Goal: Obtain resource: Download file/media

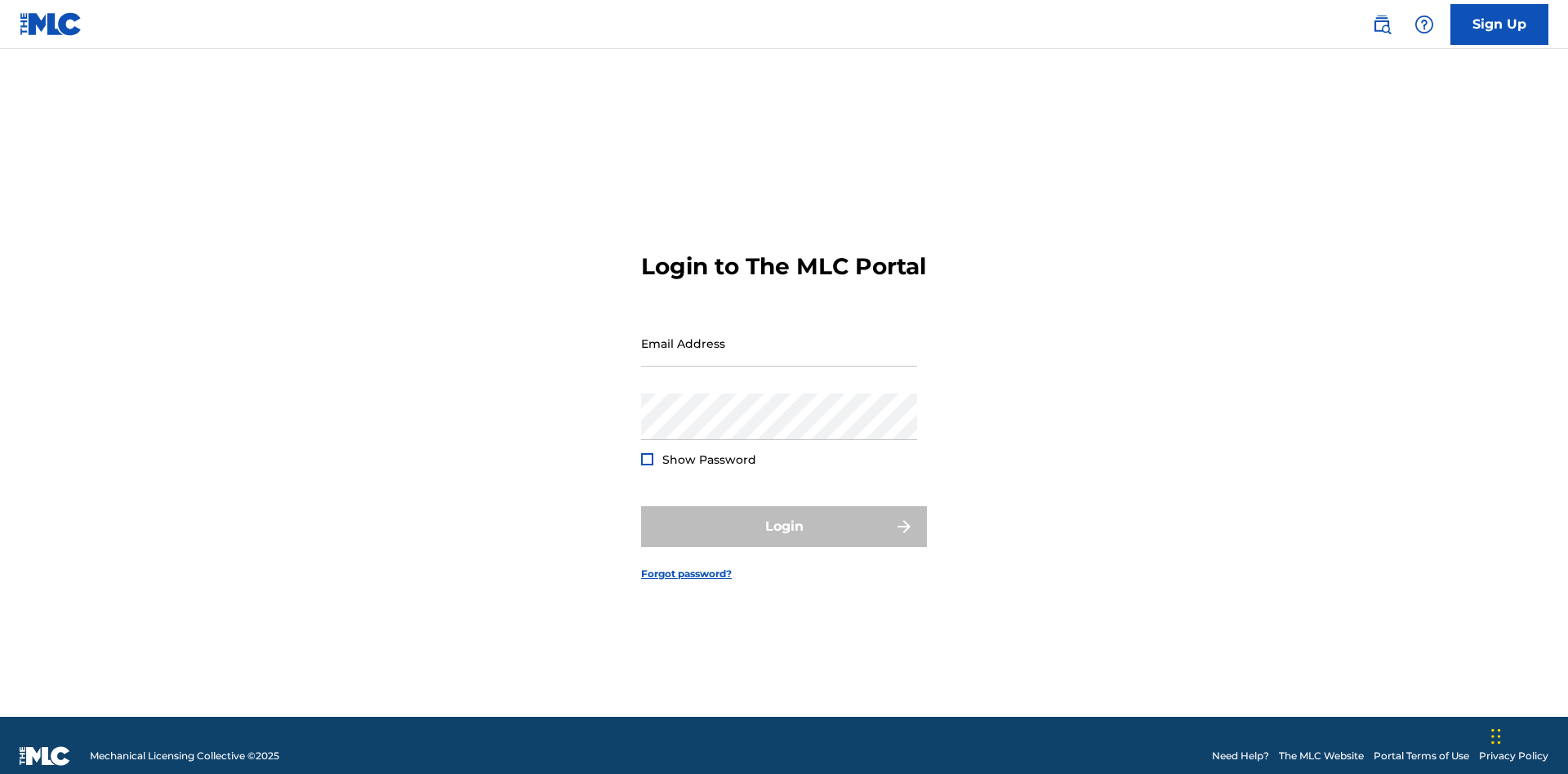
scroll to position [21, 0]
click at [779, 336] on input "Email Address" at bounding box center [779, 343] width 276 height 46
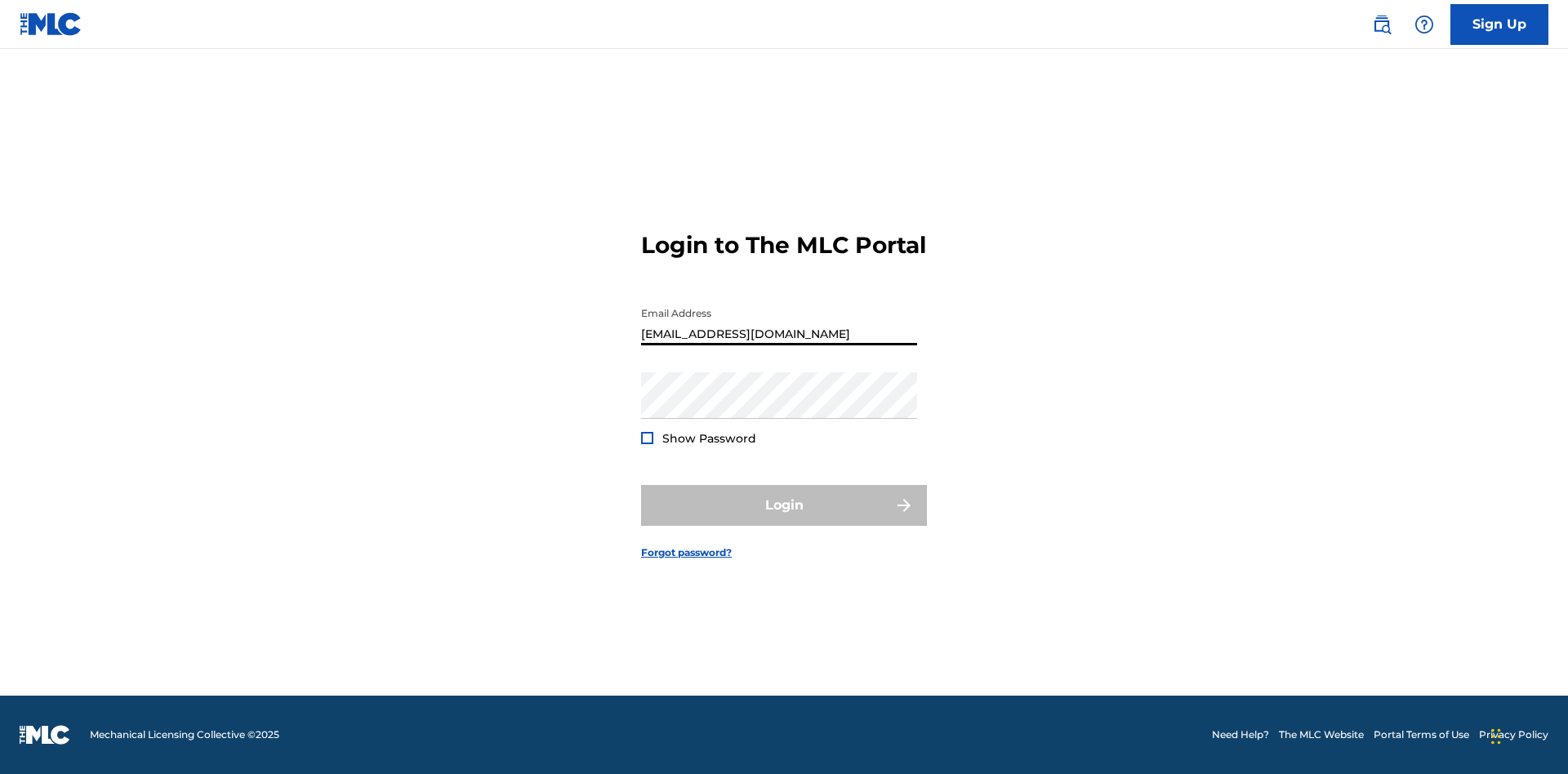
scroll to position [0, 42]
type input "[EMAIL_ADDRESS][DOMAIN_NAME]"
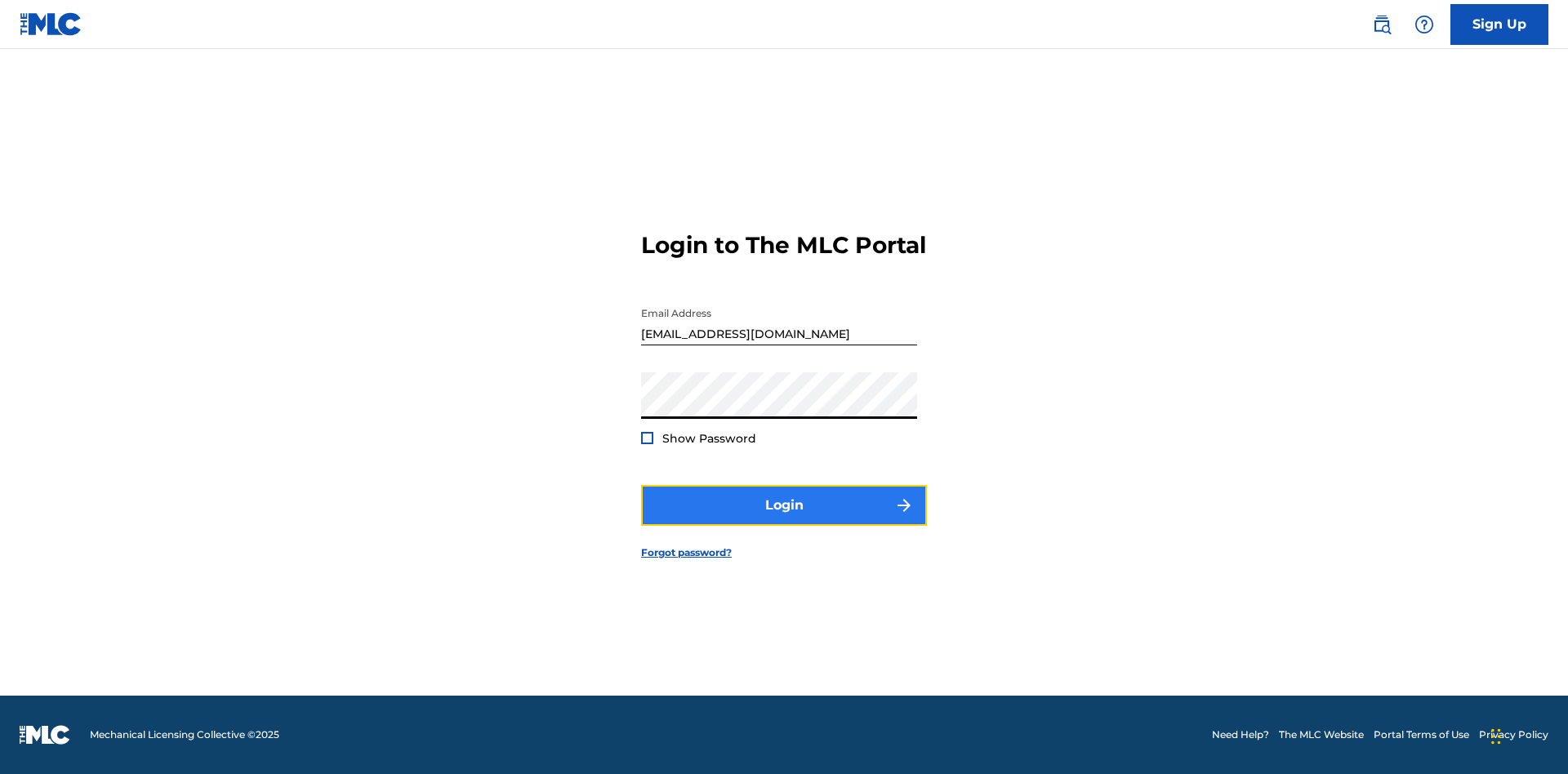
click at [784, 519] on button "Login" at bounding box center [784, 506] width 285 height 41
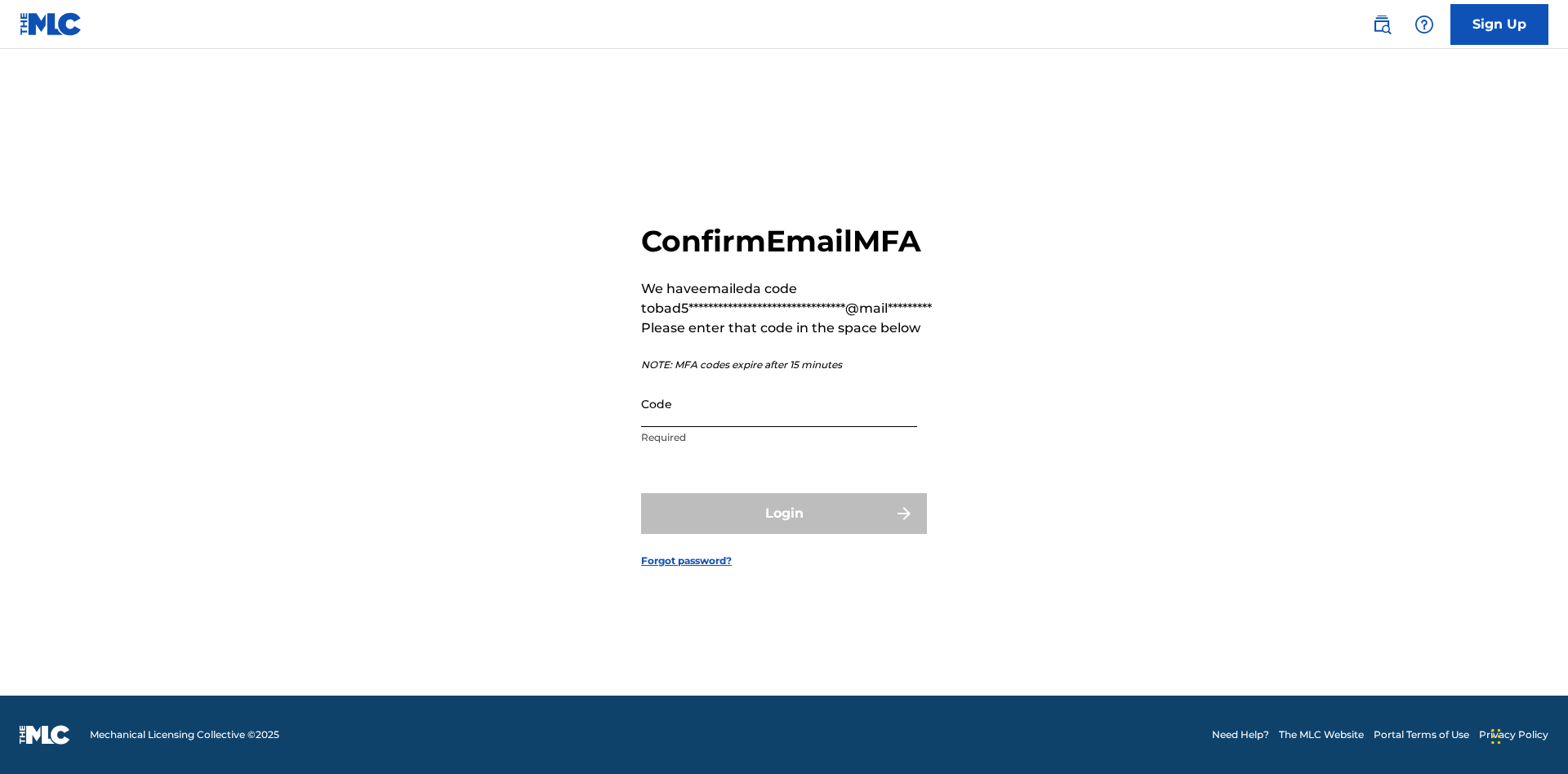
click at [779, 404] on input "Code" at bounding box center [779, 404] width 276 height 46
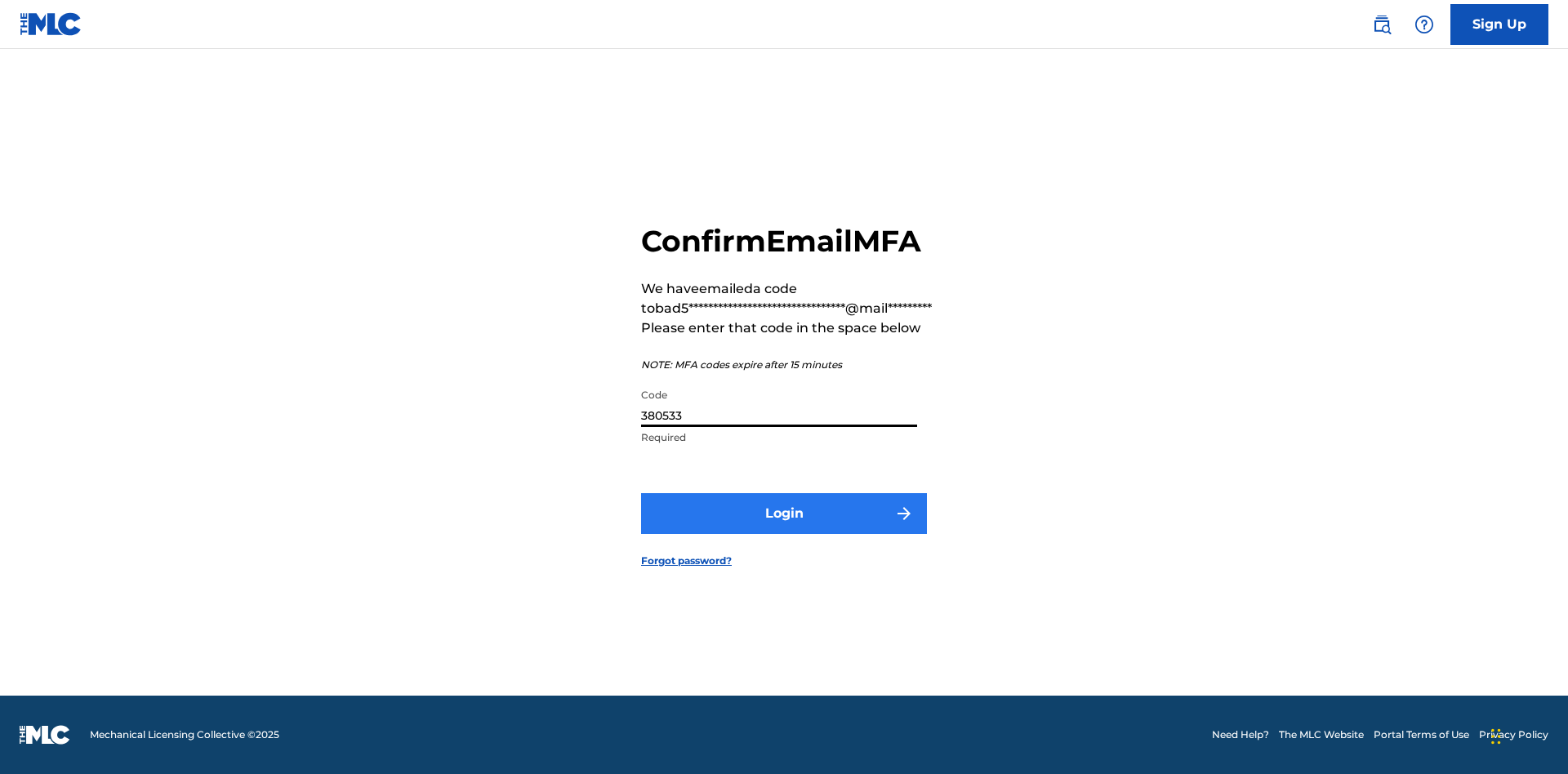
type input "380533"
click at [784, 513] on button "Login" at bounding box center [784, 513] width 285 height 41
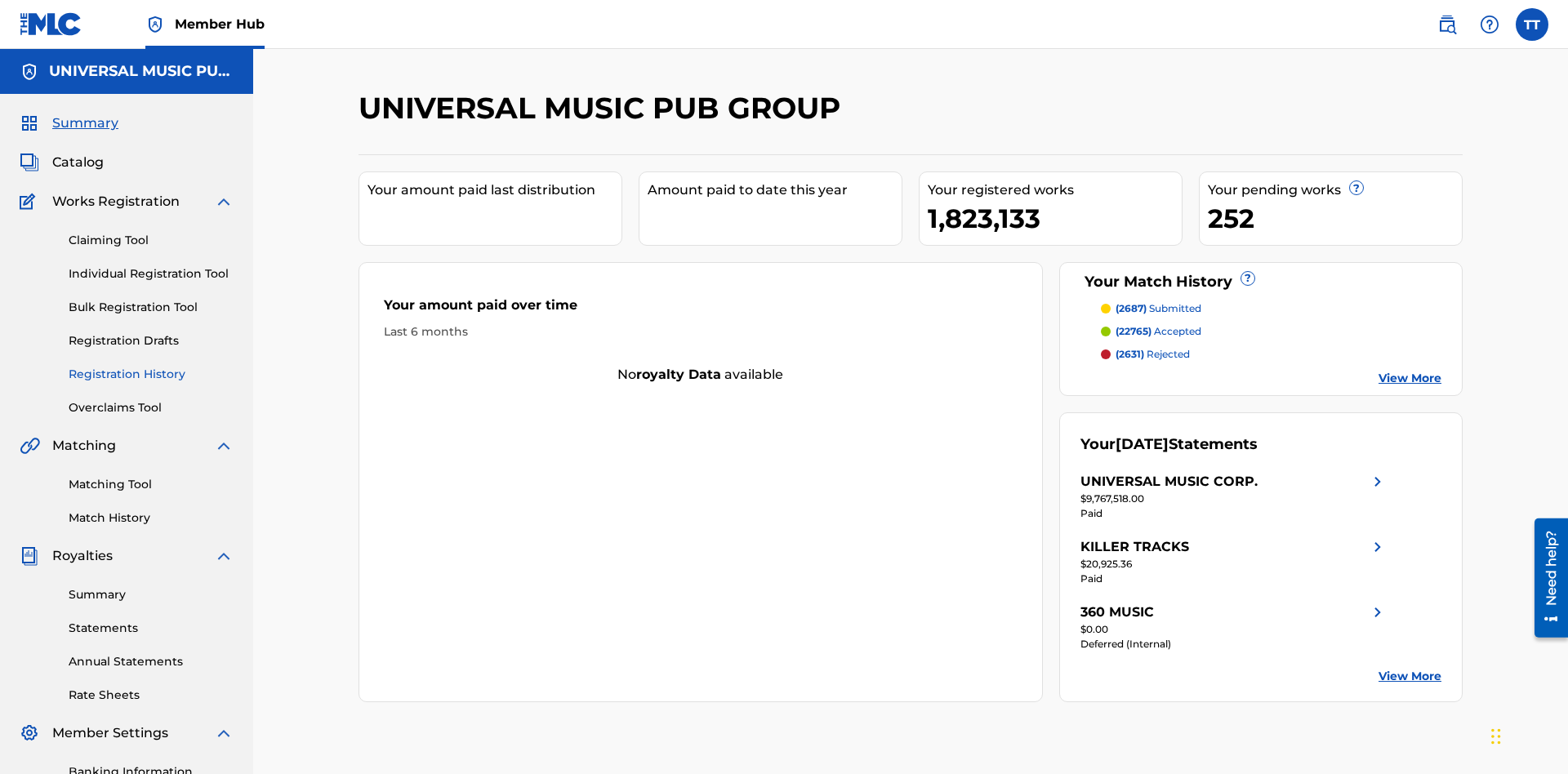
click at [151, 366] on link "Registration History" at bounding box center [151, 375] width 165 height 17
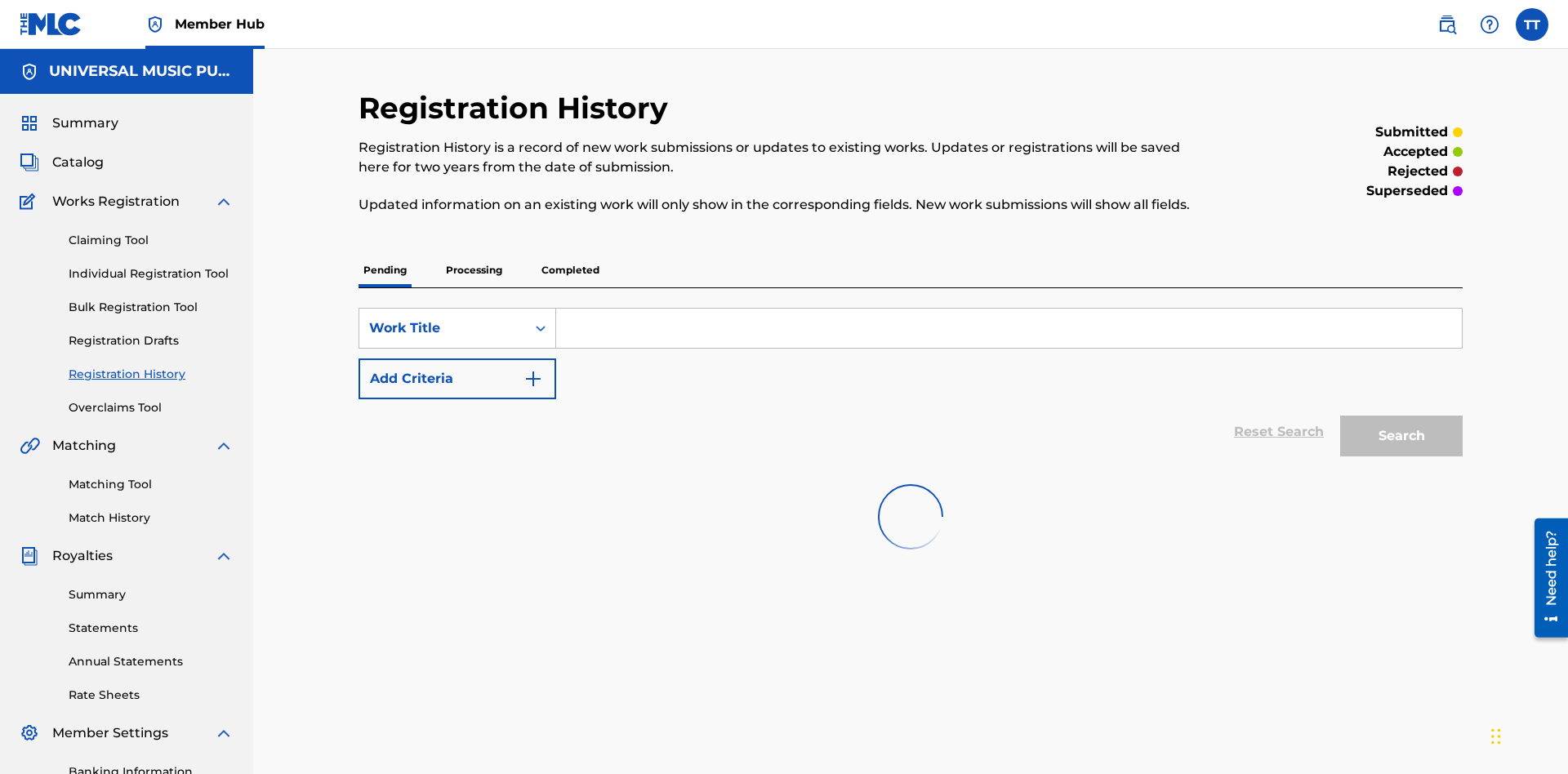
scroll to position [155, 0]
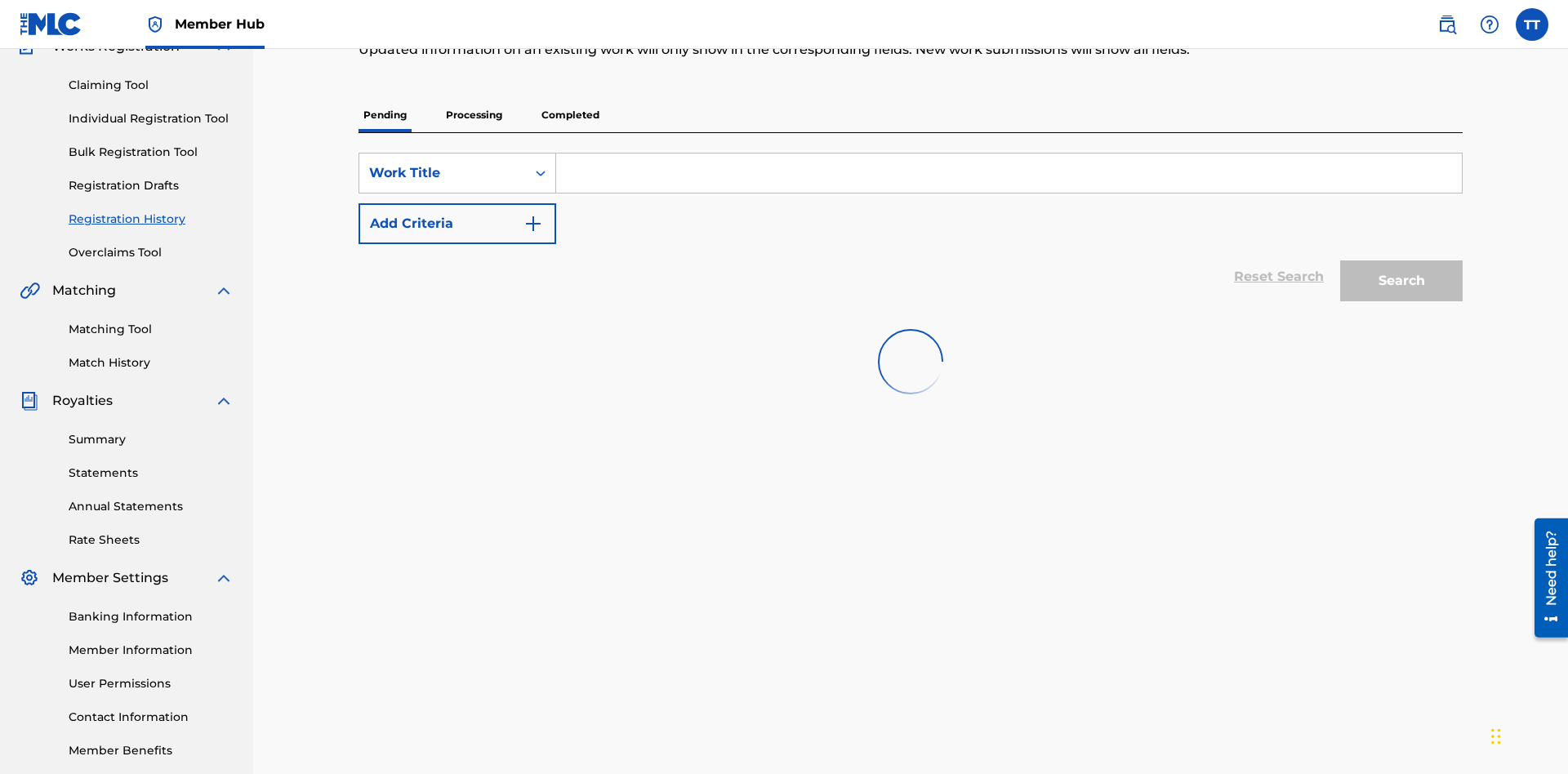
click at [570, 115] on p "Completed" at bounding box center [570, 115] width 68 height 34
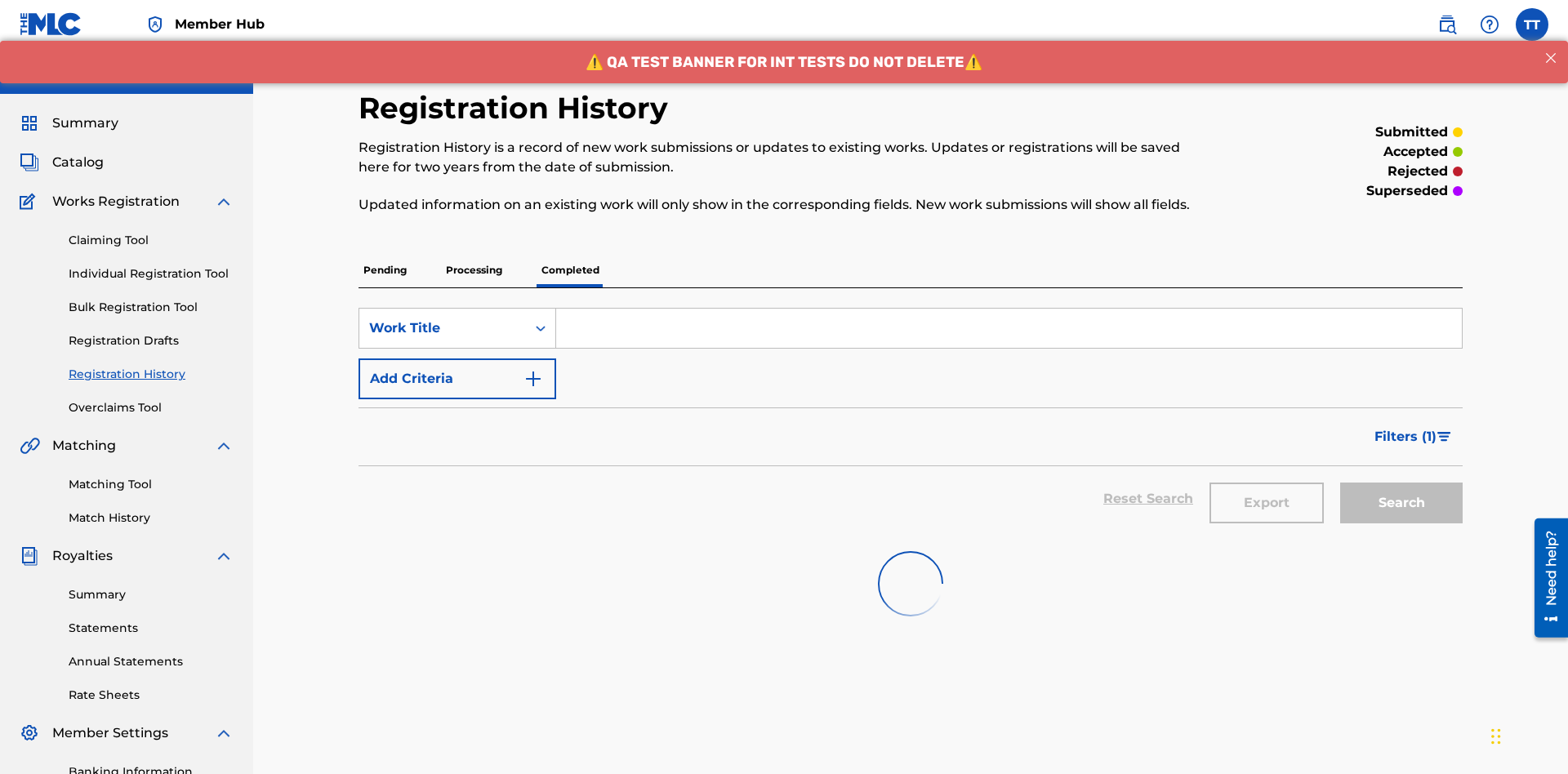
scroll to position [220, 0]
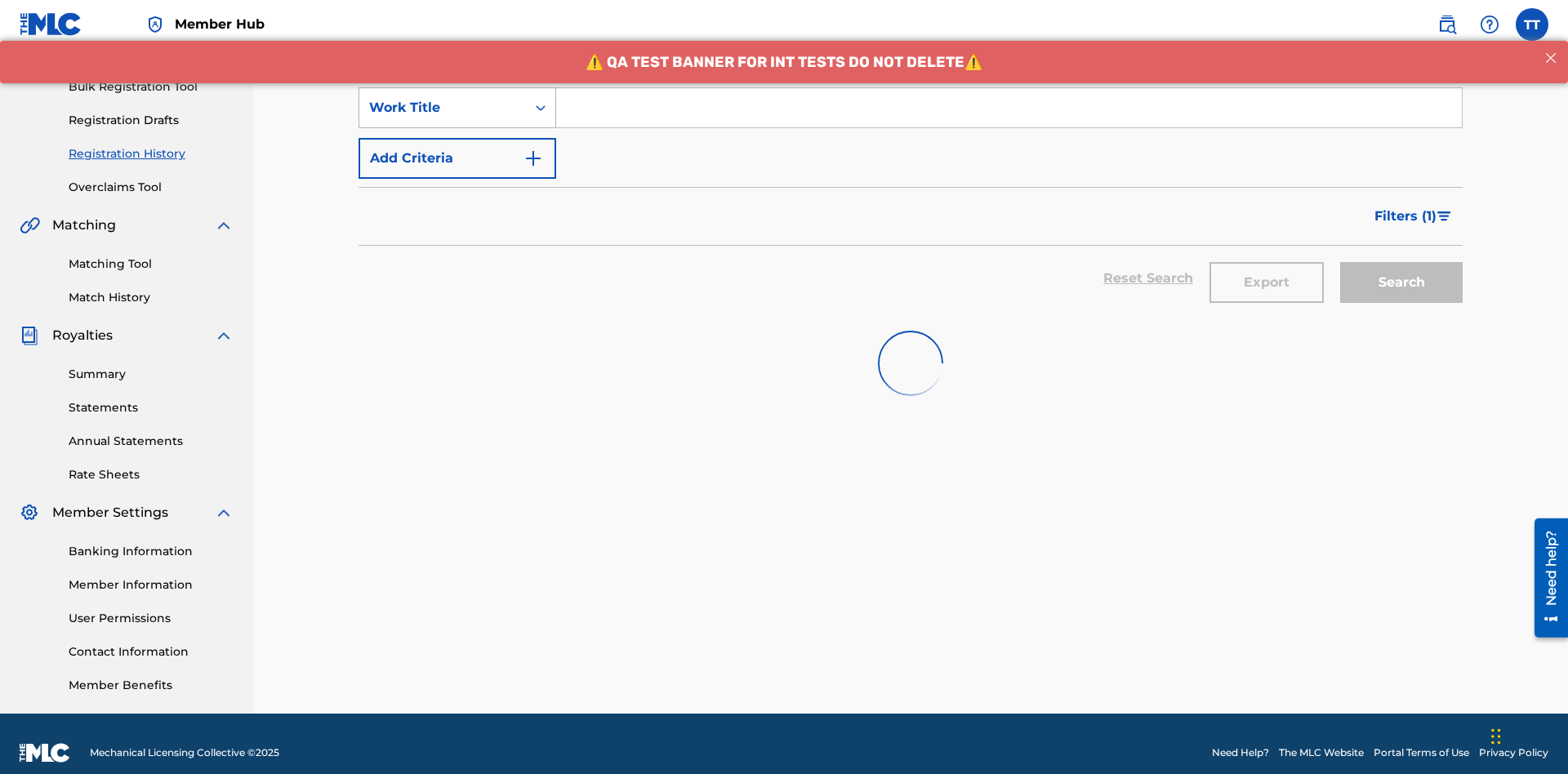
click at [442, 108] on div "Work Title" at bounding box center [442, 107] width 147 height 20
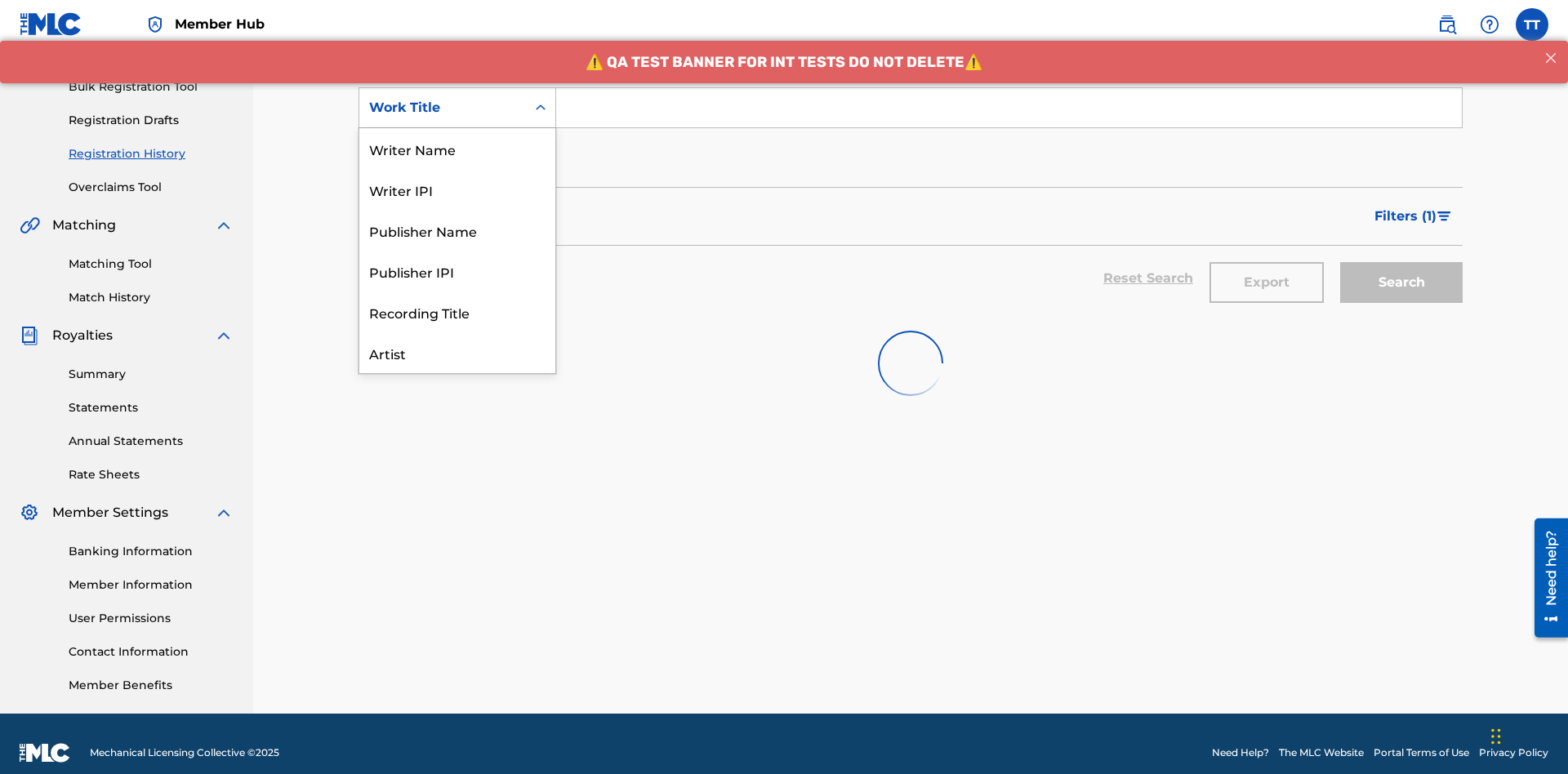
scroll to position [81, 0]
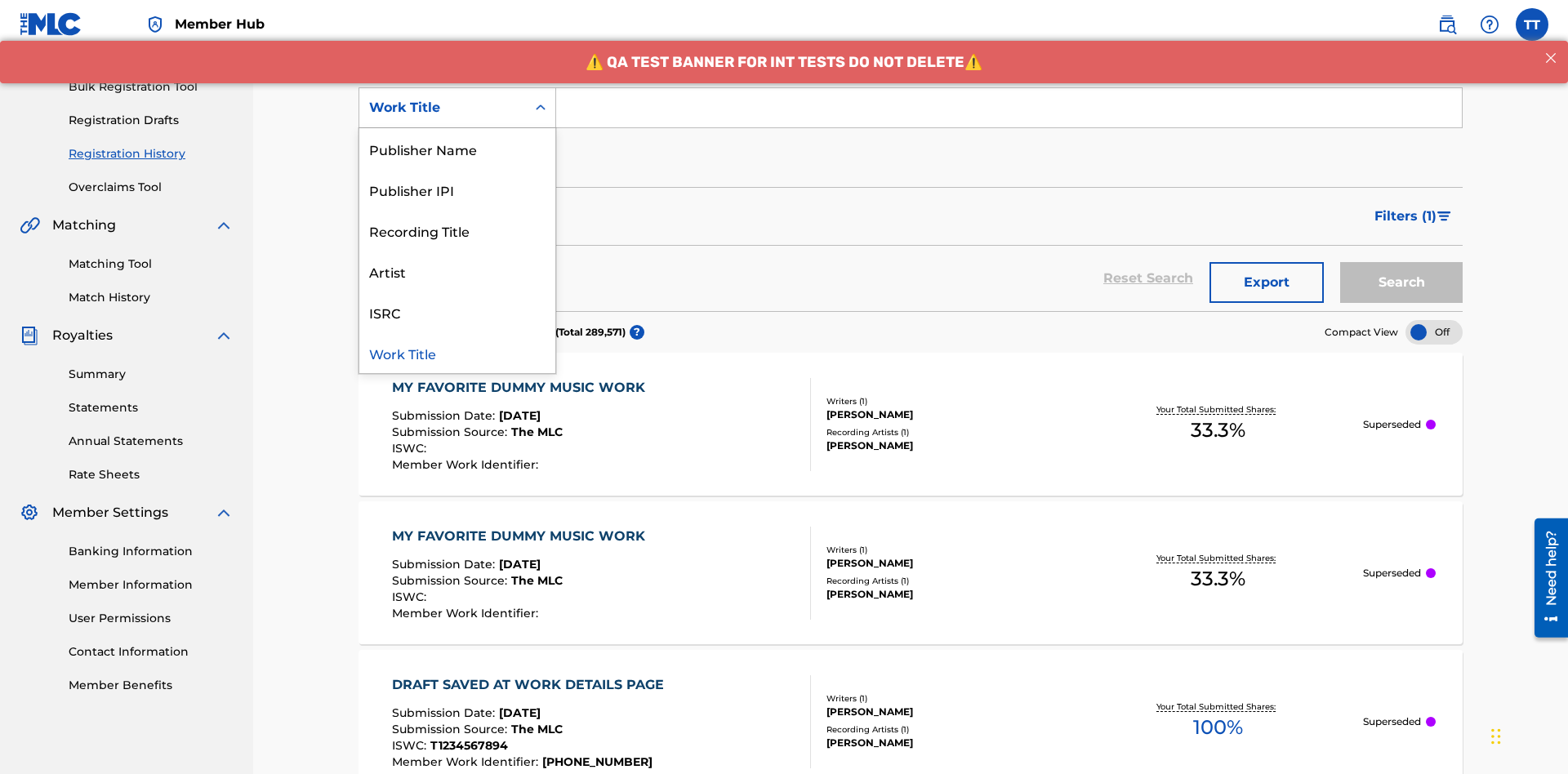
click at [457, 312] on div "ISRC" at bounding box center [457, 312] width 196 height 41
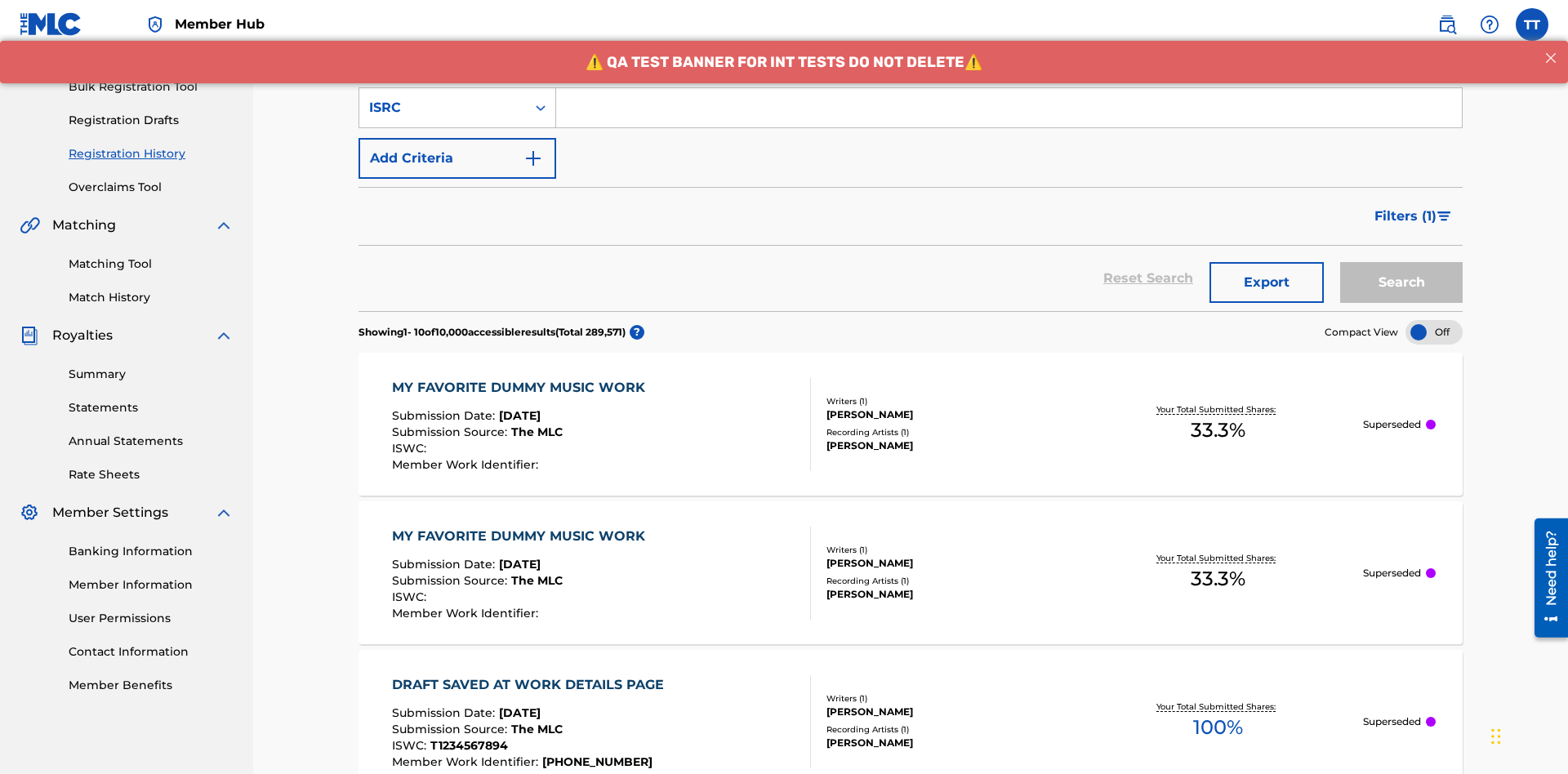
click at [1009, 117] on input "Search Form" at bounding box center [1009, 108] width 906 height 39
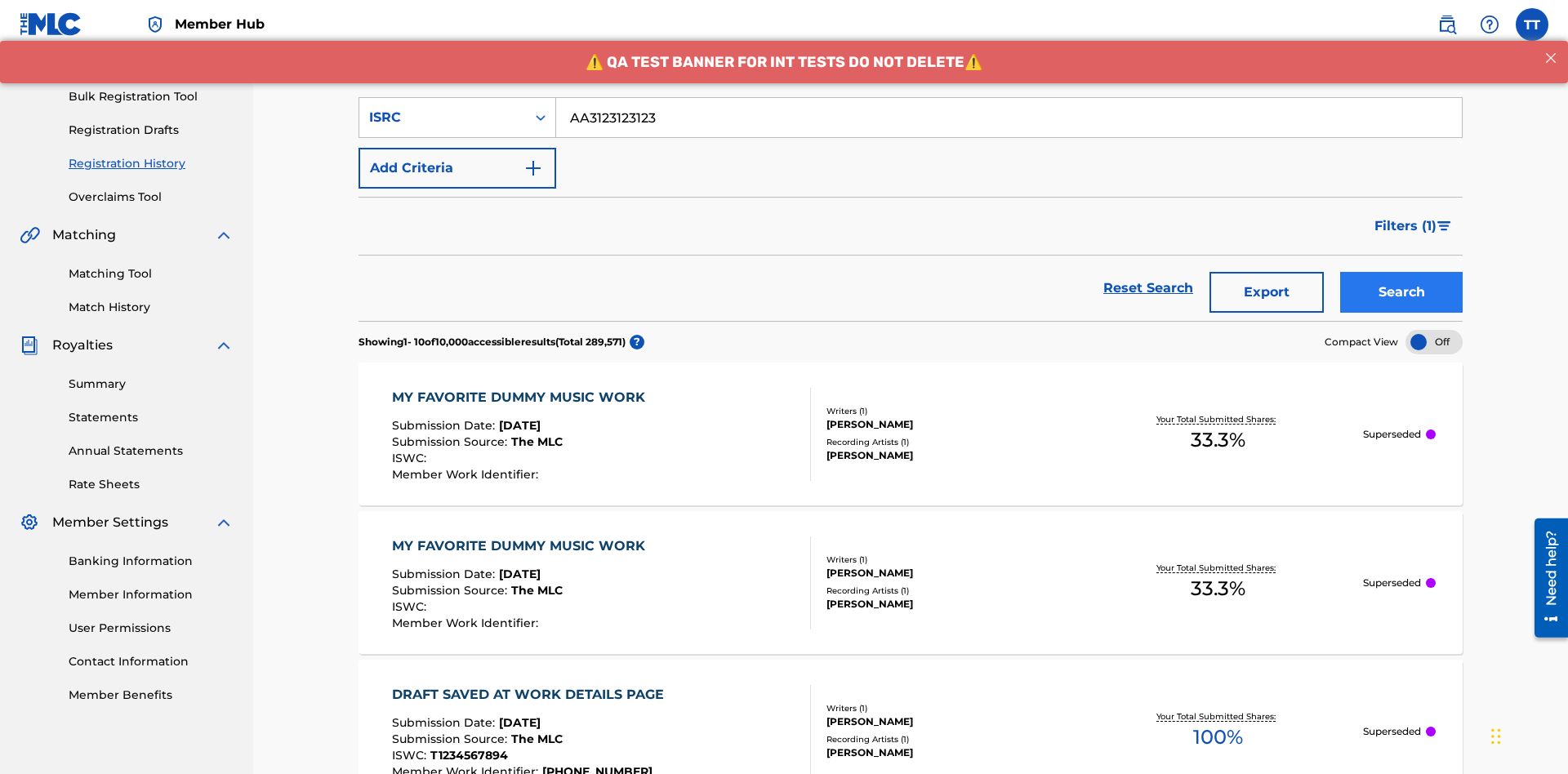
type input "AA3123123123"
click at [1402, 272] on button "Search" at bounding box center [1401, 292] width 123 height 41
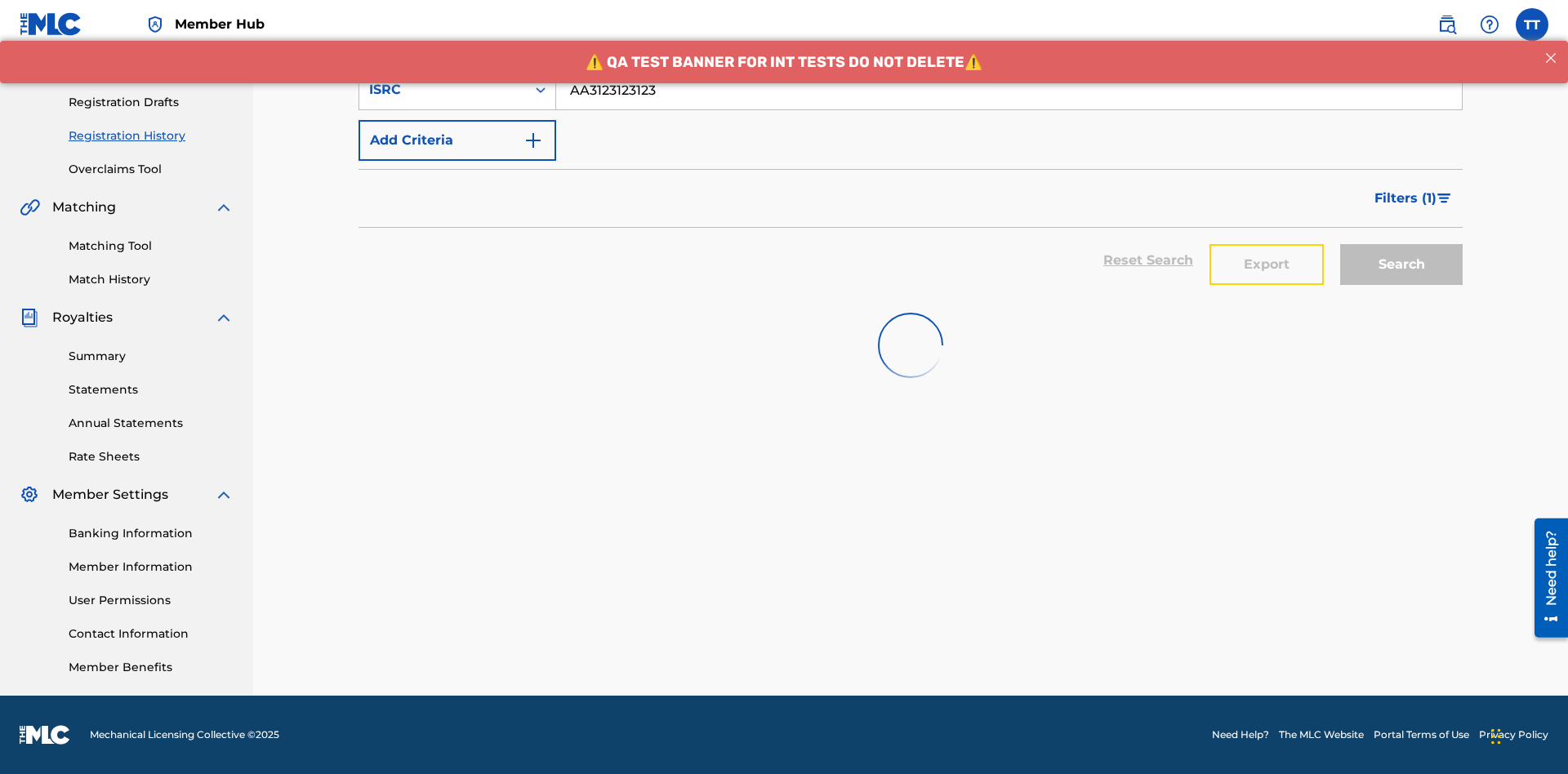
click at [1267, 244] on button "Export" at bounding box center [1266, 265] width 114 height 41
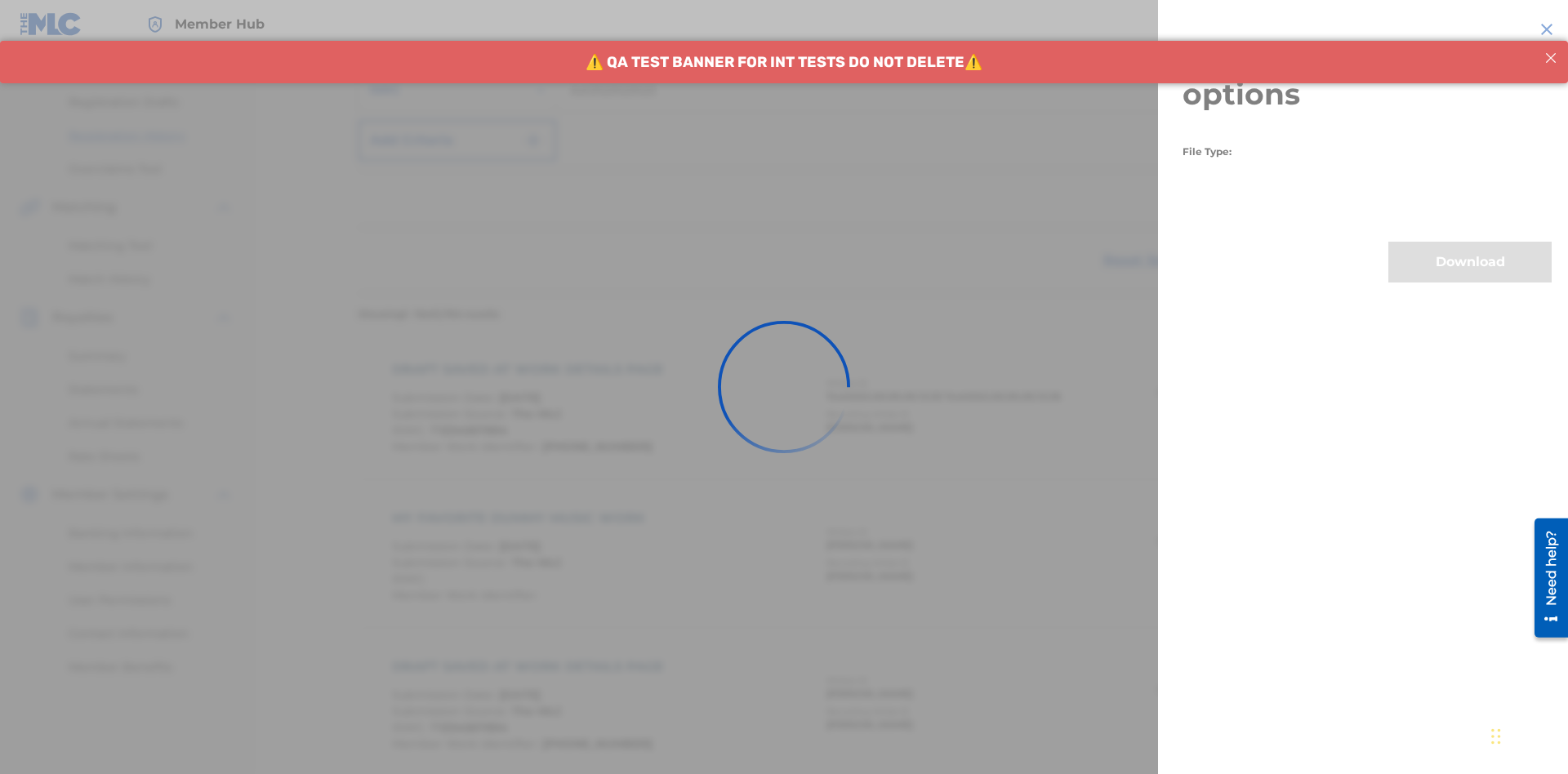
scroll to position [385, 0]
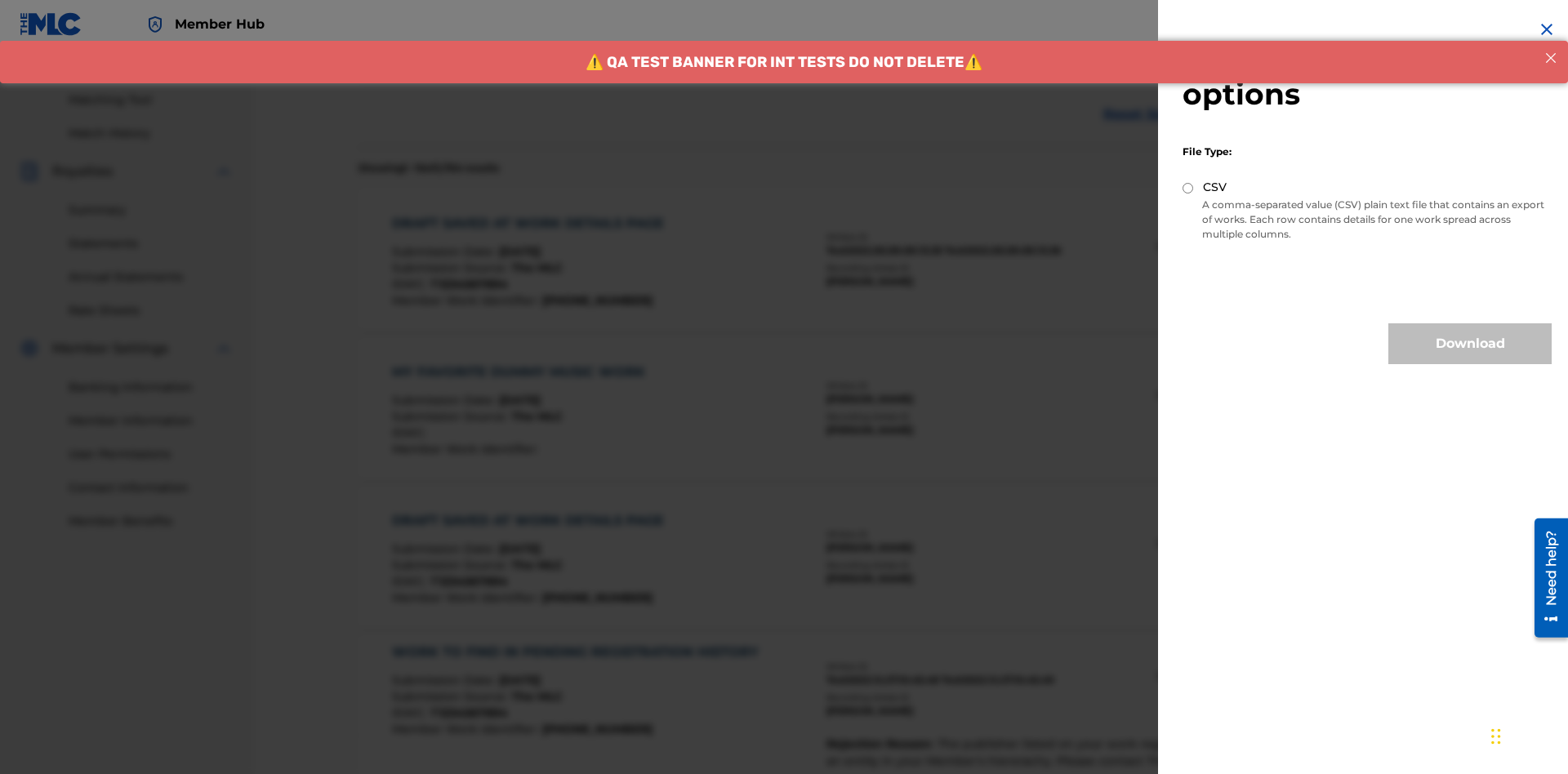
click at [1188, 188] on input "CSV" at bounding box center [1187, 188] width 10 height 10
radio input "true"
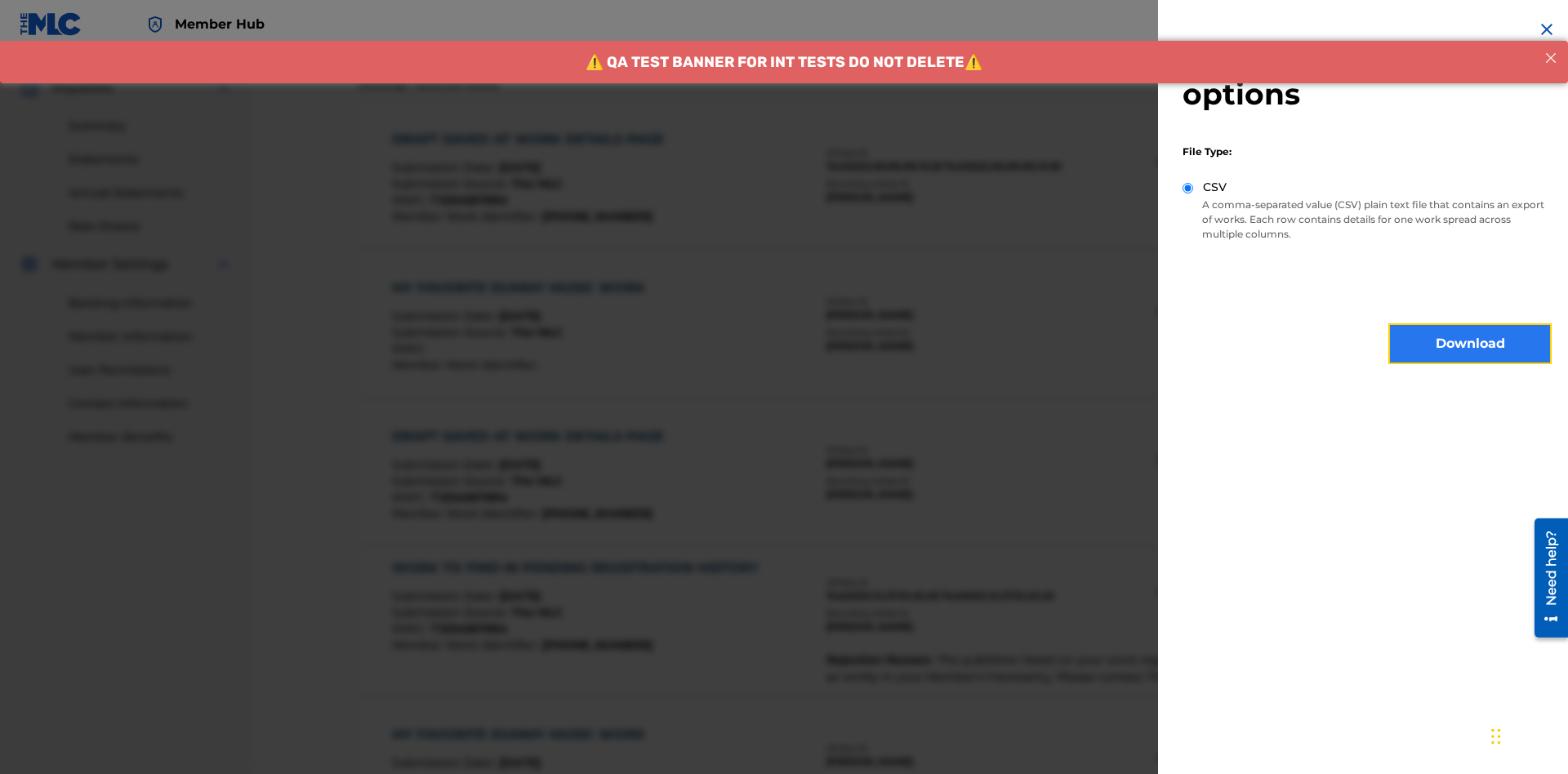
click at [1470, 344] on button "Download" at bounding box center [1470, 344] width 164 height 41
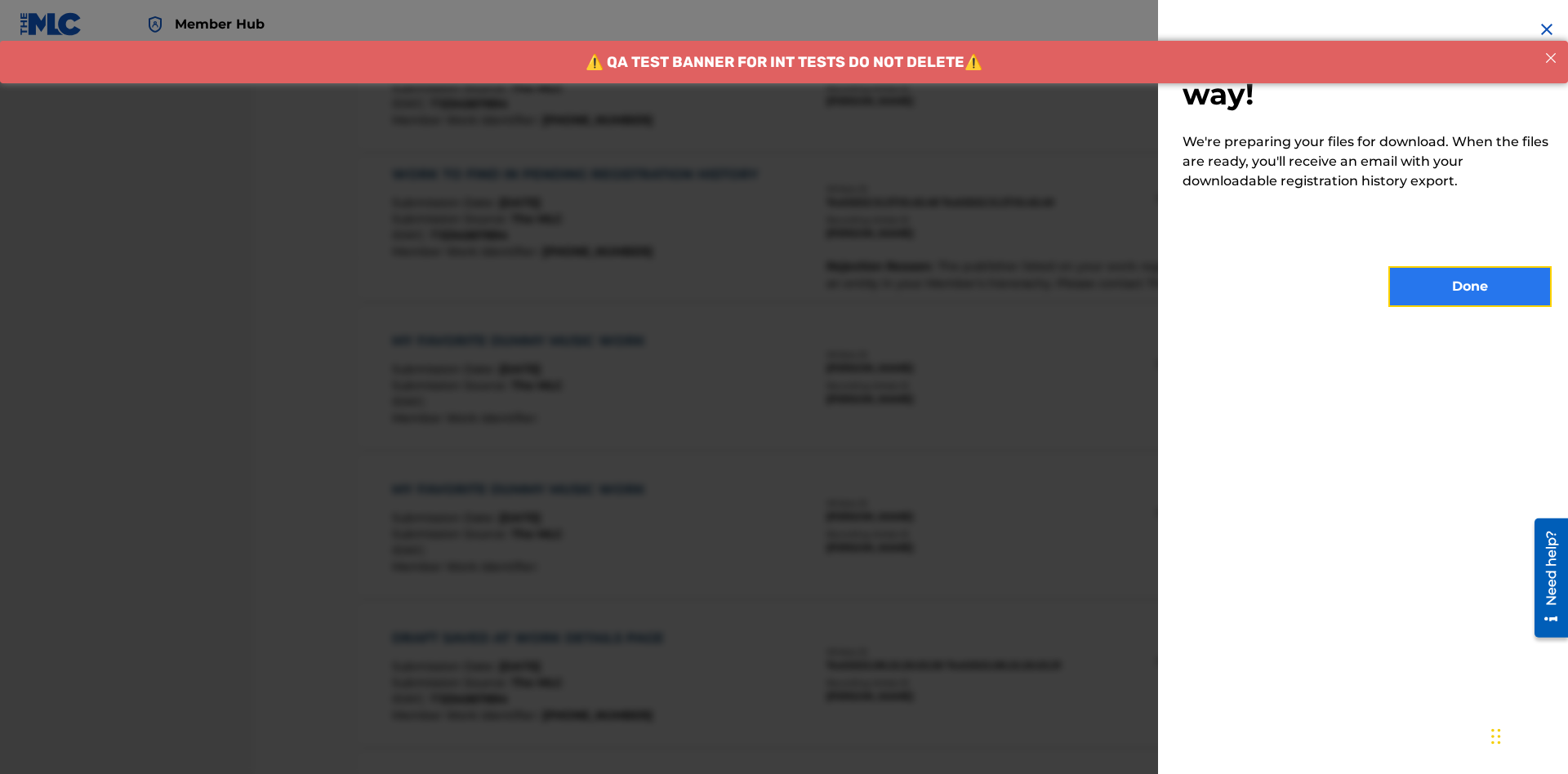
click at [1470, 286] on button "Done" at bounding box center [1470, 287] width 164 height 41
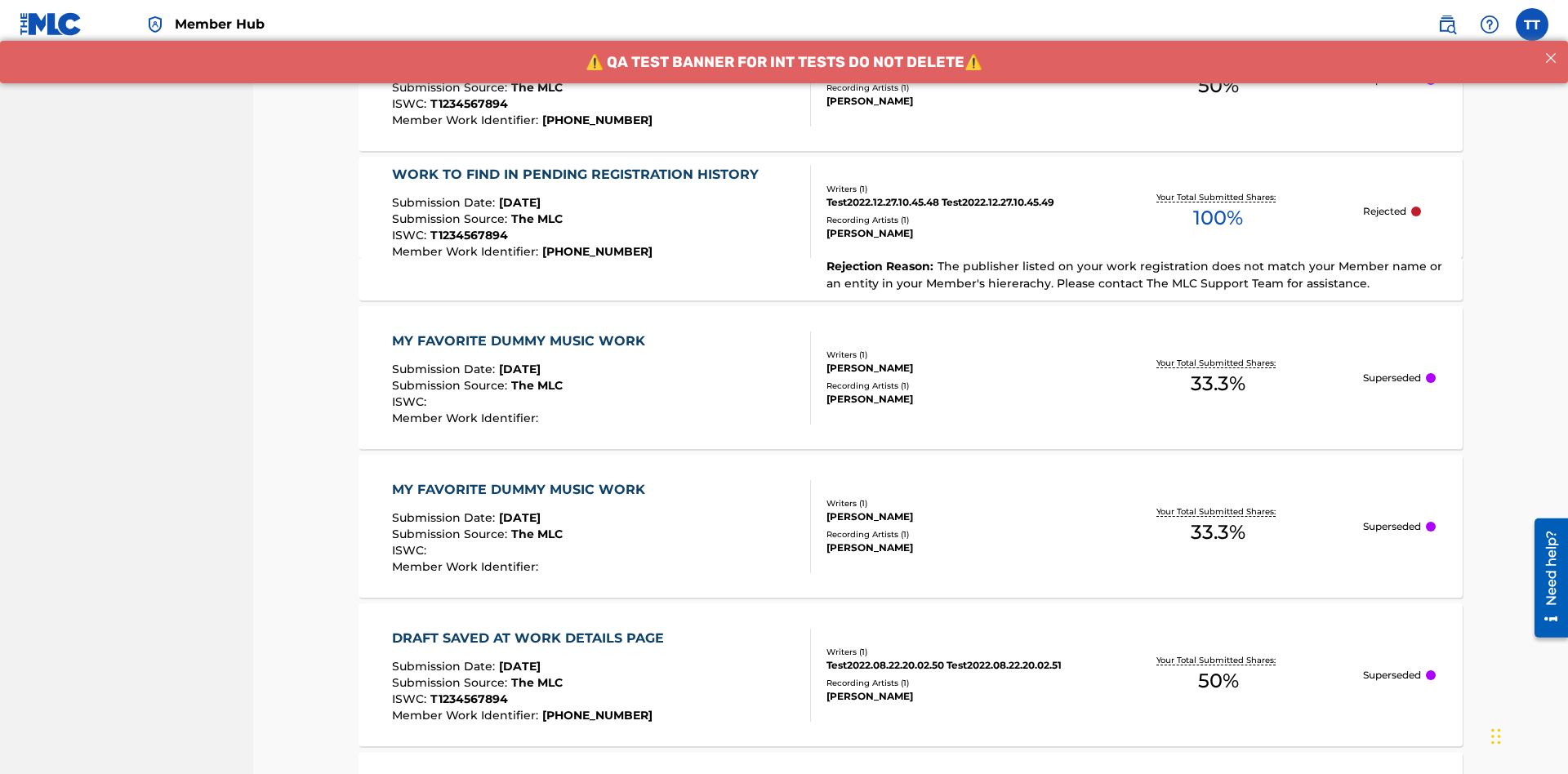
scroll to position [442, 0]
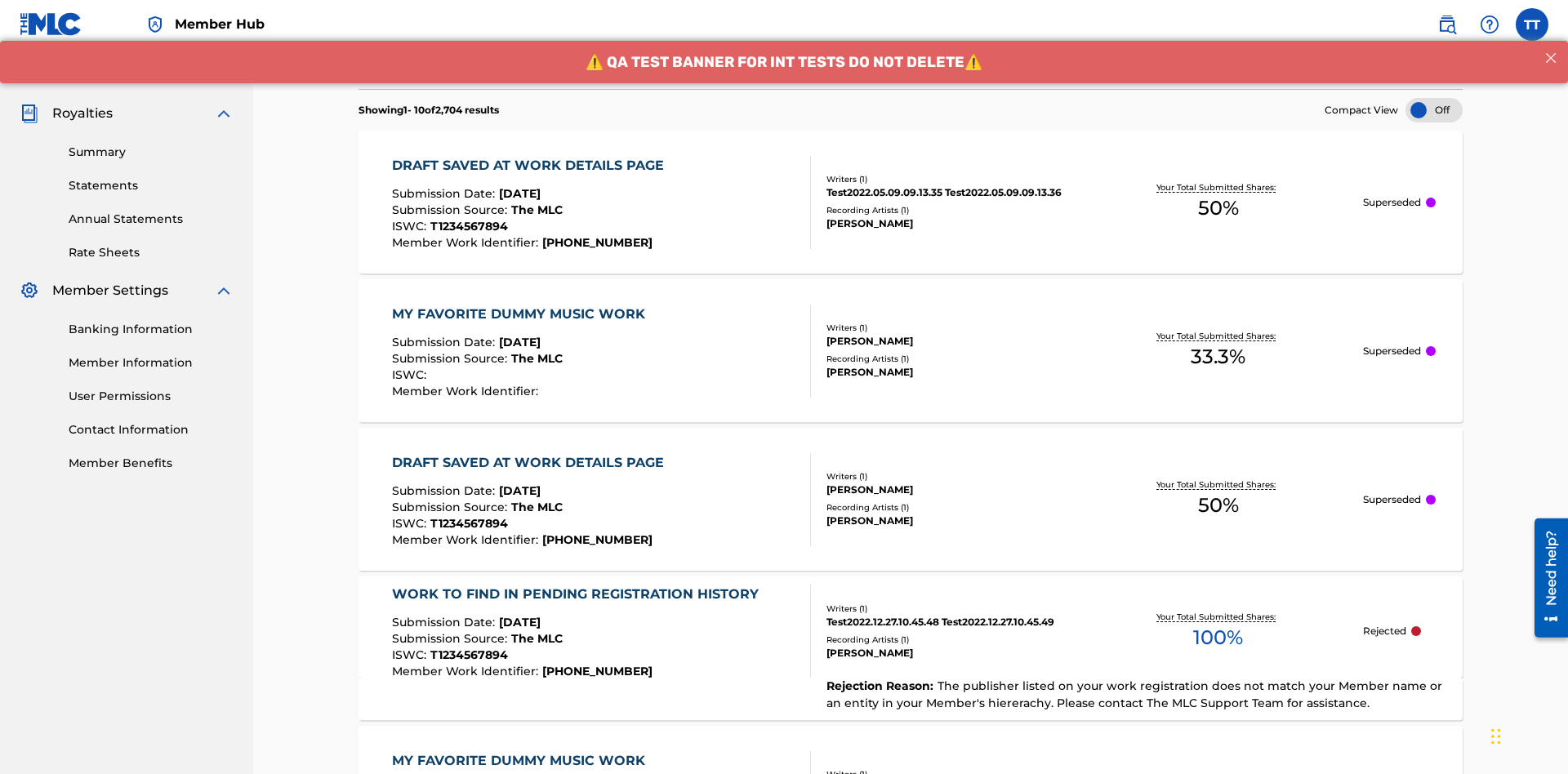
click at [531, 156] on div "DRAFT SAVED AT WORK DETAILS PAGE" at bounding box center [532, 165] width 280 height 20
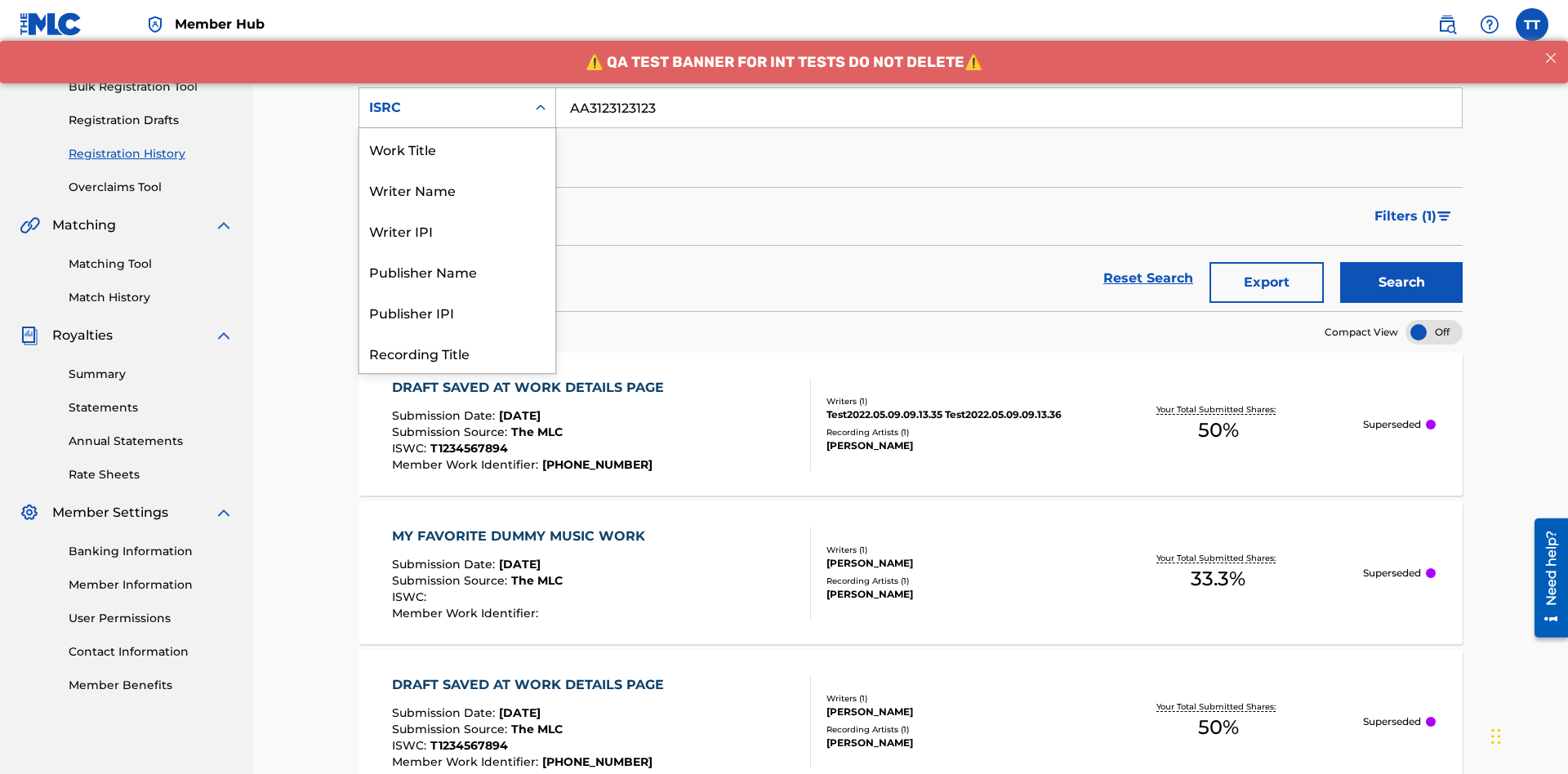
scroll to position [81, 0]
click at [457, 271] on div "Recording Title" at bounding box center [457, 271] width 196 height 41
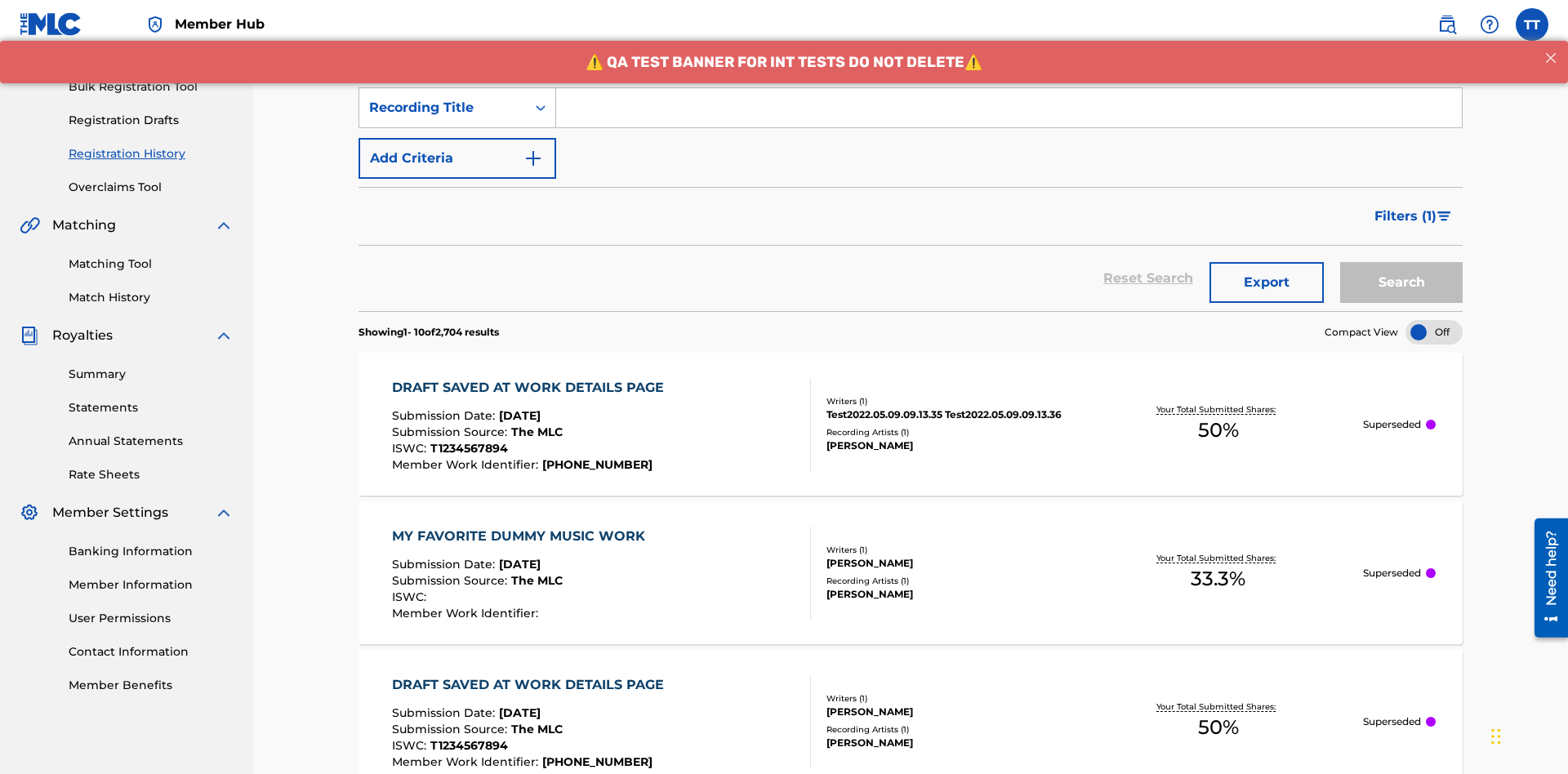
click at [1009, 117] on input "Search Form" at bounding box center [1009, 108] width 906 height 39
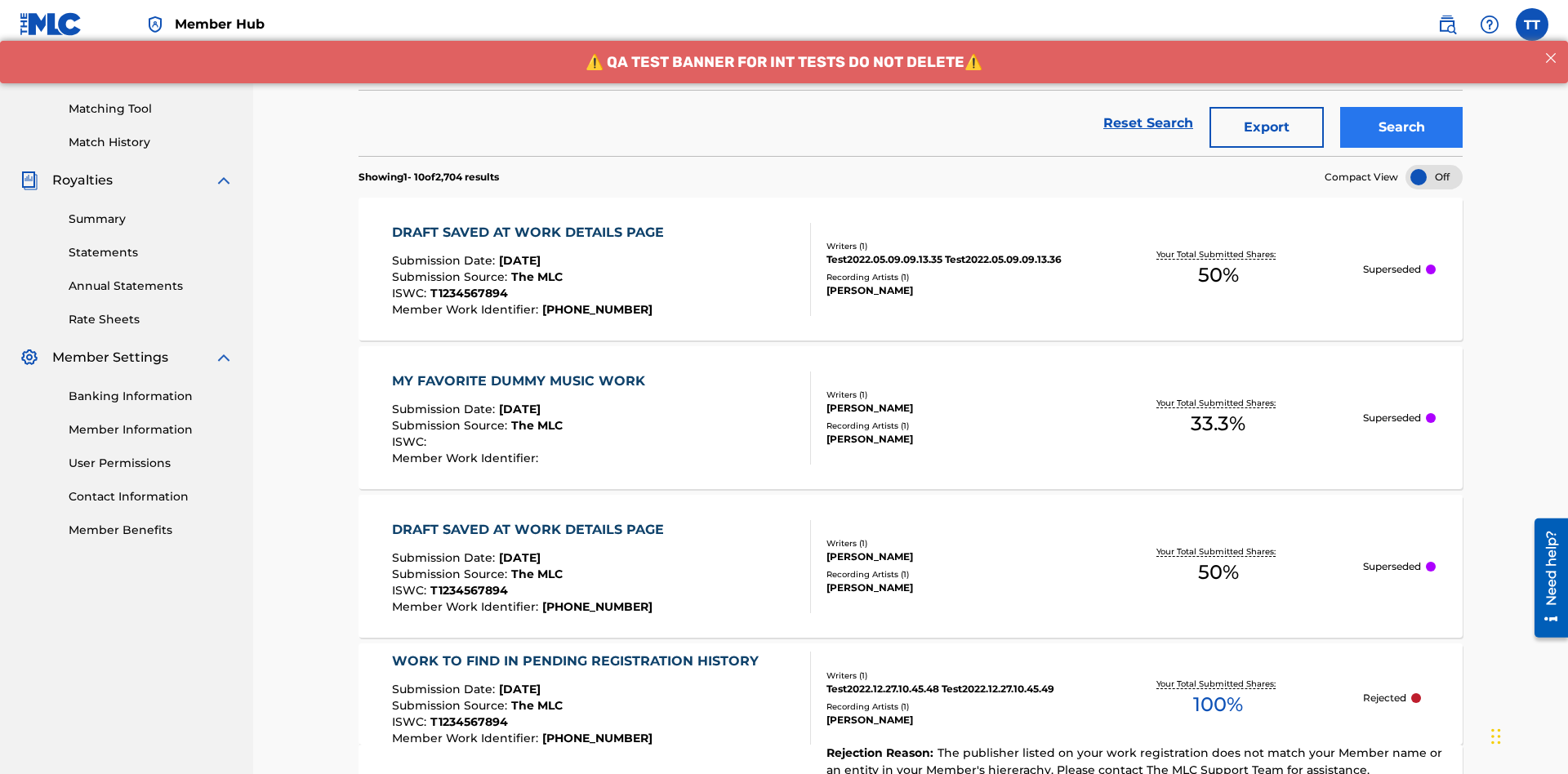
type input "Best Song Ever"
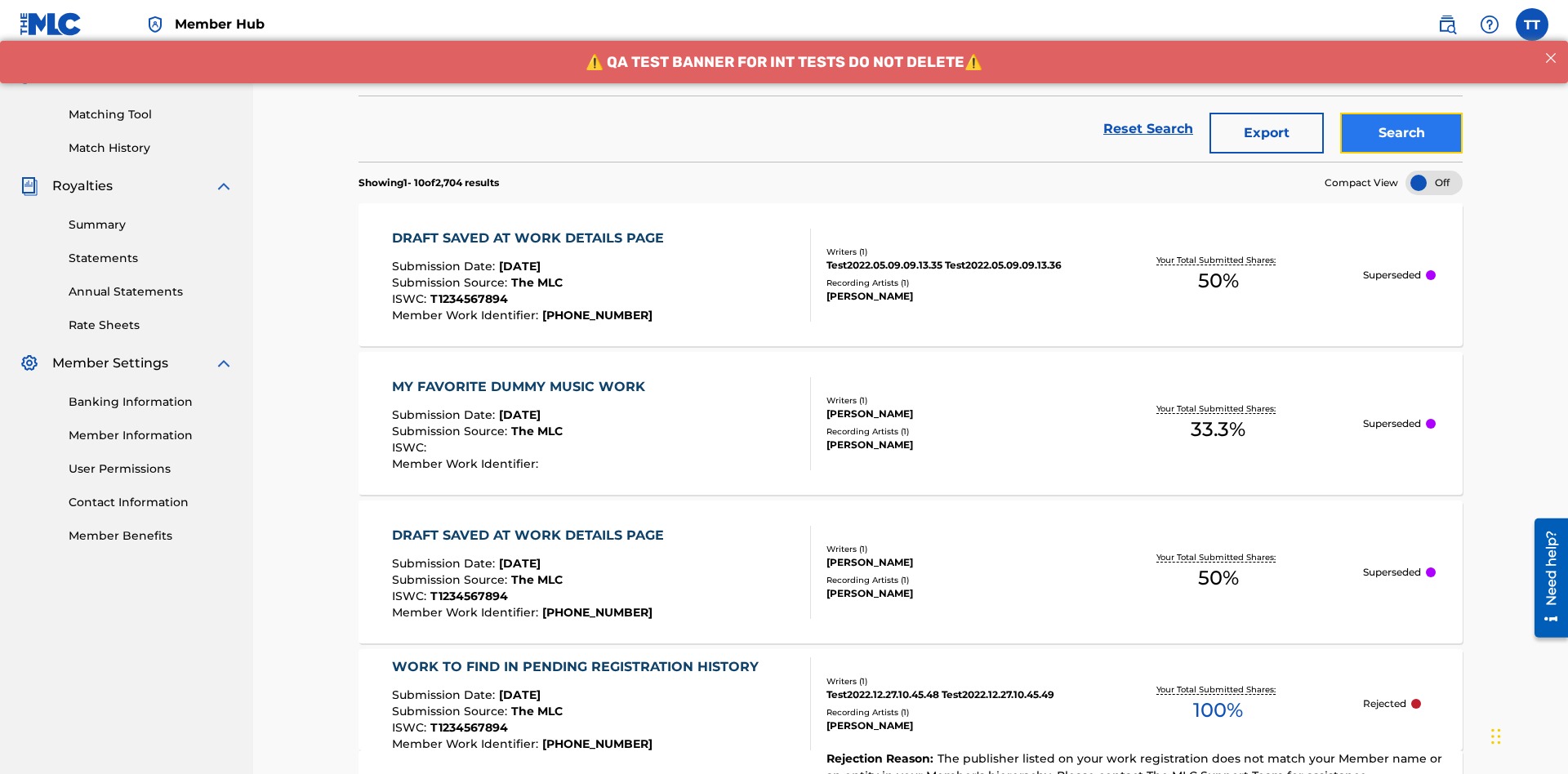
click at [1402, 118] on button "Search" at bounding box center [1401, 133] width 123 height 41
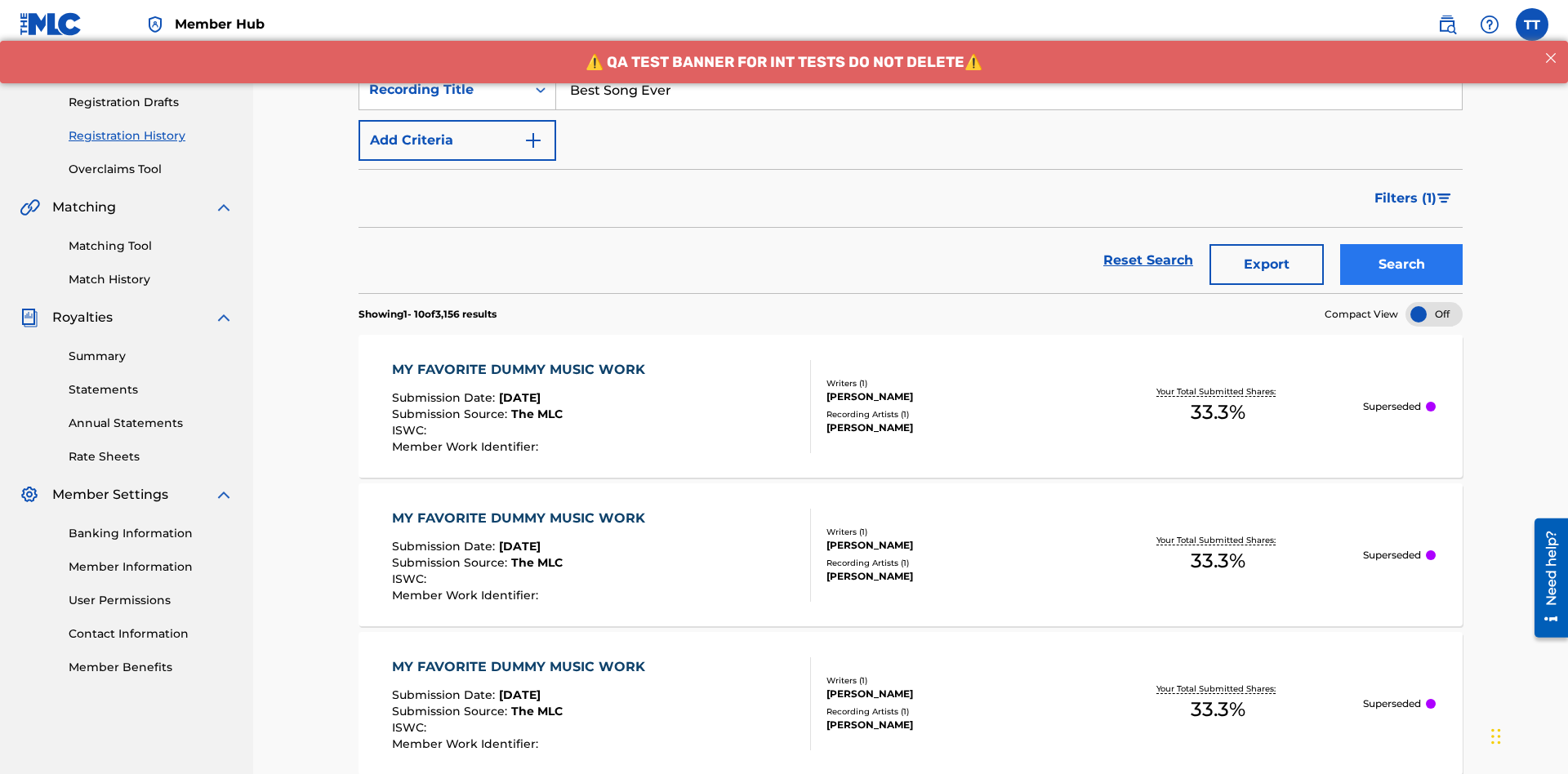
scroll to position [385, 0]
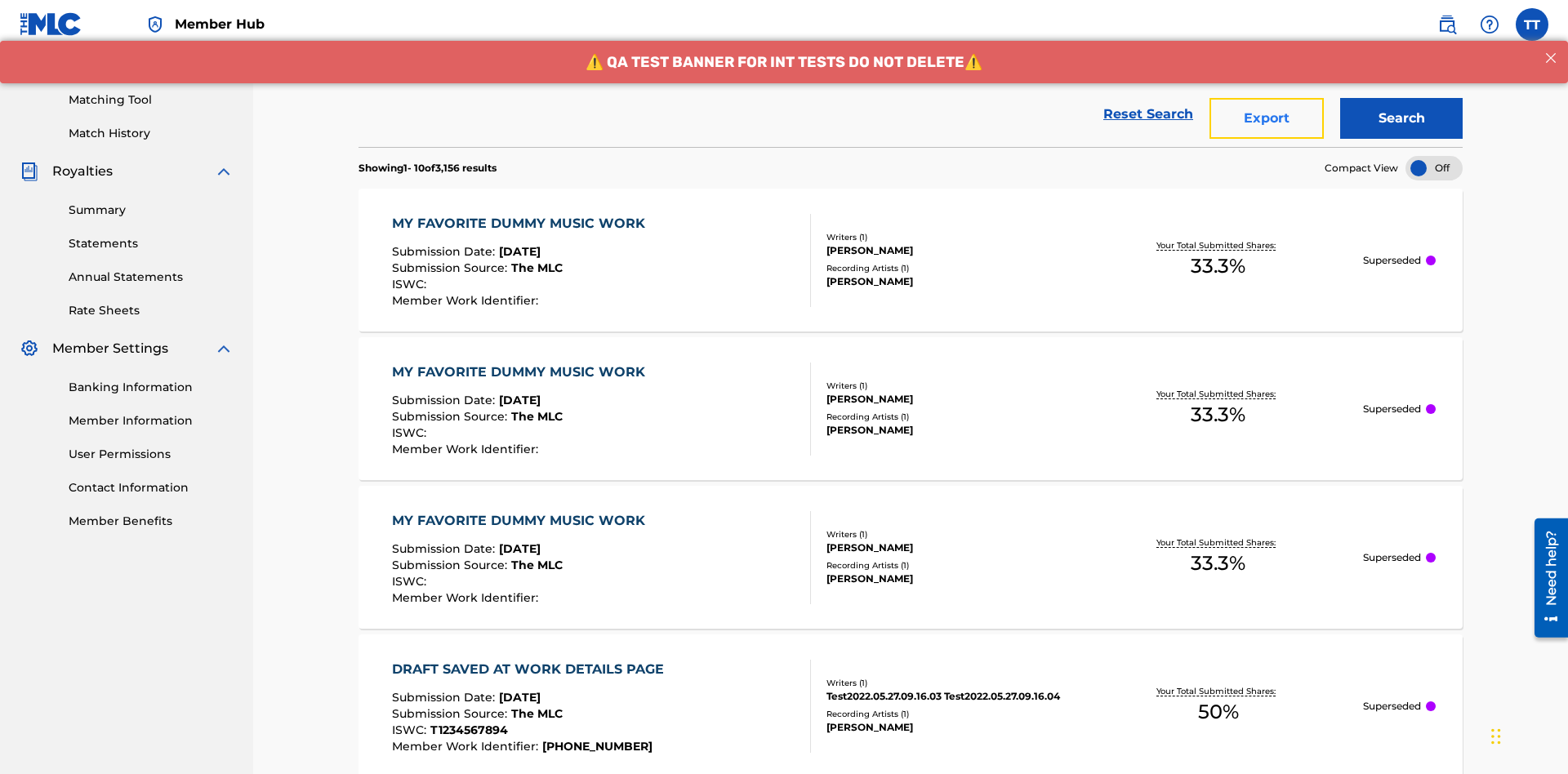
click at [1267, 118] on button "Export" at bounding box center [1266, 118] width 114 height 41
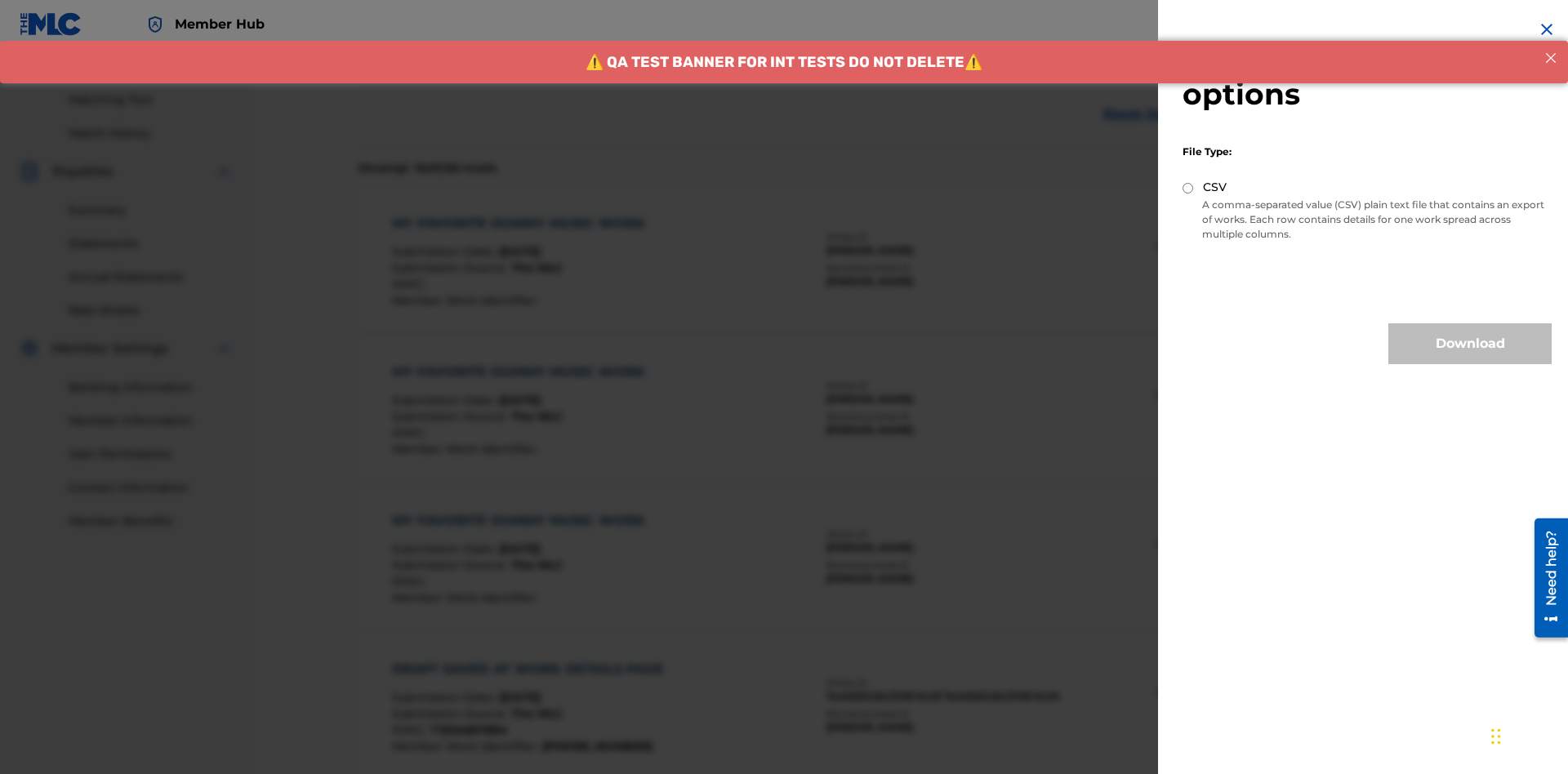
click at [1188, 188] on input "CSV" at bounding box center [1187, 188] width 10 height 10
radio input "true"
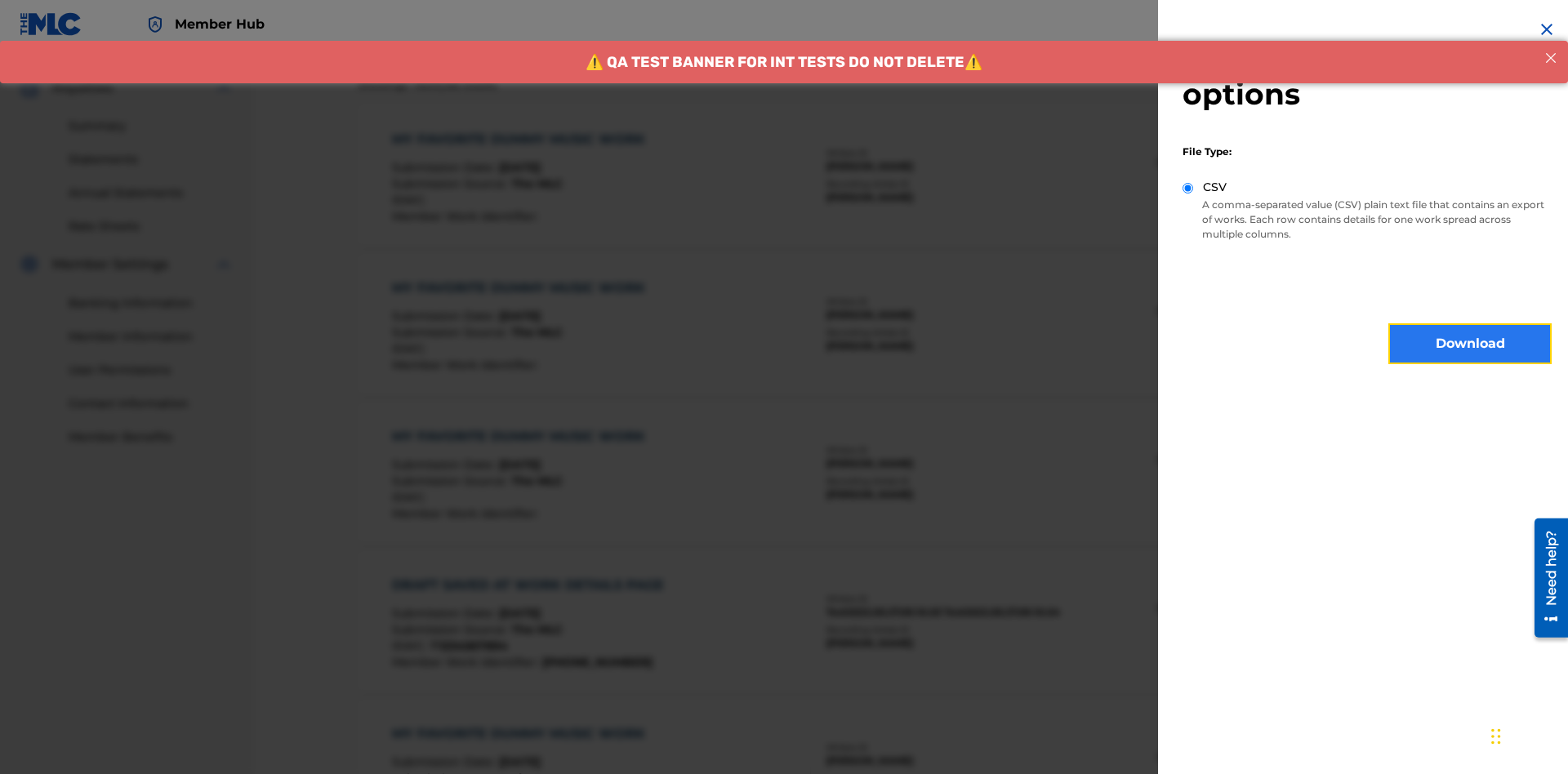
click at [1470, 344] on button "Download" at bounding box center [1470, 344] width 164 height 41
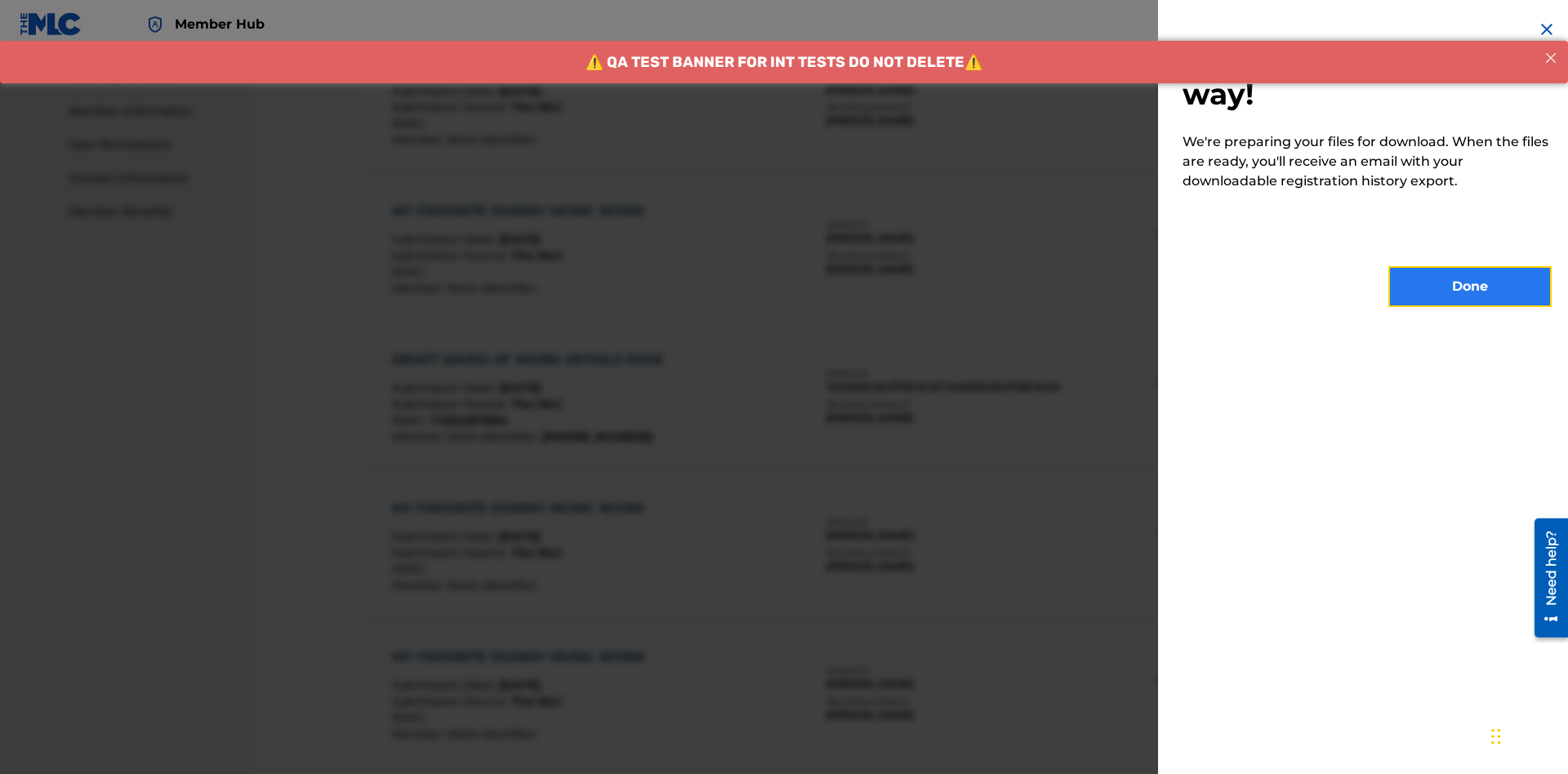
click at [1470, 286] on button "Done" at bounding box center [1470, 287] width 164 height 41
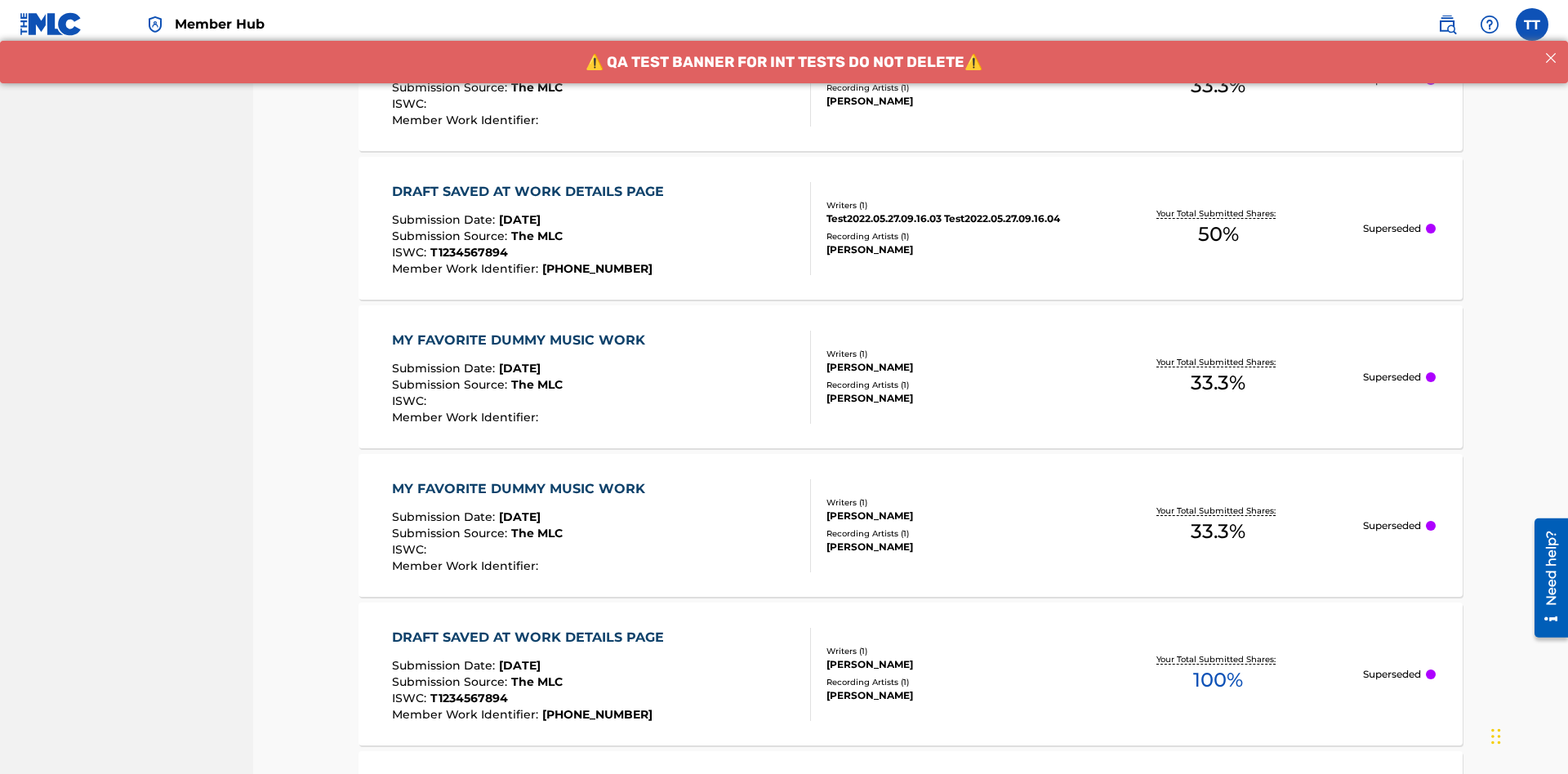
scroll to position [500, 0]
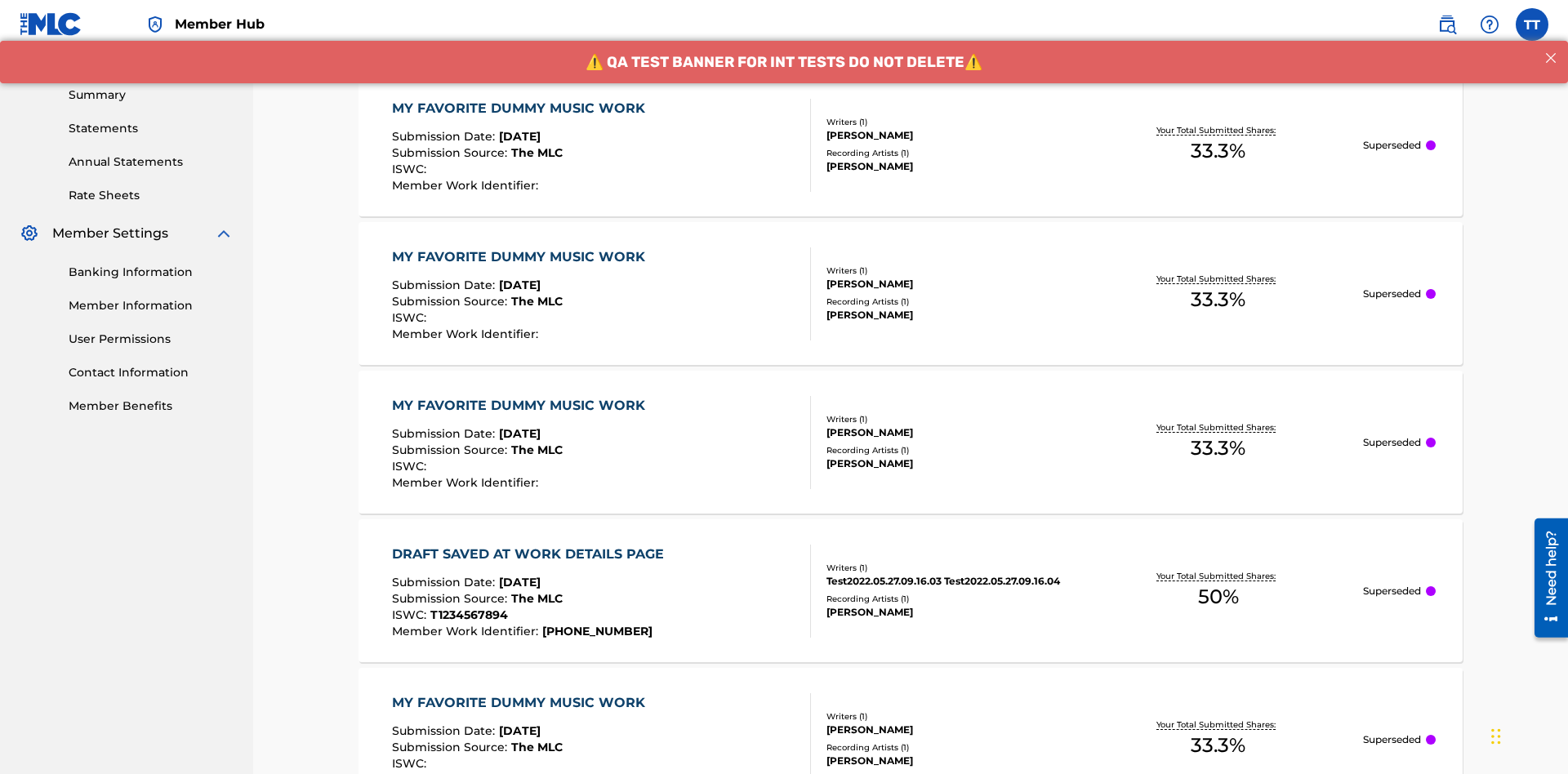
click at [520, 108] on div "MY FAVORITE DUMMY MUSIC WORK" at bounding box center [522, 108] width 261 height 20
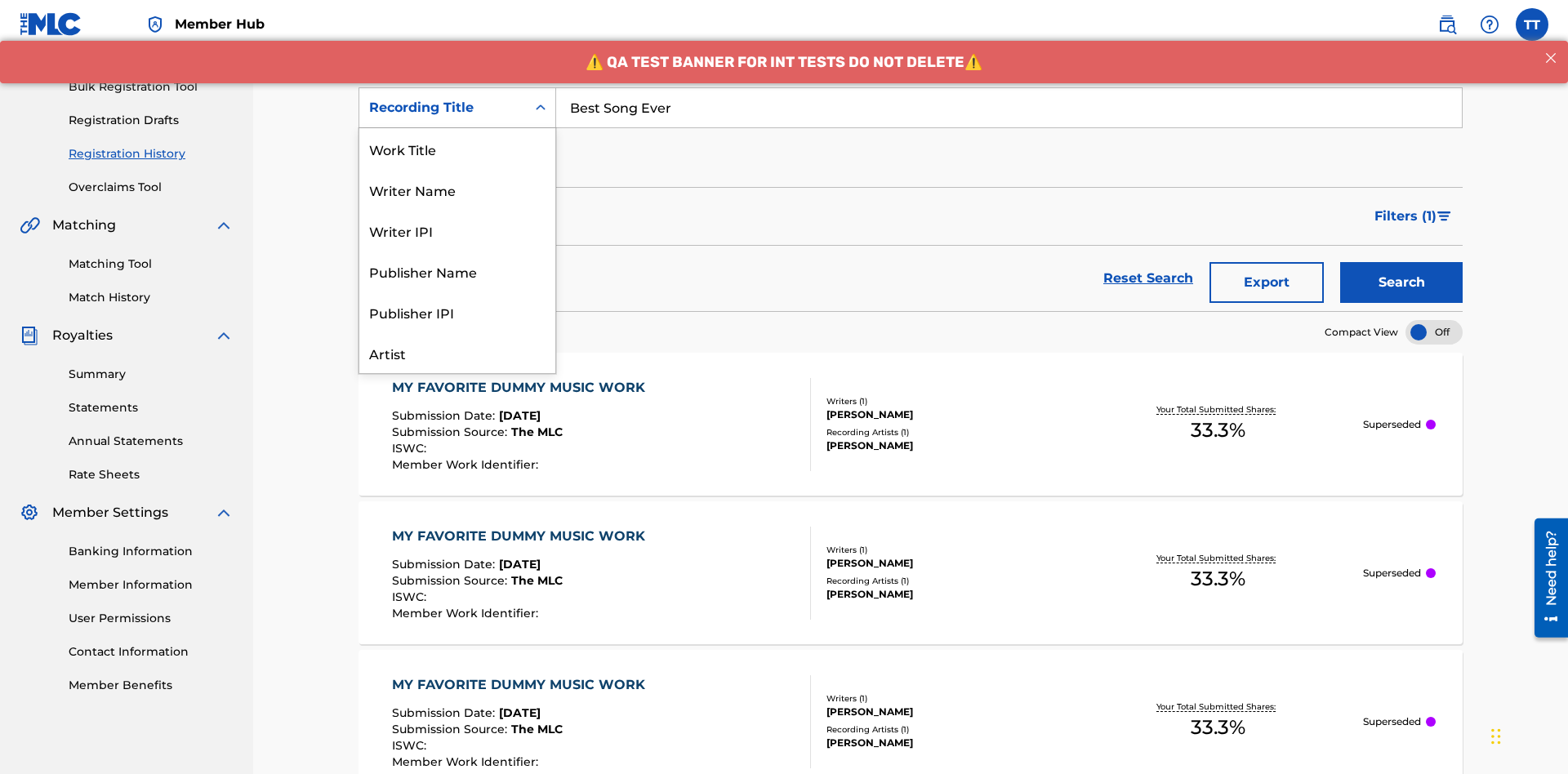
scroll to position [81, 0]
click at [457, 87] on div "Work Title" at bounding box center [457, 67] width 196 height 41
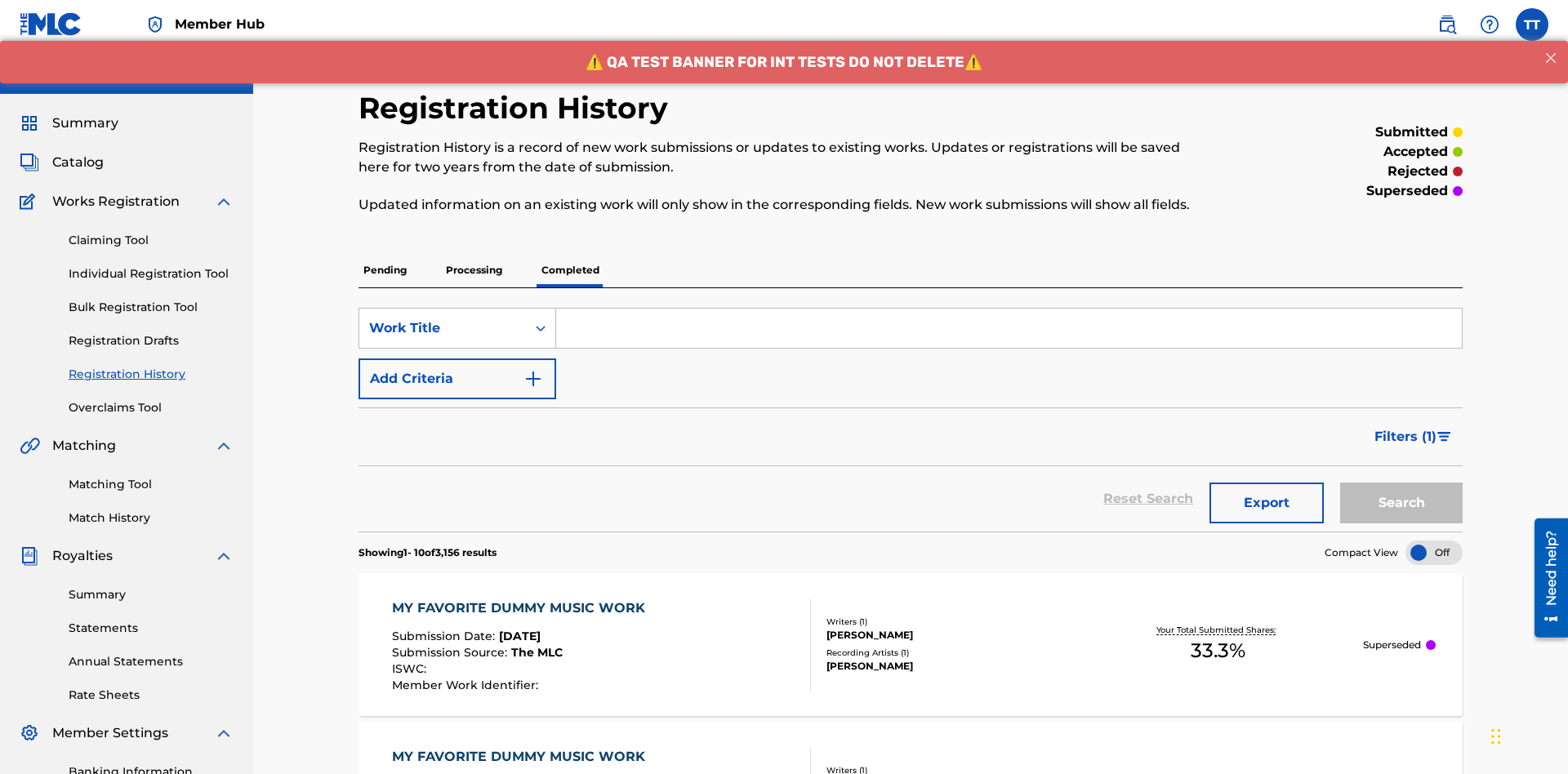
click at [1009, 309] on input "Search Form" at bounding box center [1009, 328] width 906 height 39
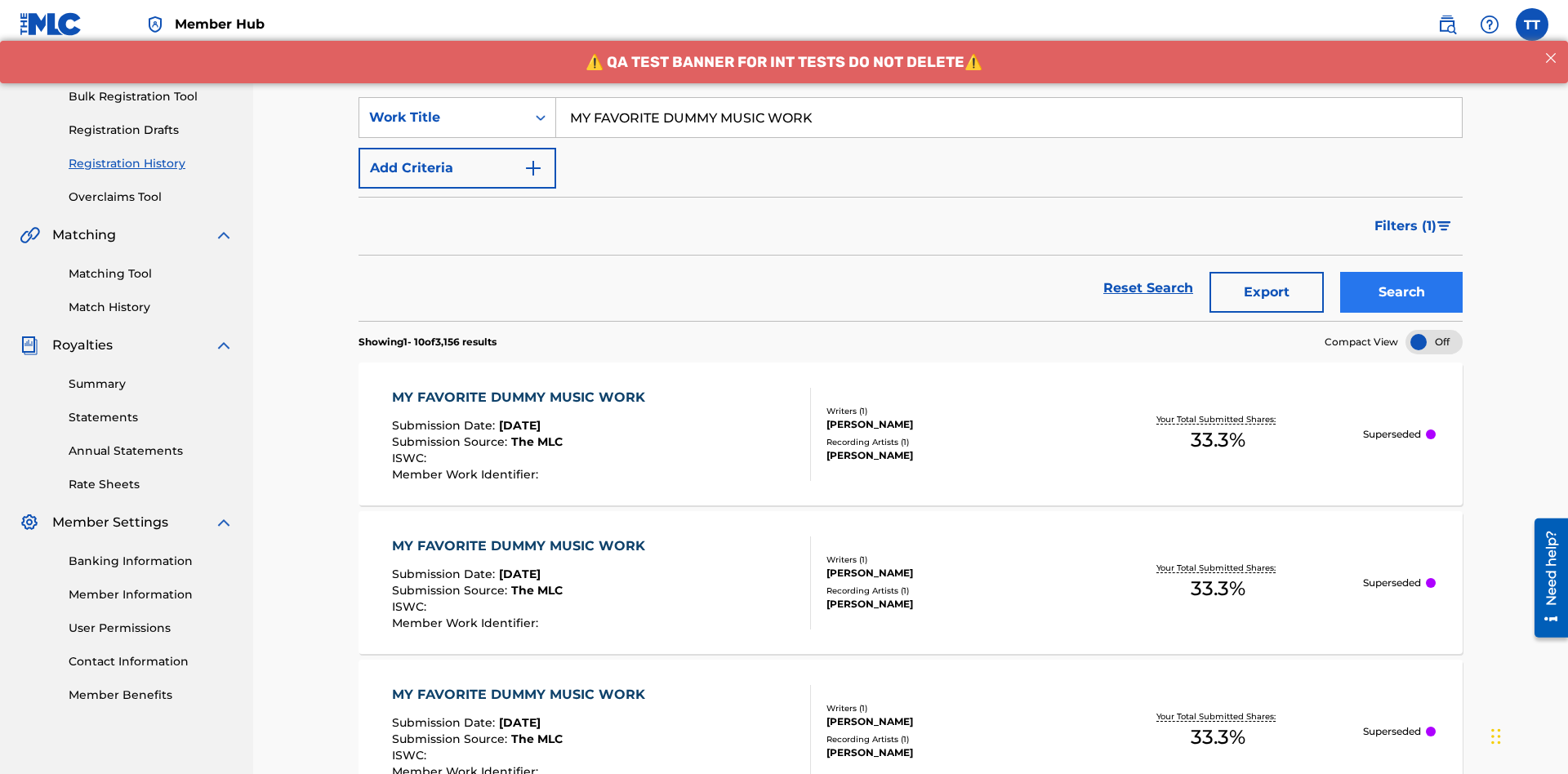
type input "MY FAVORITE DUMMY MUSIC WORK"
click at [1402, 272] on button "Search" at bounding box center [1401, 292] width 123 height 41
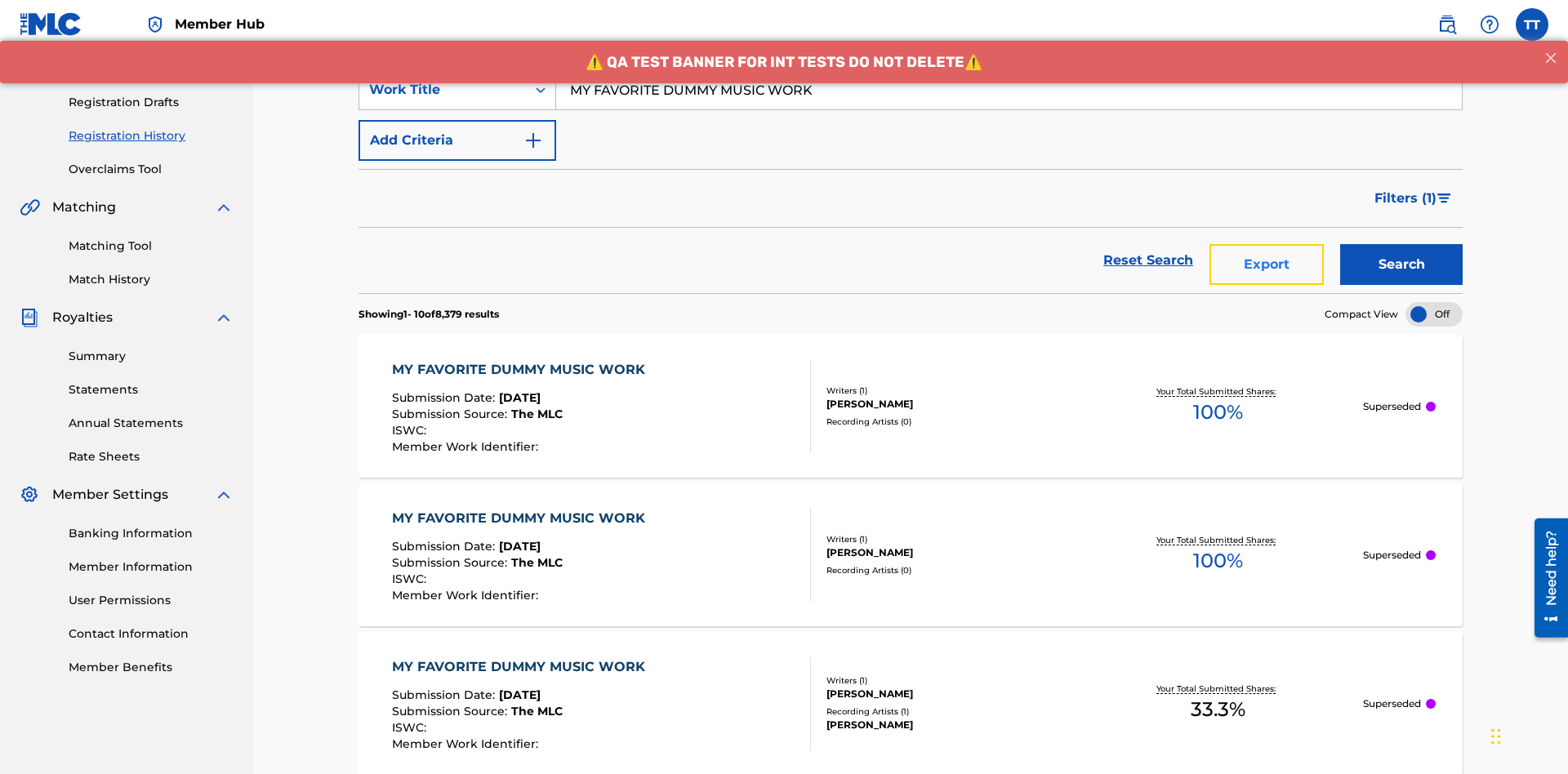
click at [1267, 244] on button "Export" at bounding box center [1266, 265] width 114 height 41
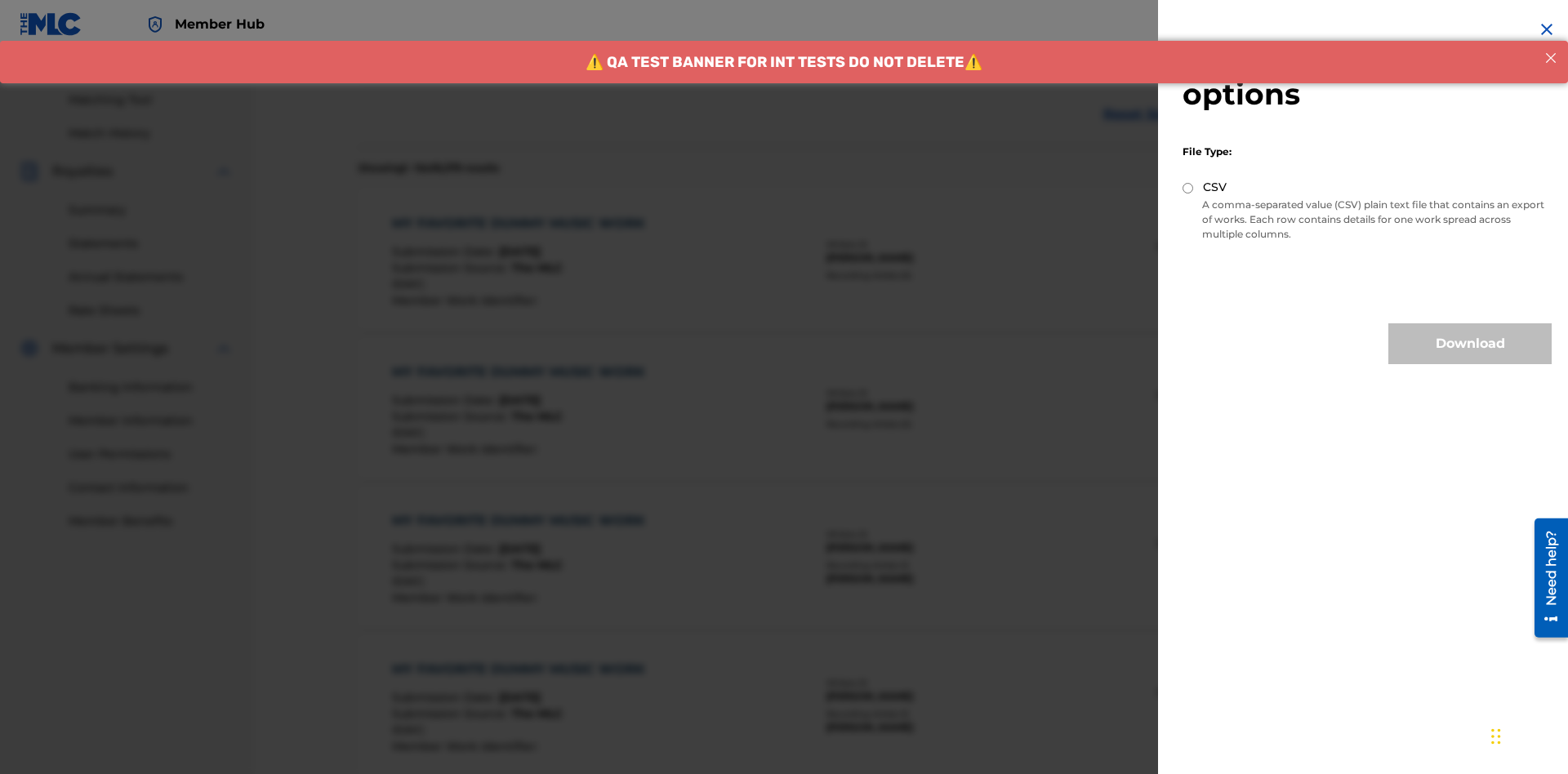
click at [1188, 188] on input "CSV" at bounding box center [1187, 188] width 10 height 10
radio input "true"
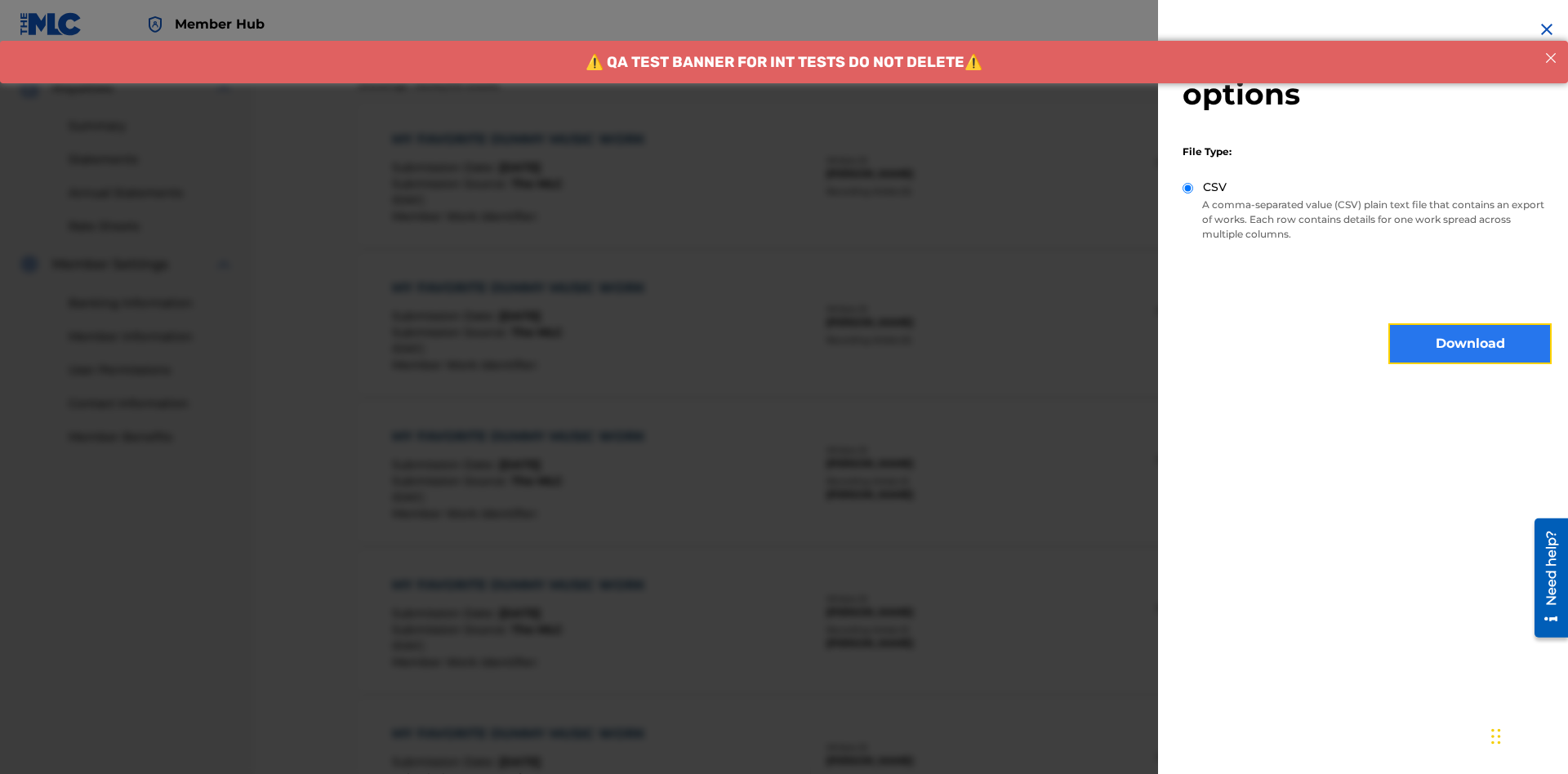
click at [1470, 344] on button "Download" at bounding box center [1470, 344] width 164 height 41
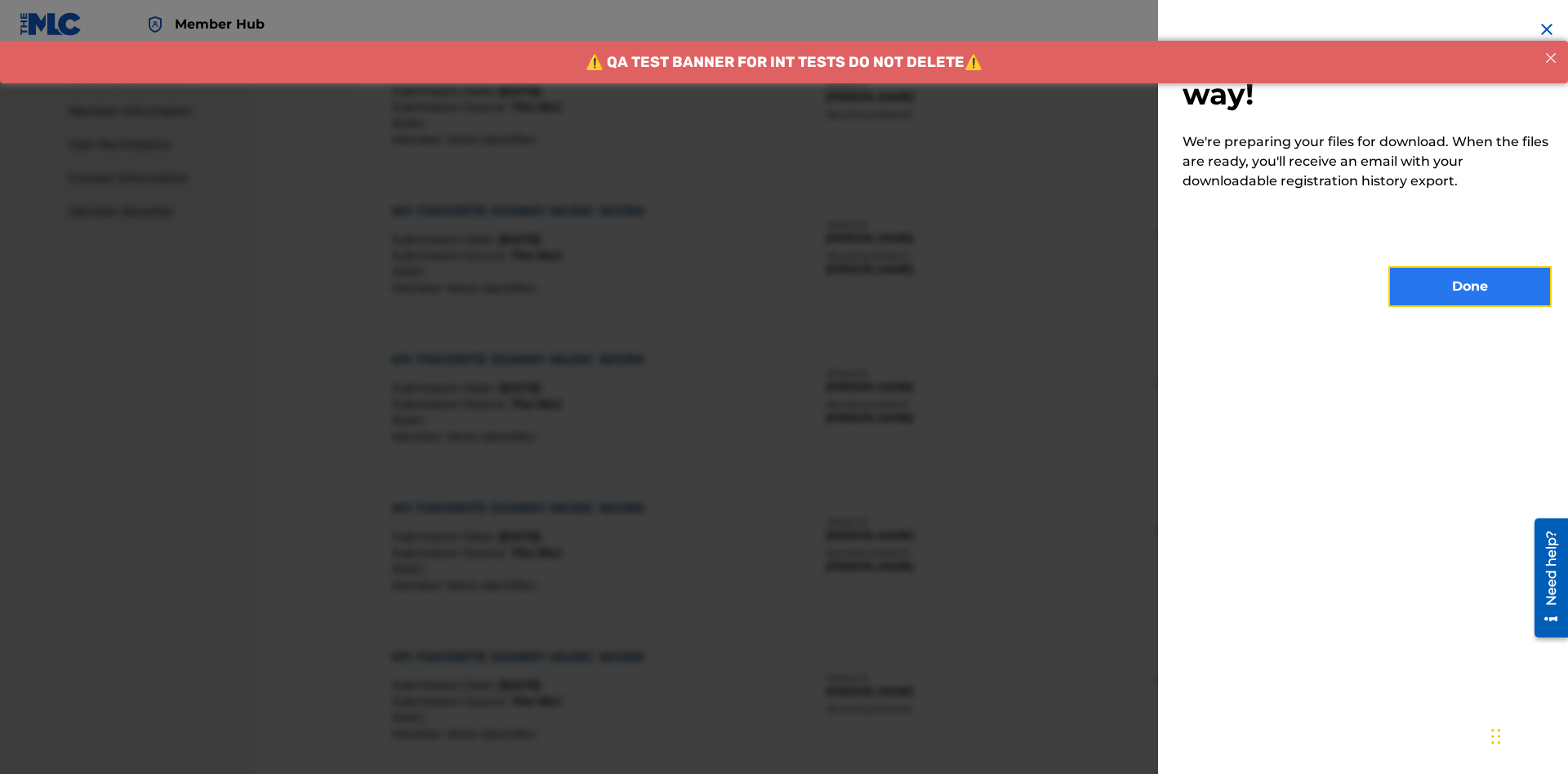
click at [1470, 286] on button "Done" at bounding box center [1470, 287] width 164 height 41
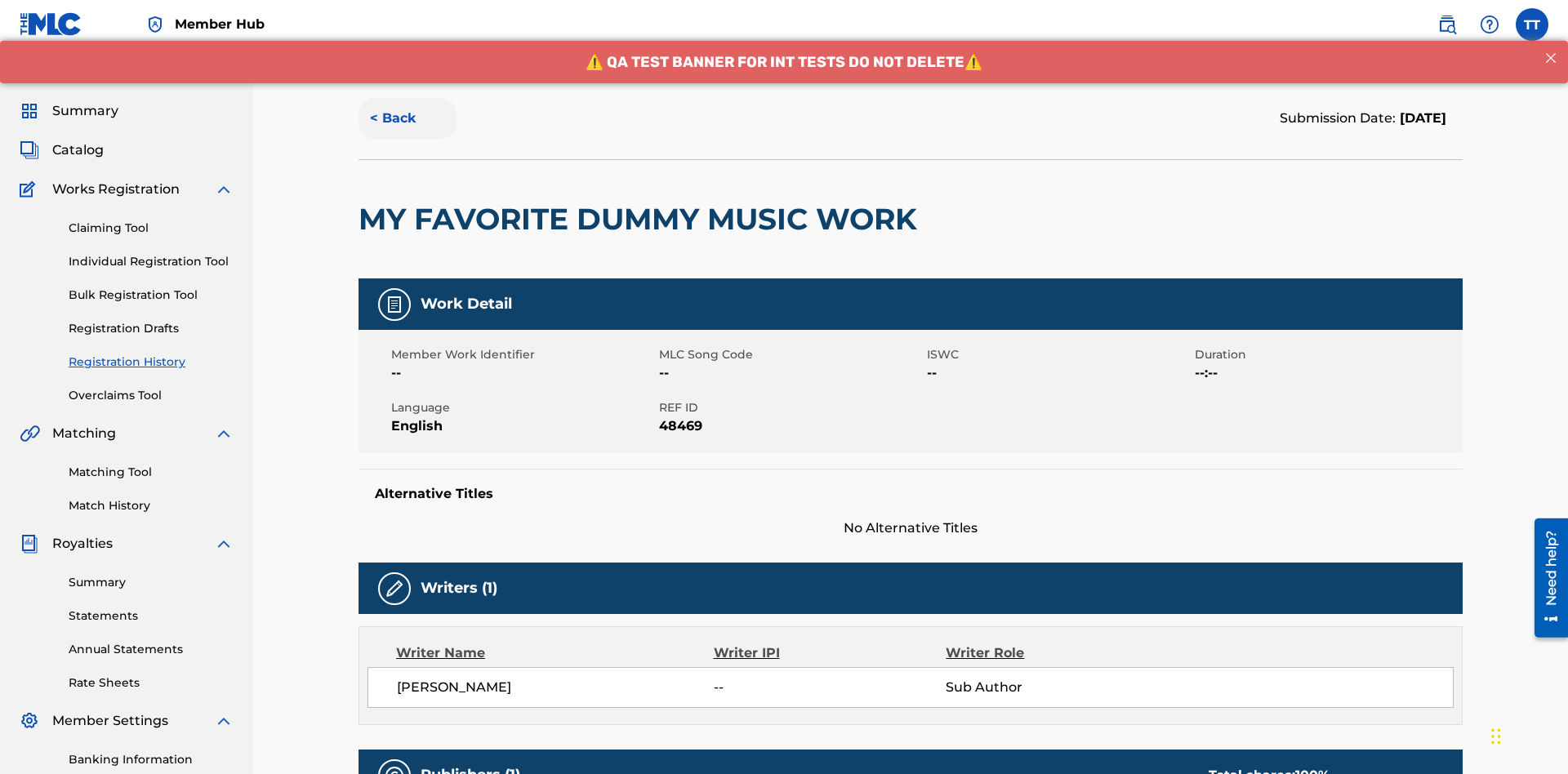
click at [407, 118] on button "< Back" at bounding box center [407, 118] width 98 height 41
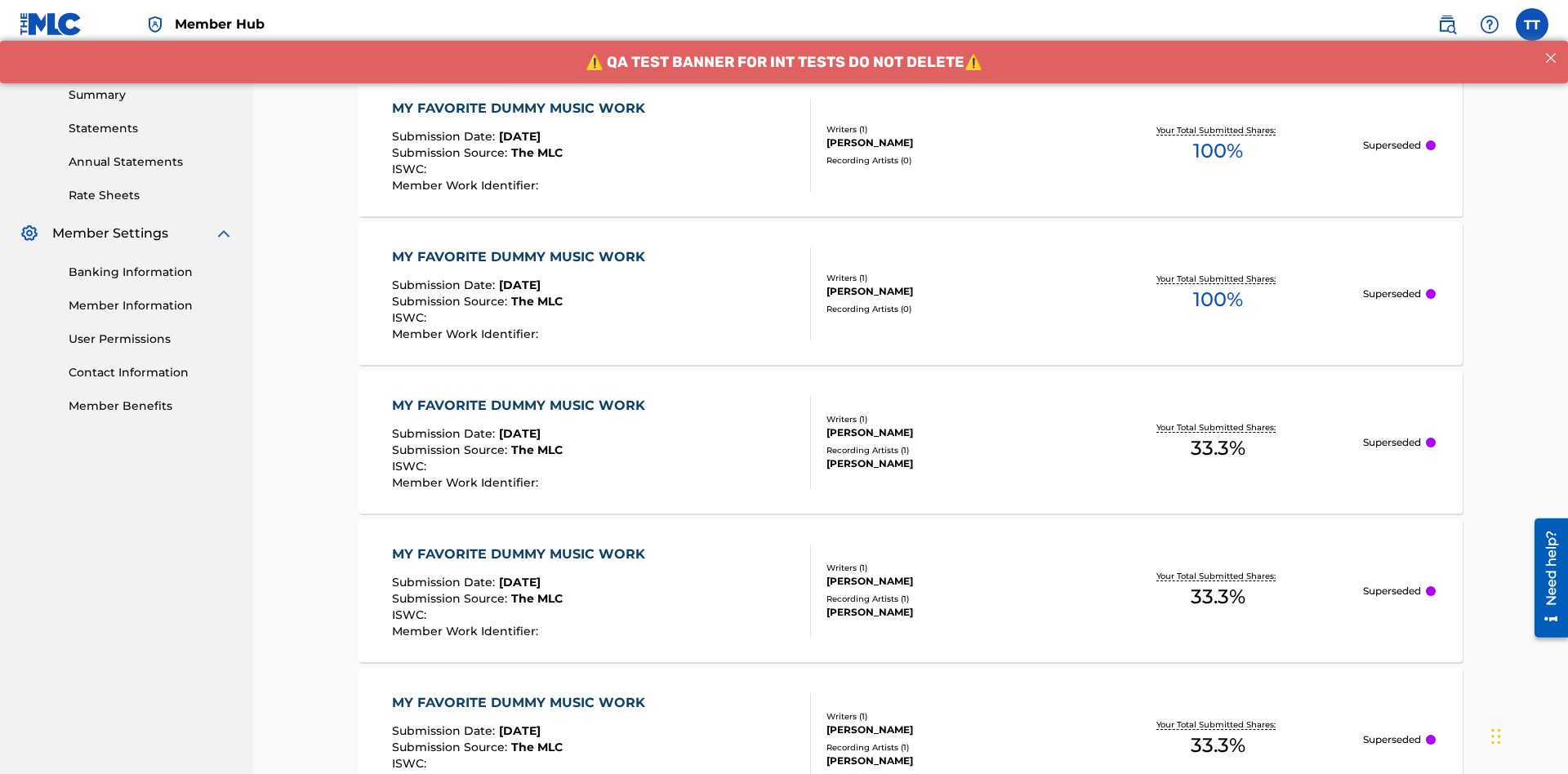
scroll to position [220, 0]
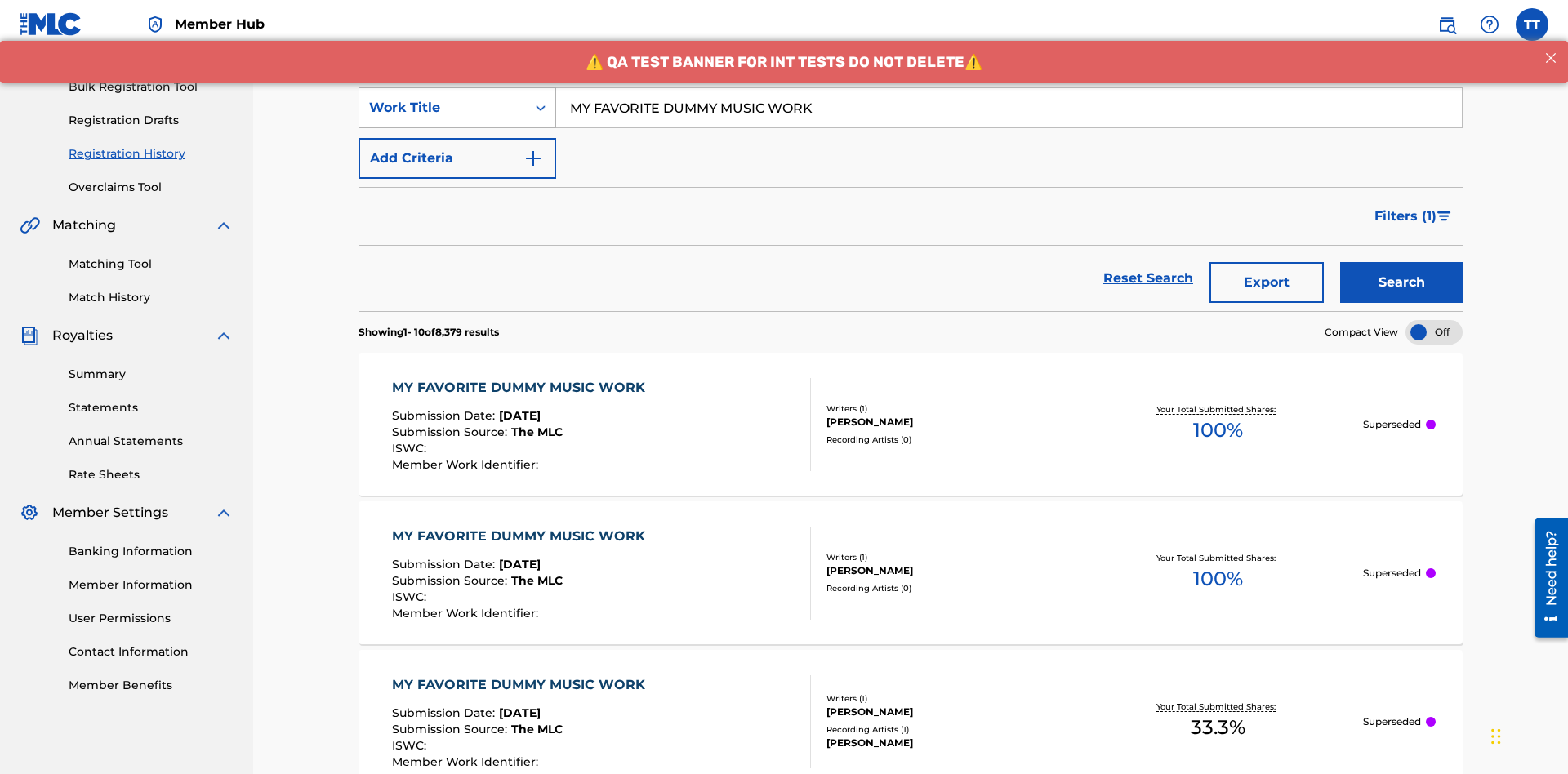
click at [442, 108] on div "Work Title" at bounding box center [442, 107] width 147 height 20
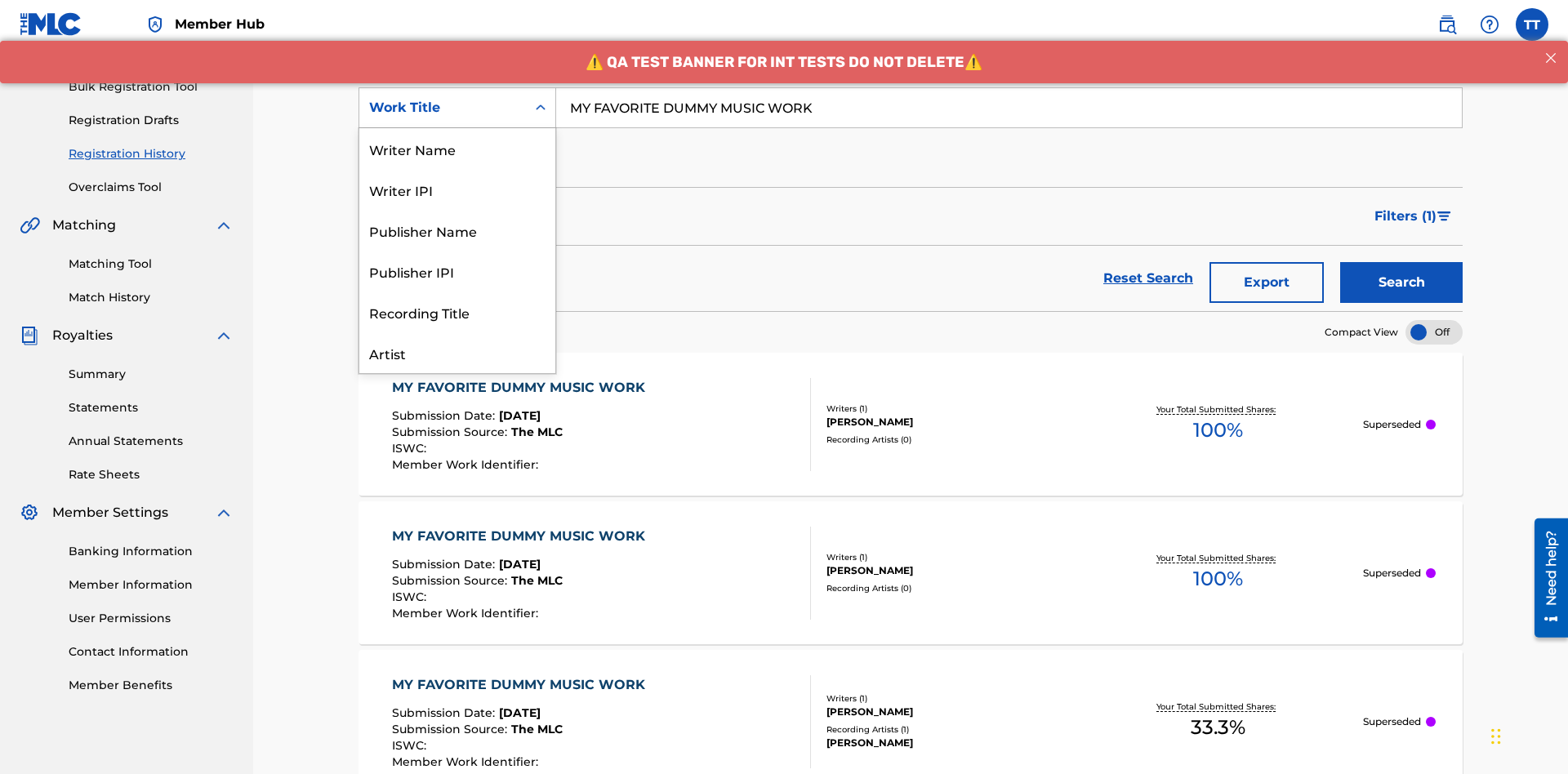
scroll to position [81, 0]
click at [457, 87] on div "Writer Name" at bounding box center [457, 67] width 196 height 41
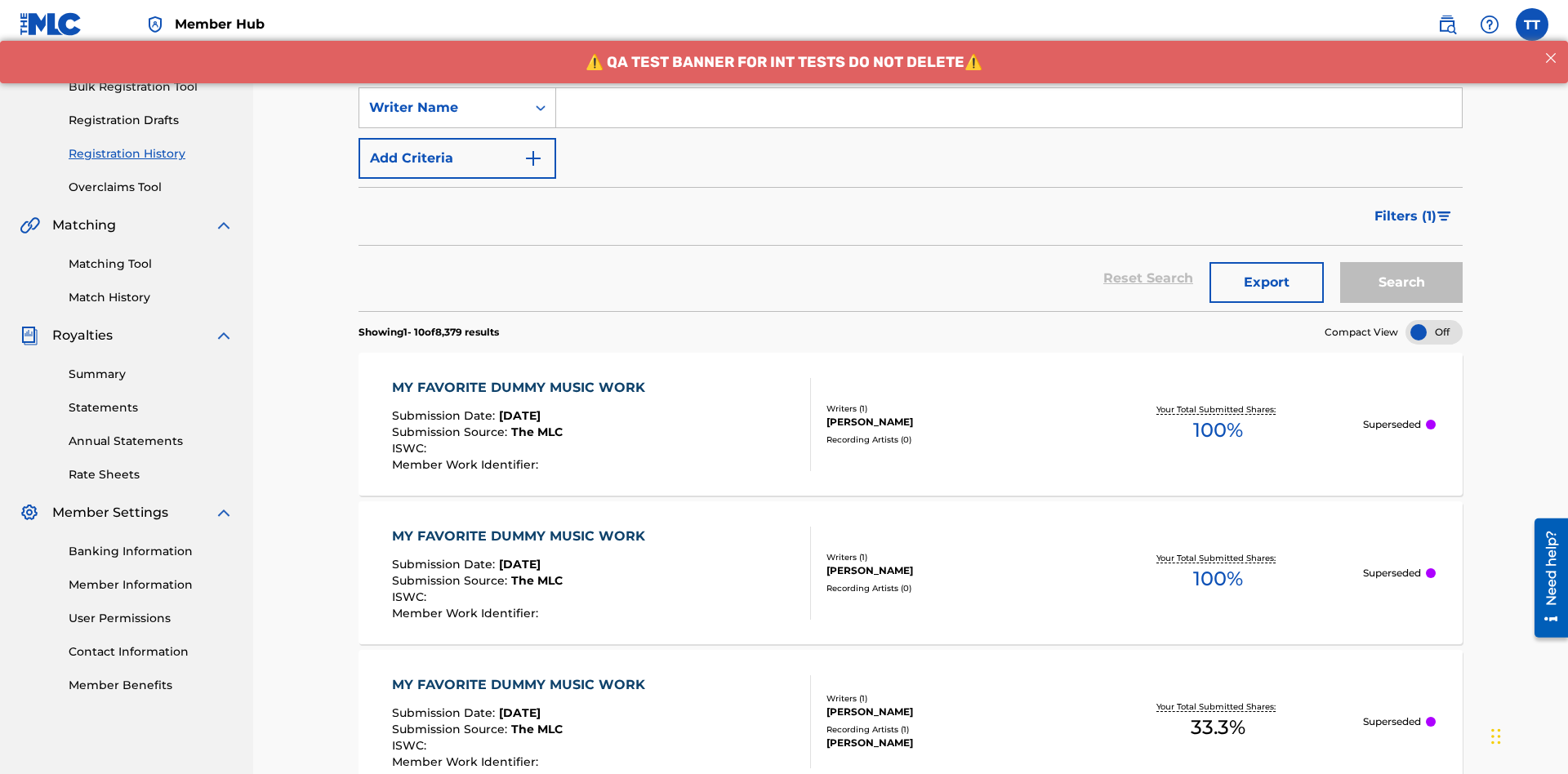
scroll to position [0, 0]
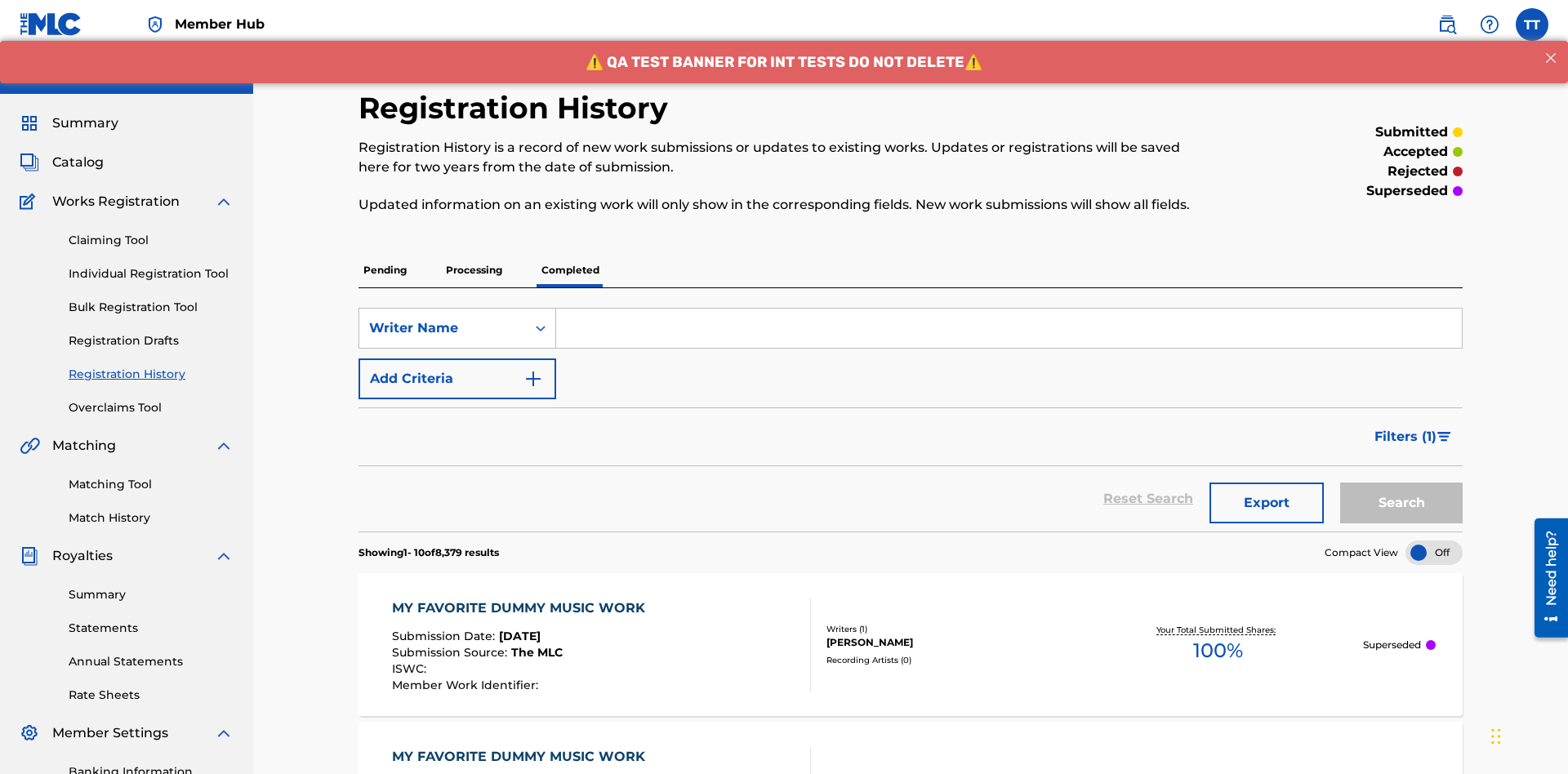
click at [1009, 309] on input "Search Form" at bounding box center [1009, 328] width 906 height 39
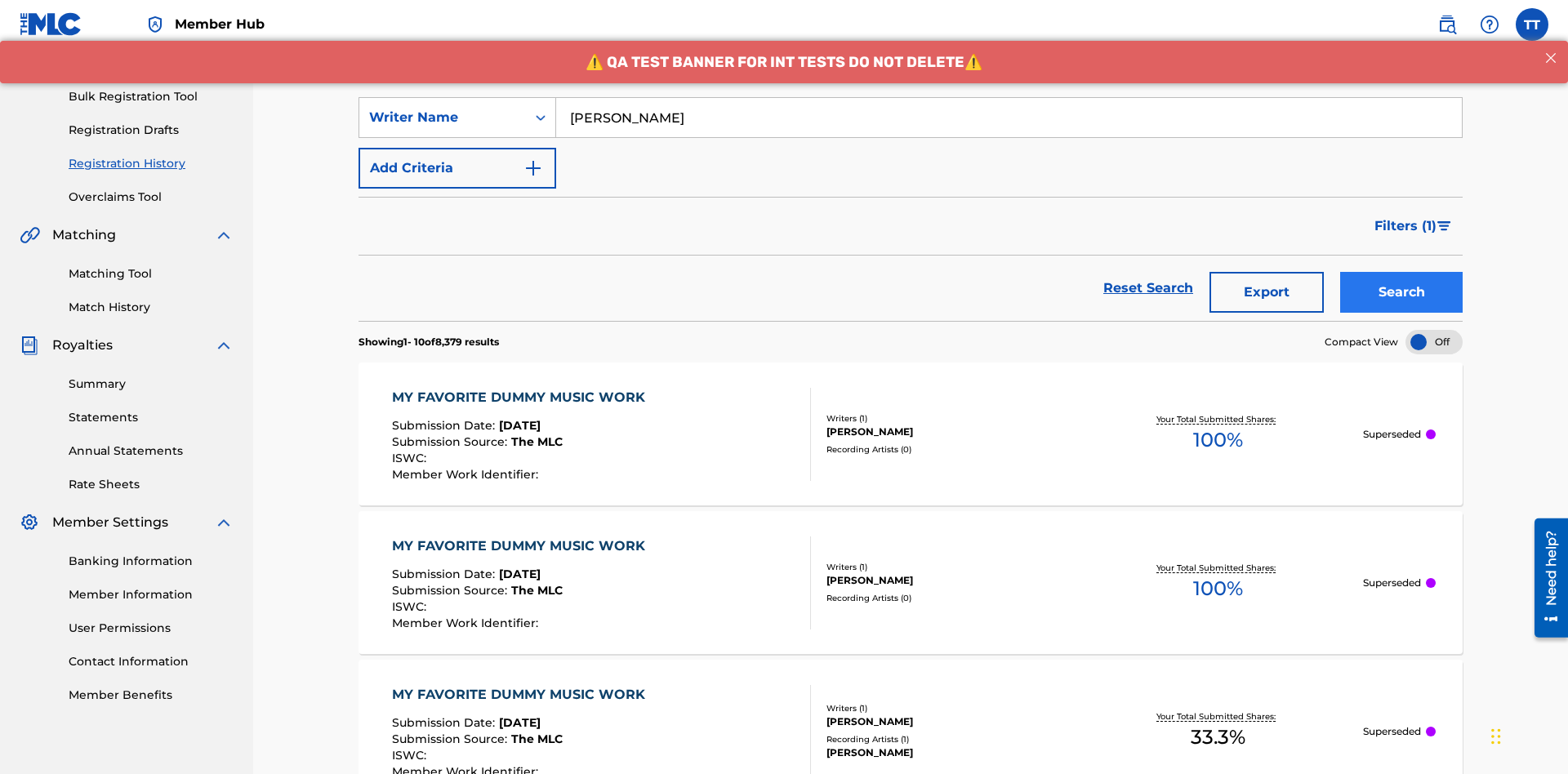
type input "[PERSON_NAME]"
click at [1402, 272] on button "Search" at bounding box center [1401, 292] width 123 height 41
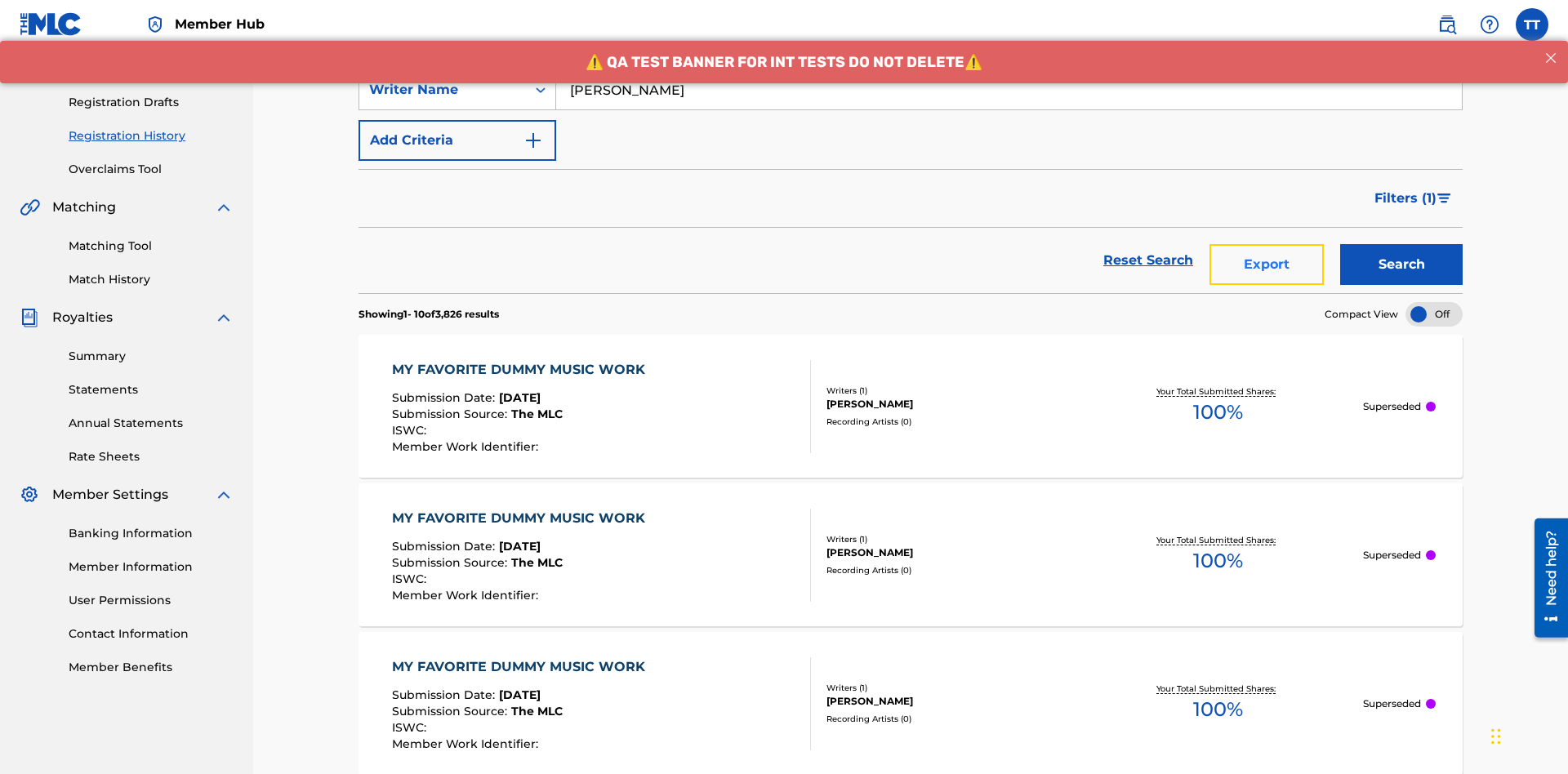
click at [1267, 244] on button "Export" at bounding box center [1266, 265] width 114 height 41
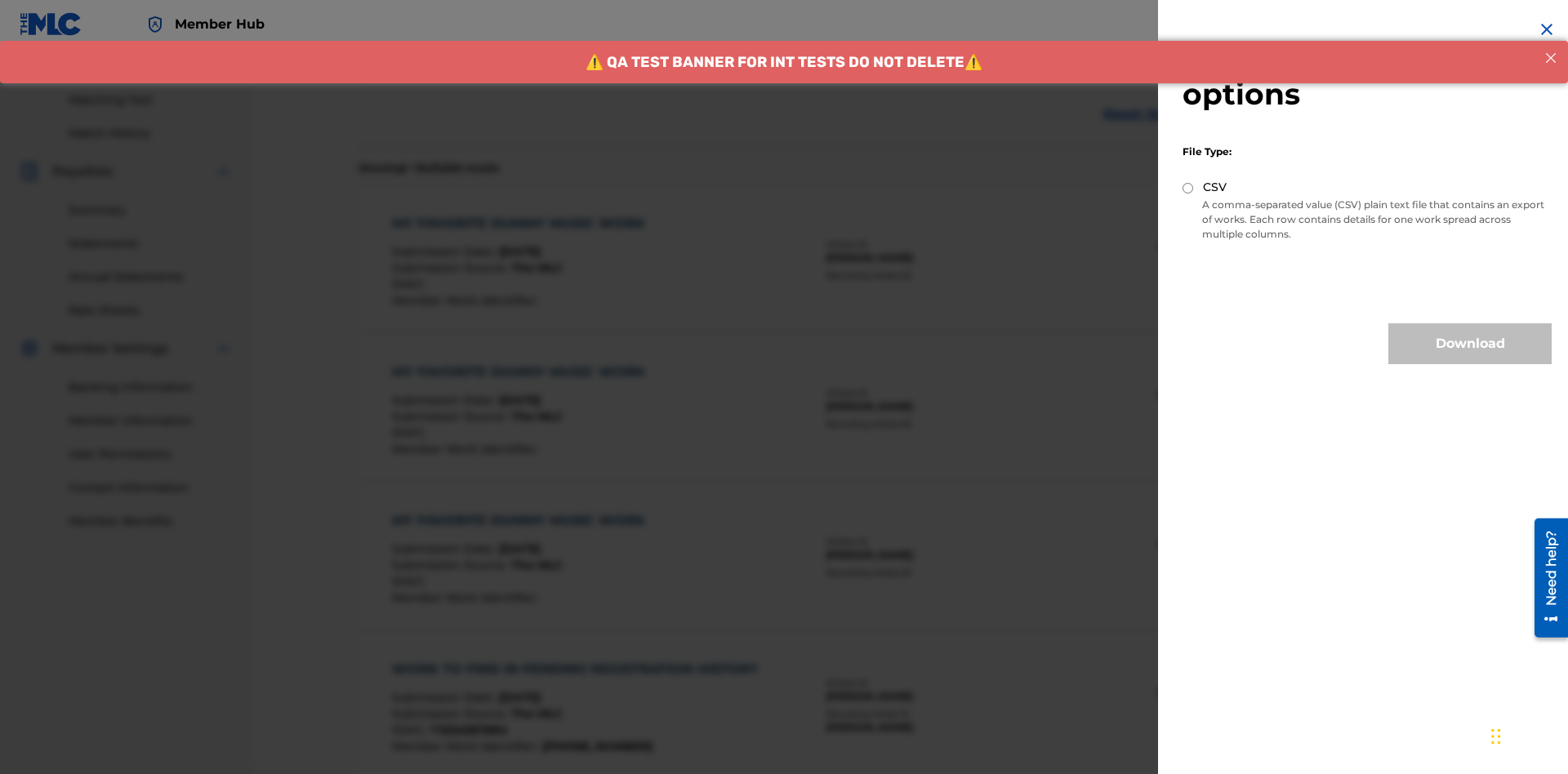
click at [1188, 188] on input "CSV" at bounding box center [1187, 188] width 10 height 10
radio input "true"
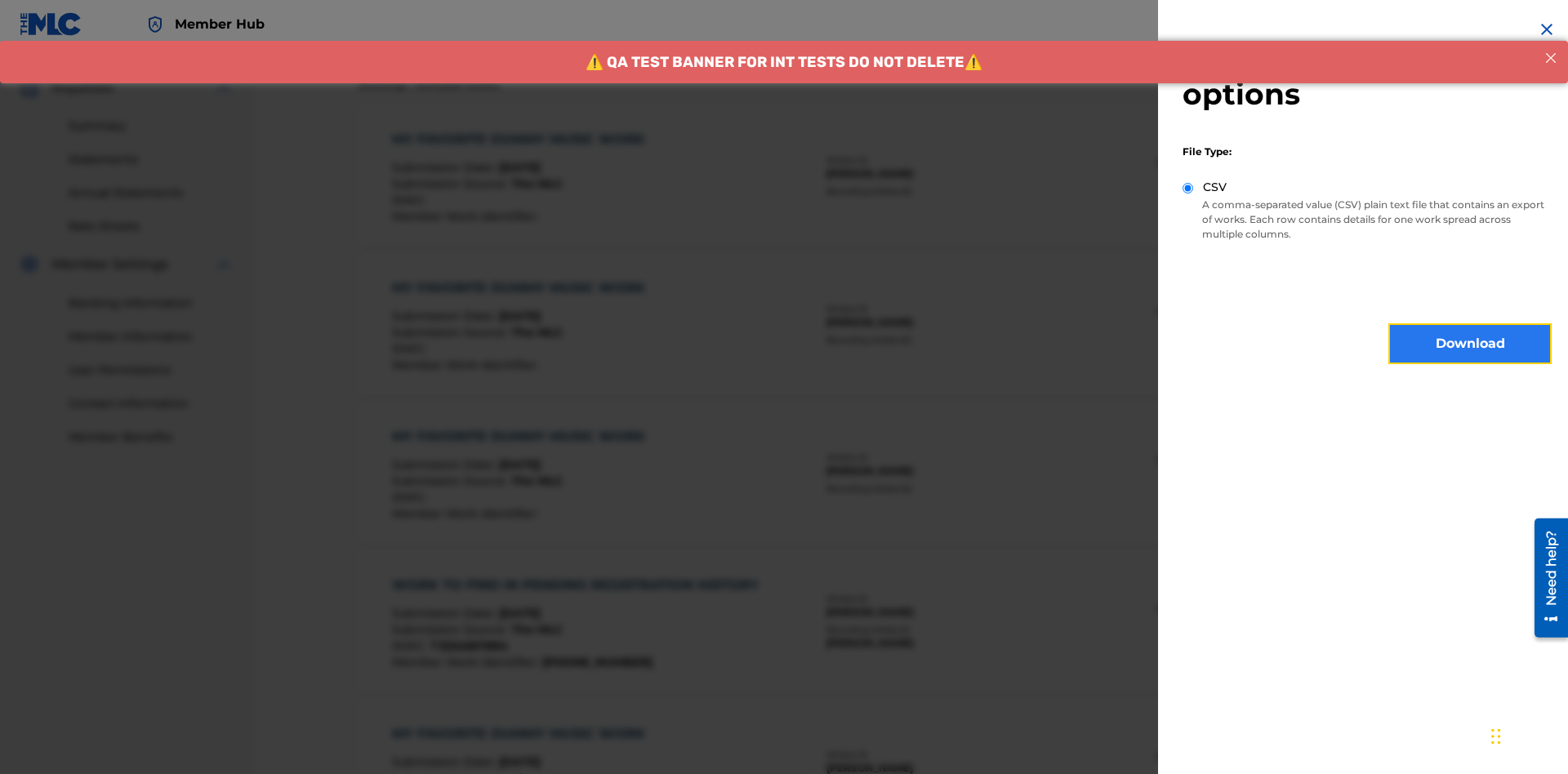
click at [1470, 344] on button "Download" at bounding box center [1470, 344] width 164 height 41
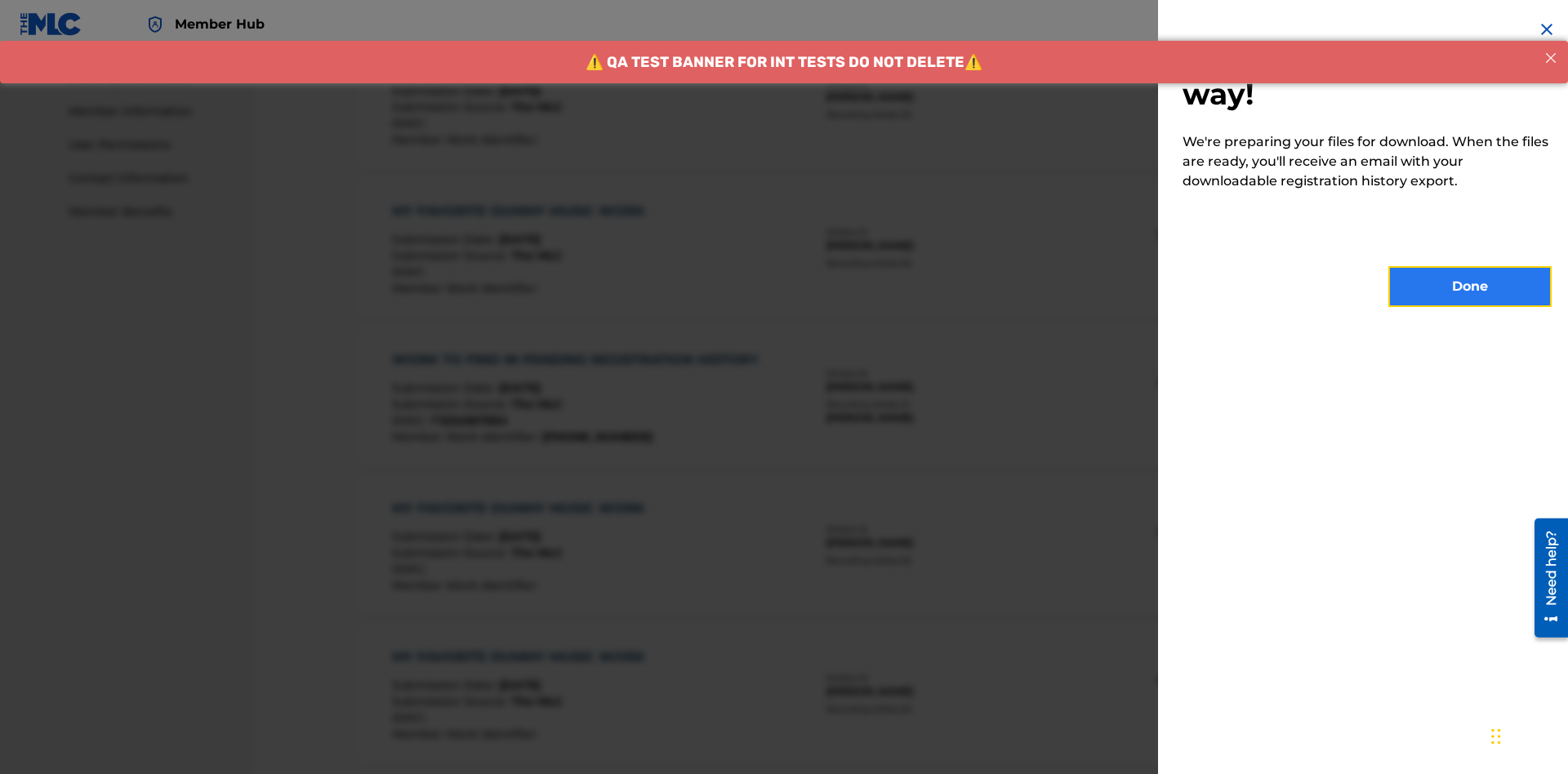
click at [1470, 286] on button "Done" at bounding box center [1470, 287] width 164 height 41
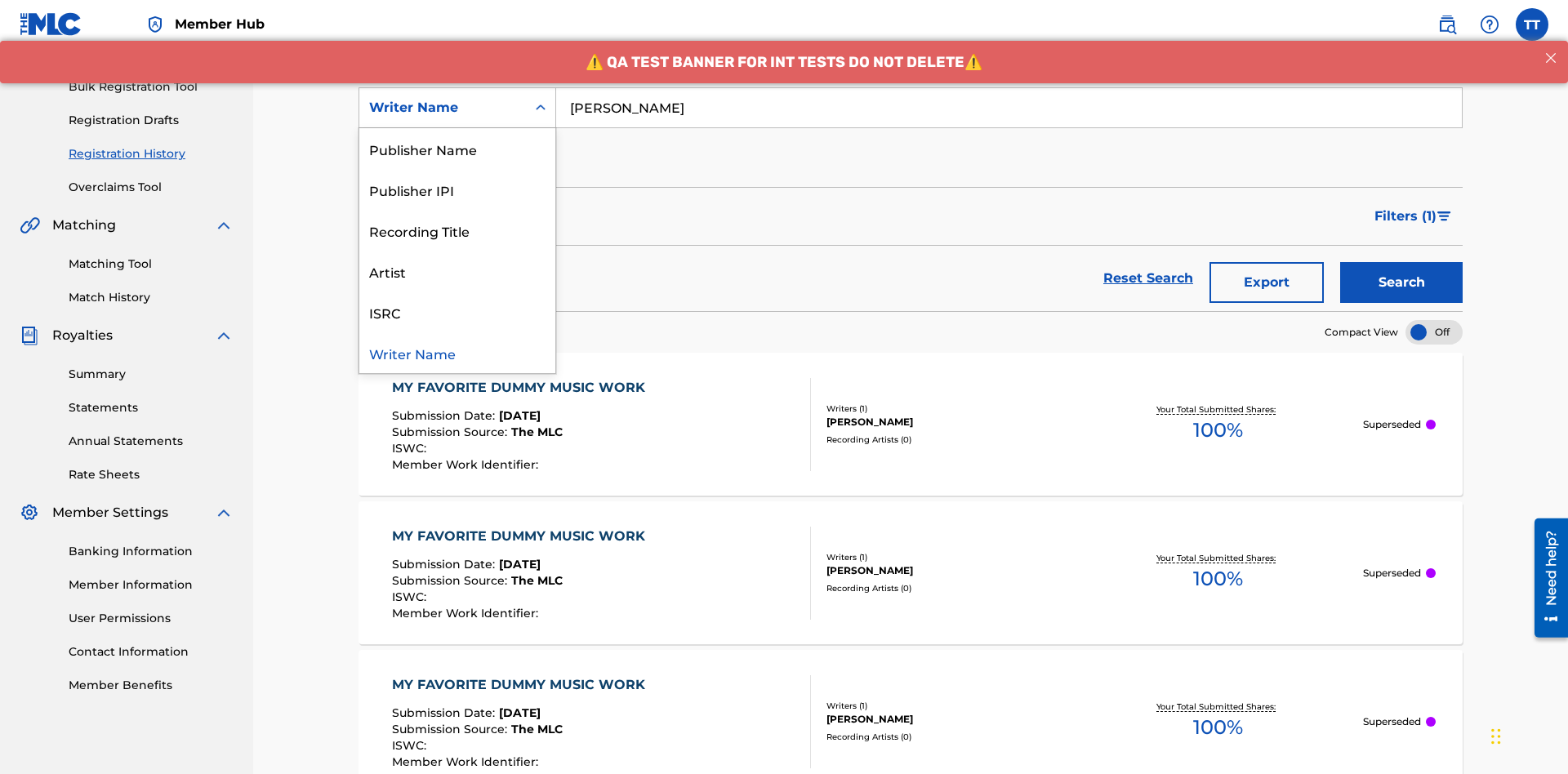
click at [457, 129] on div "Writer IPI" at bounding box center [457, 108] width 196 height 41
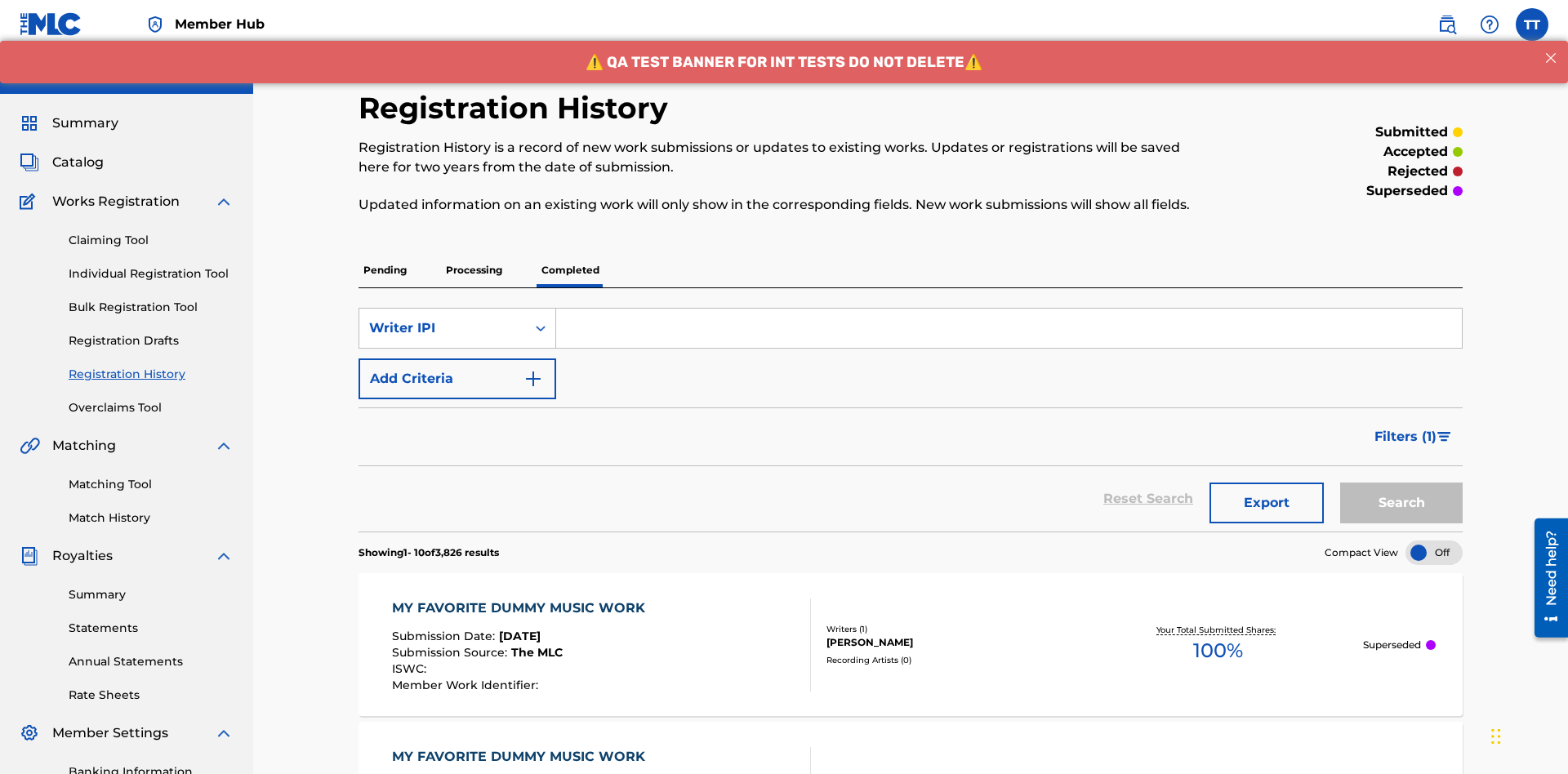
click at [1009, 309] on input "Search Form" at bounding box center [1009, 328] width 906 height 39
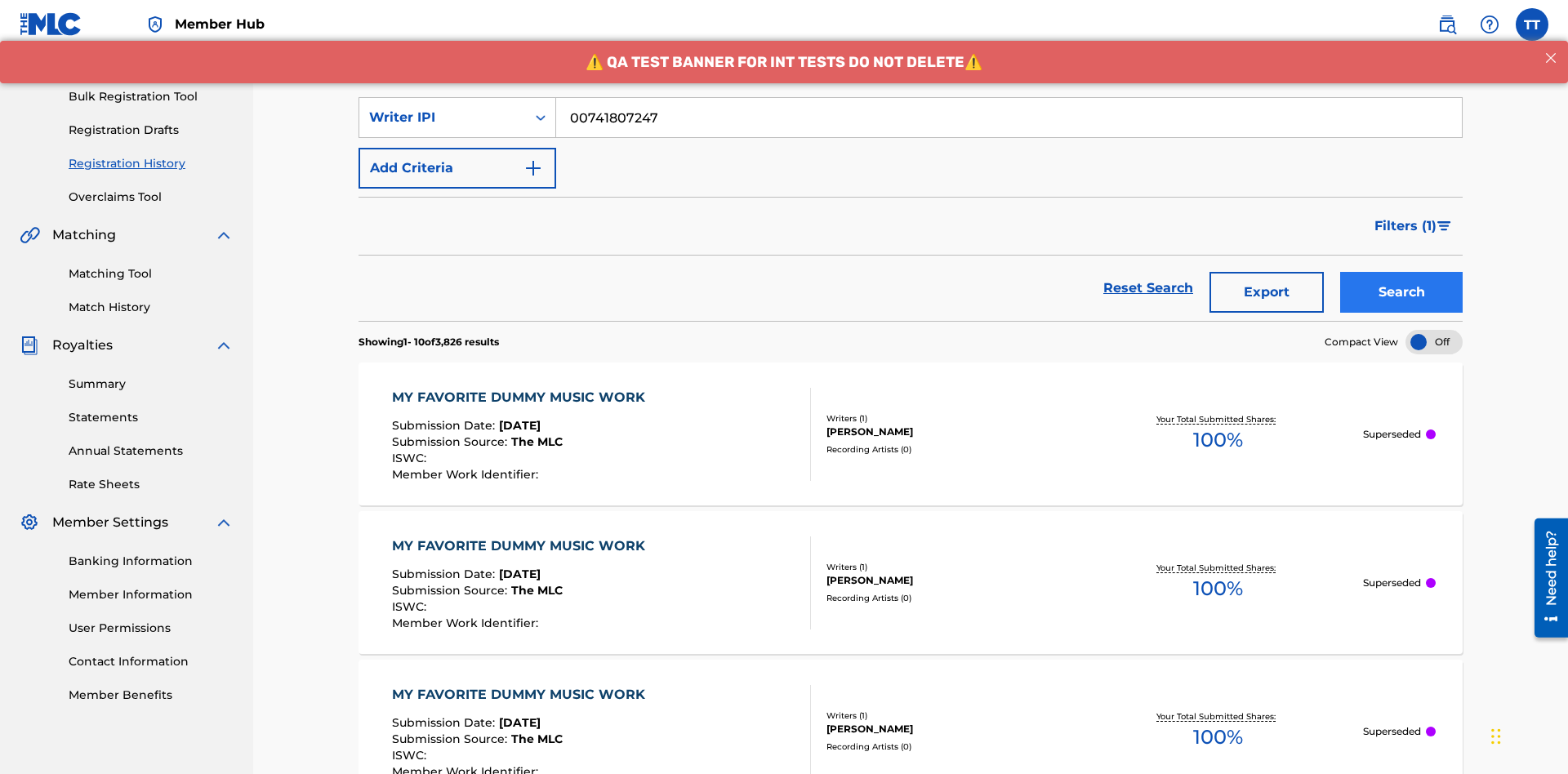
type input "00741807247"
click at [1402, 272] on button "Search" at bounding box center [1401, 292] width 123 height 41
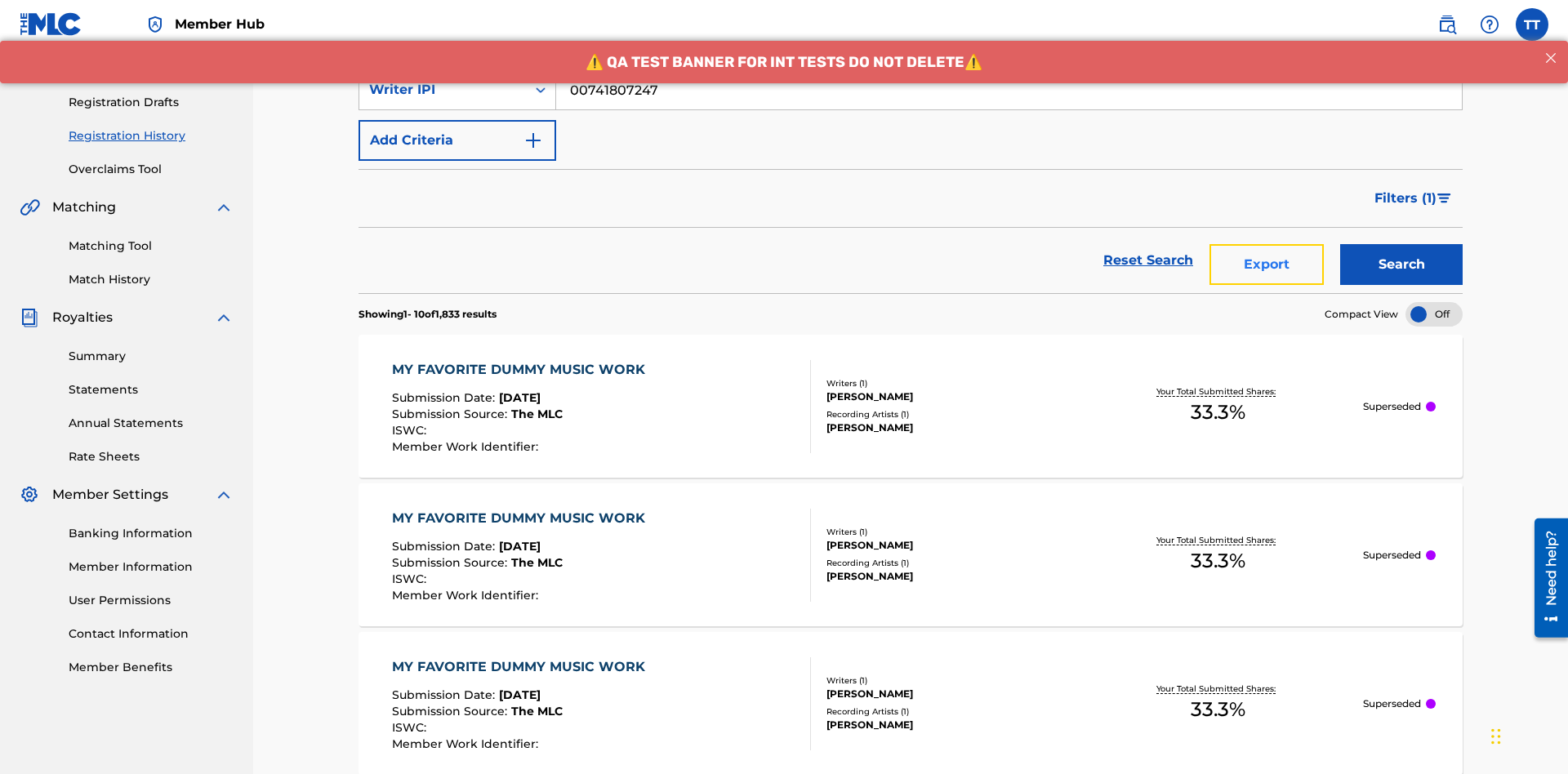
click at [1267, 244] on button "Export" at bounding box center [1266, 265] width 114 height 41
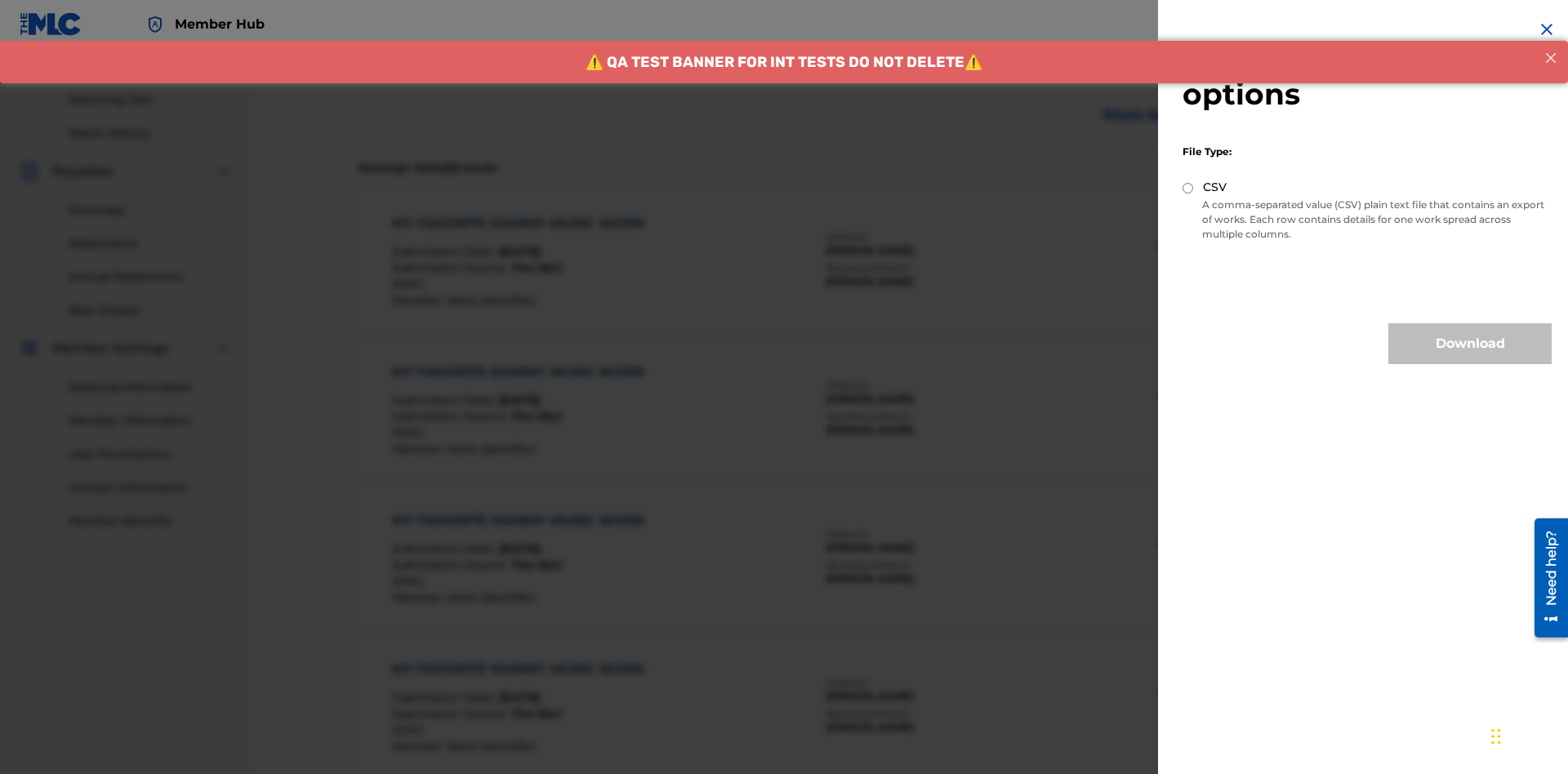
click at [1188, 188] on input "CSV" at bounding box center [1187, 188] width 10 height 10
radio input "true"
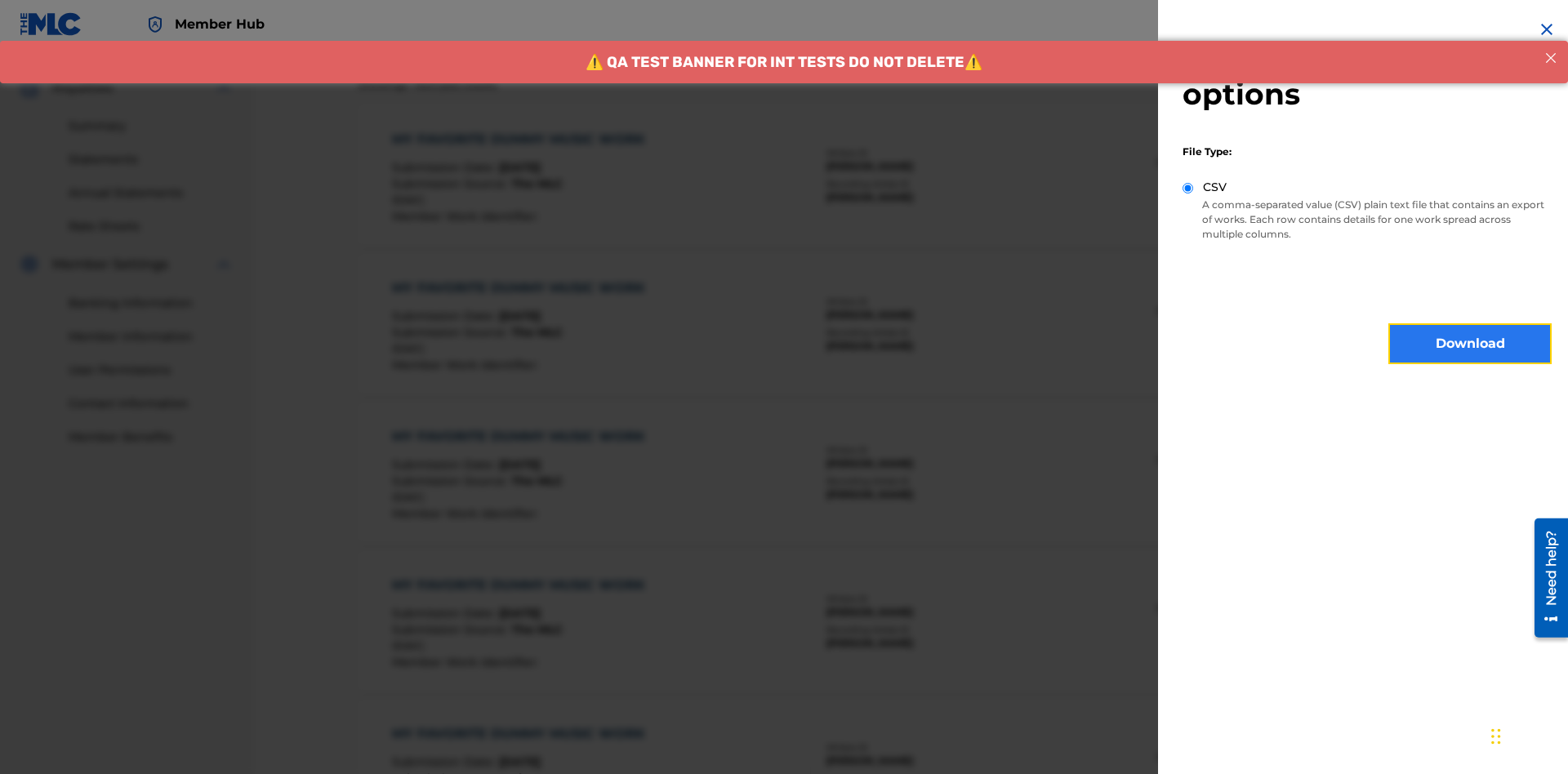
click at [1470, 344] on button "Download" at bounding box center [1470, 344] width 164 height 41
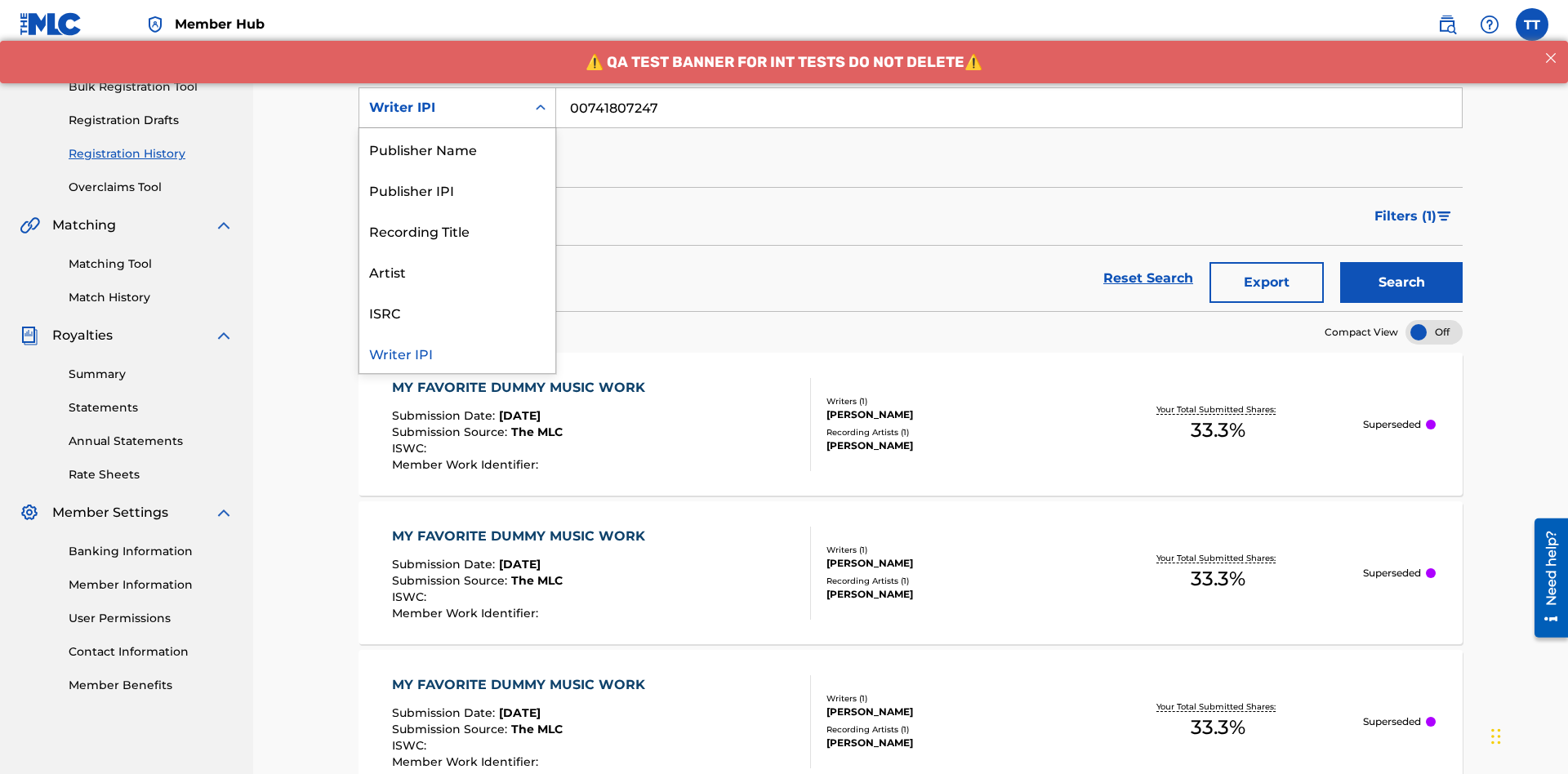
click at [457, 148] on div "Publisher Name" at bounding box center [457, 149] width 196 height 41
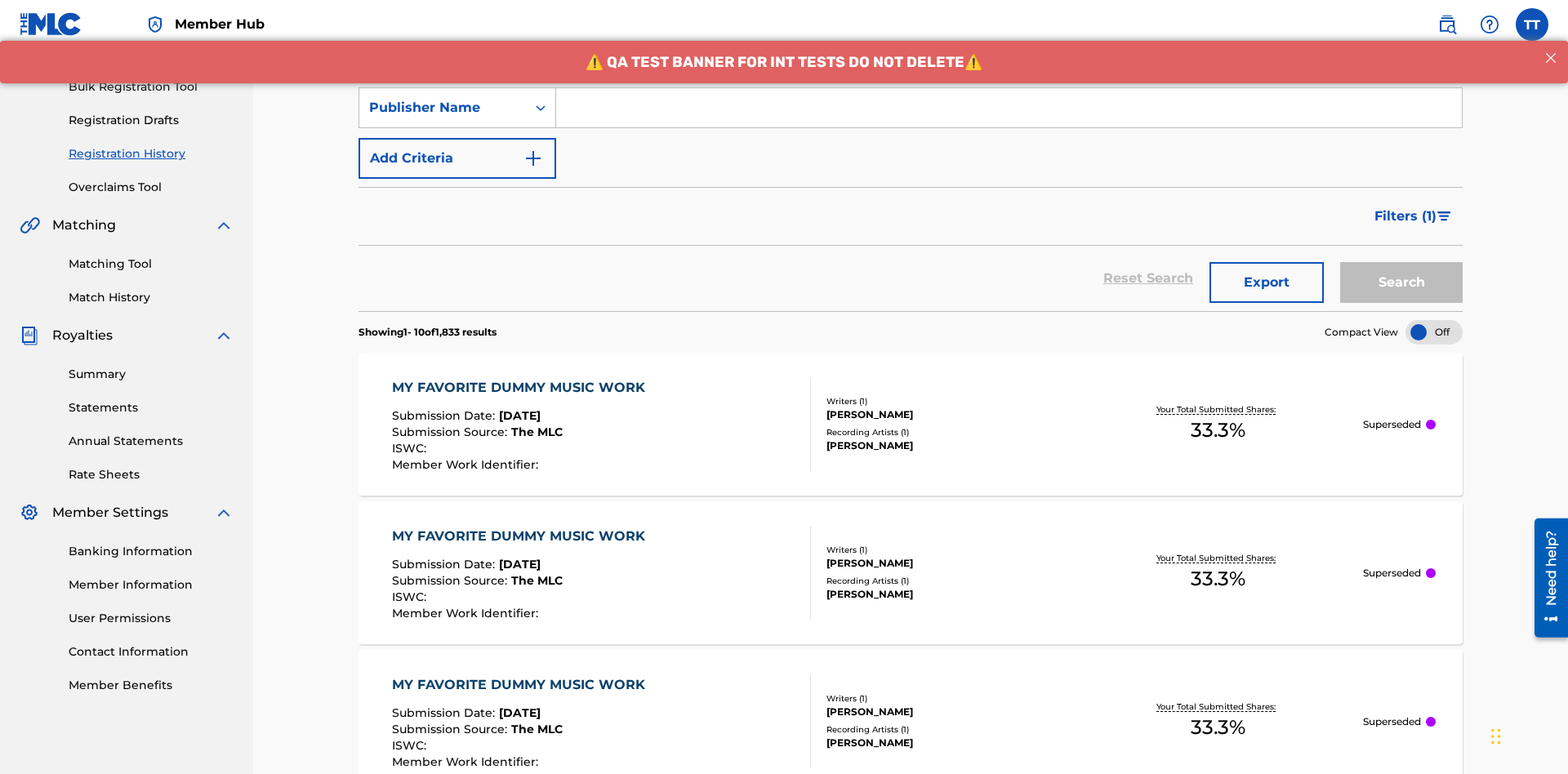
click at [1009, 117] on input "Search Form" at bounding box center [1009, 108] width 906 height 39
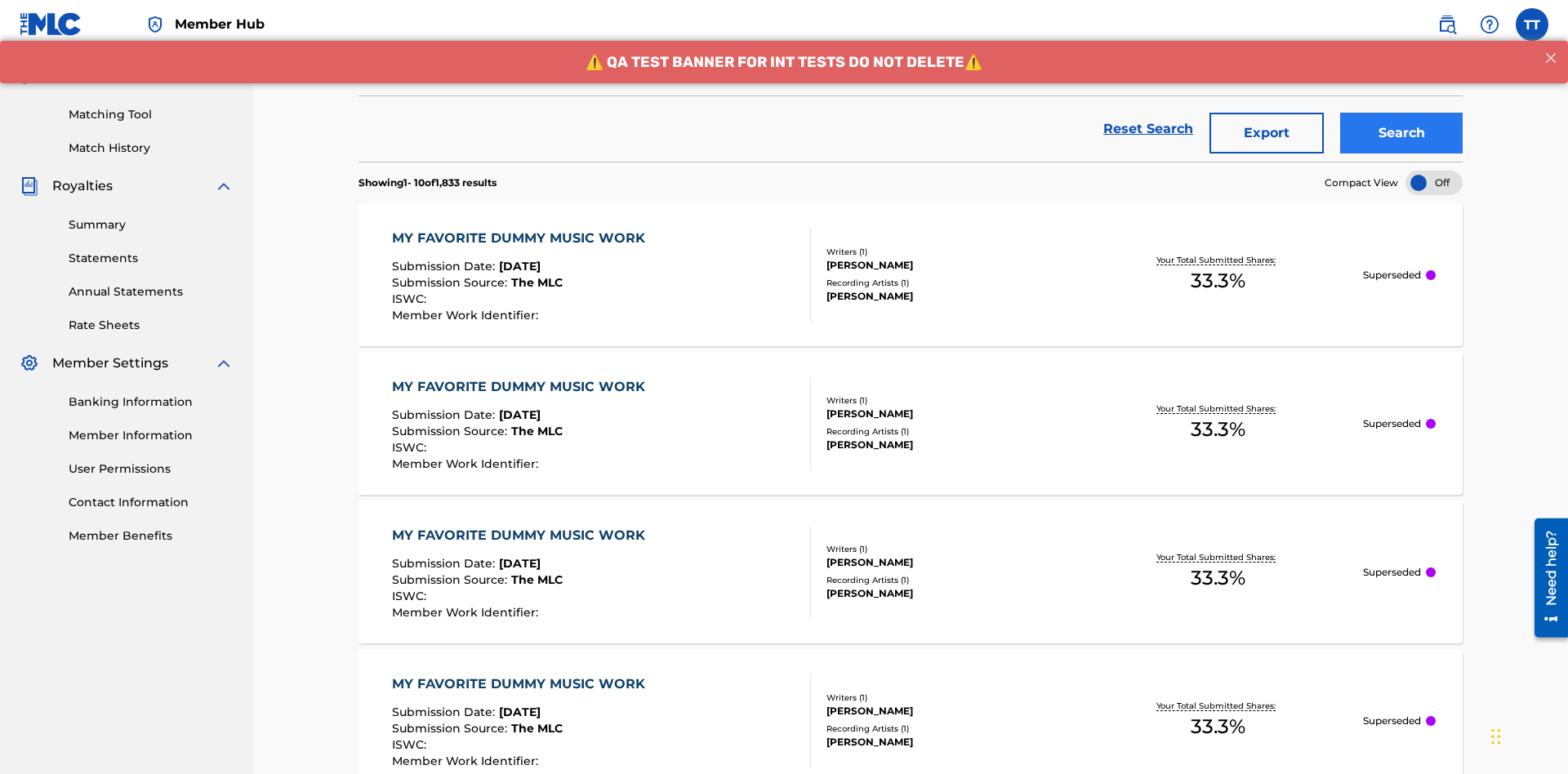
type input "CALACA"
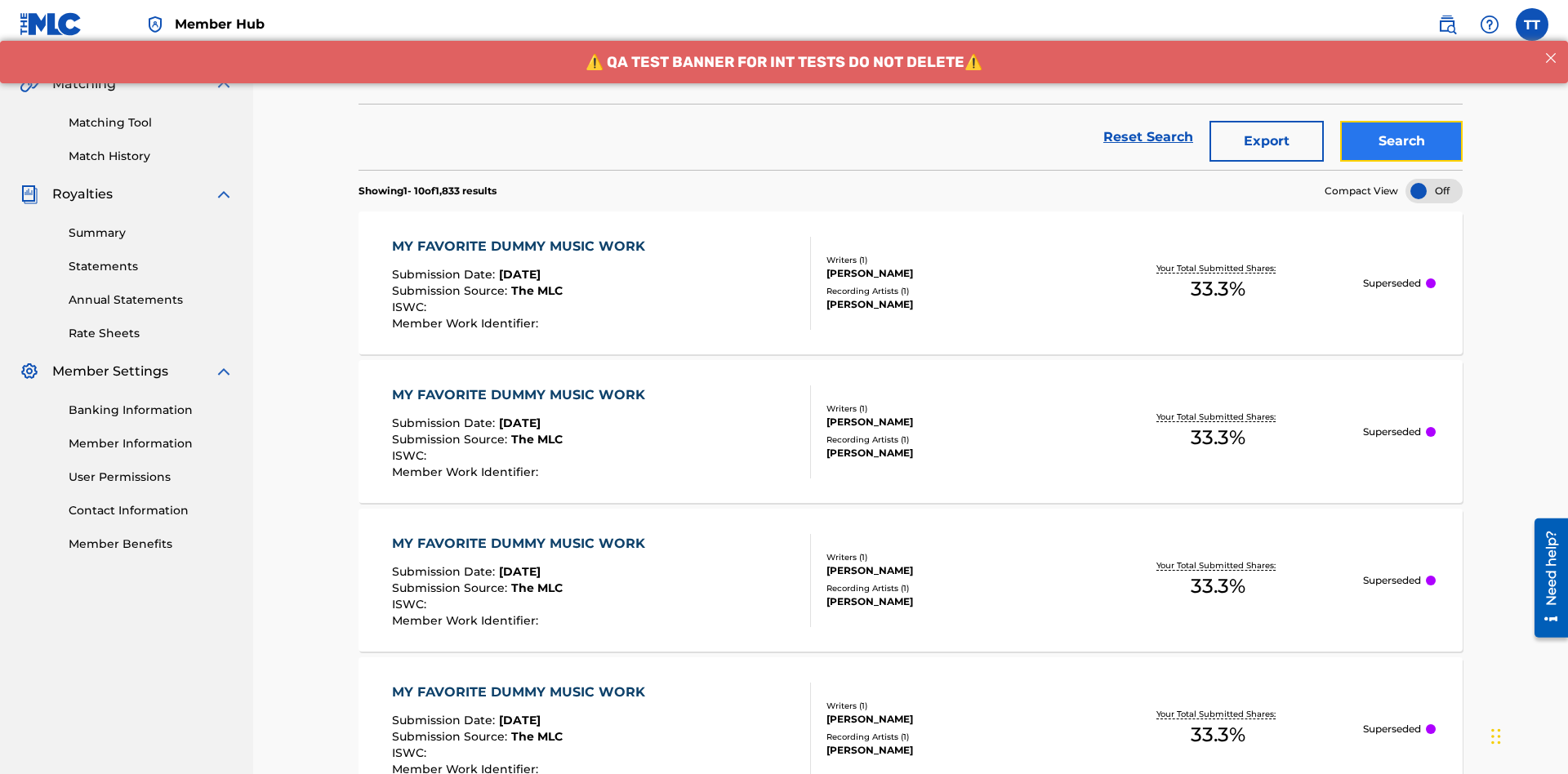
click at [1402, 121] on button "Search" at bounding box center [1401, 141] width 123 height 41
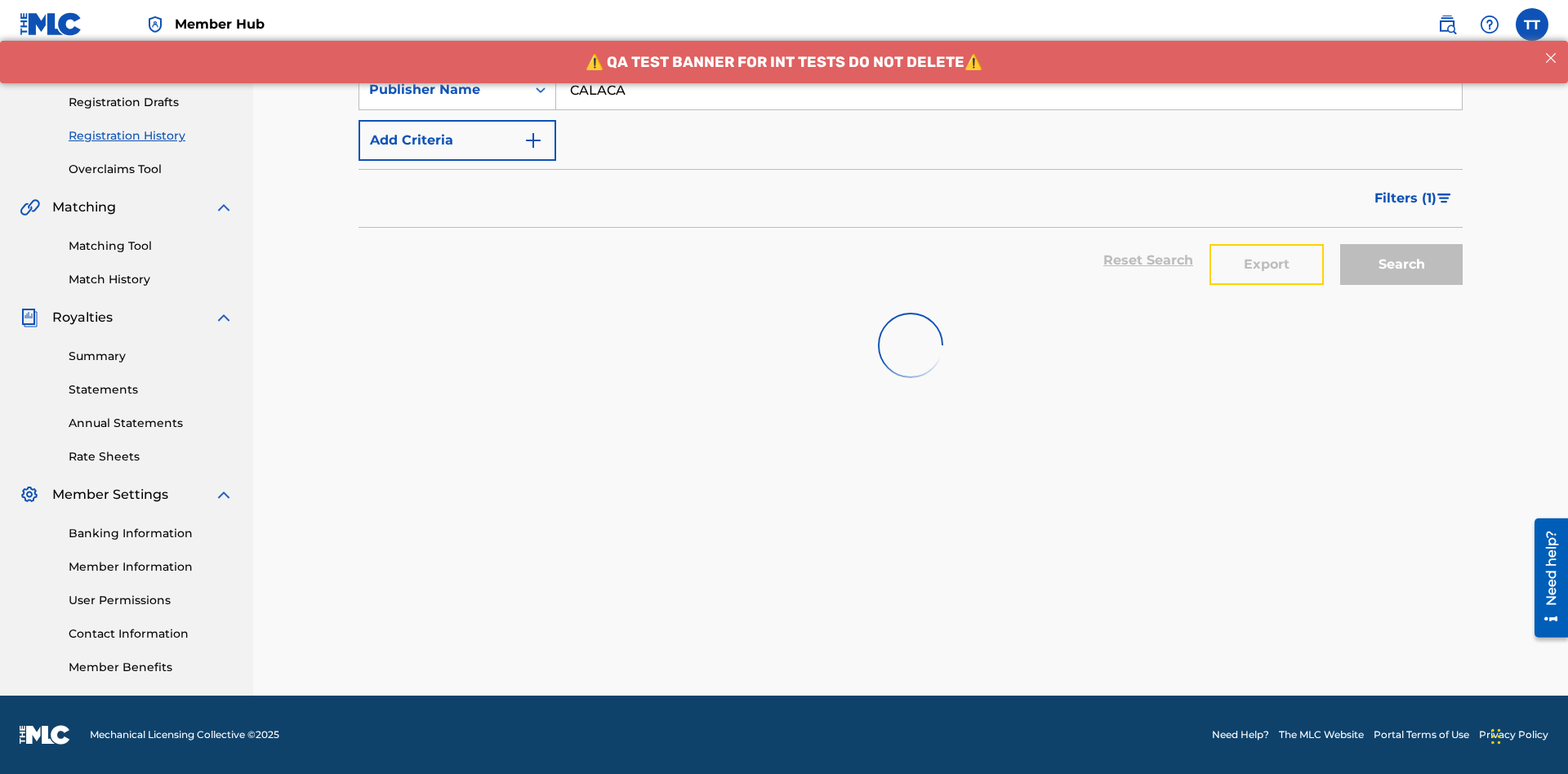
click at [1267, 244] on button "Export" at bounding box center [1266, 265] width 114 height 41
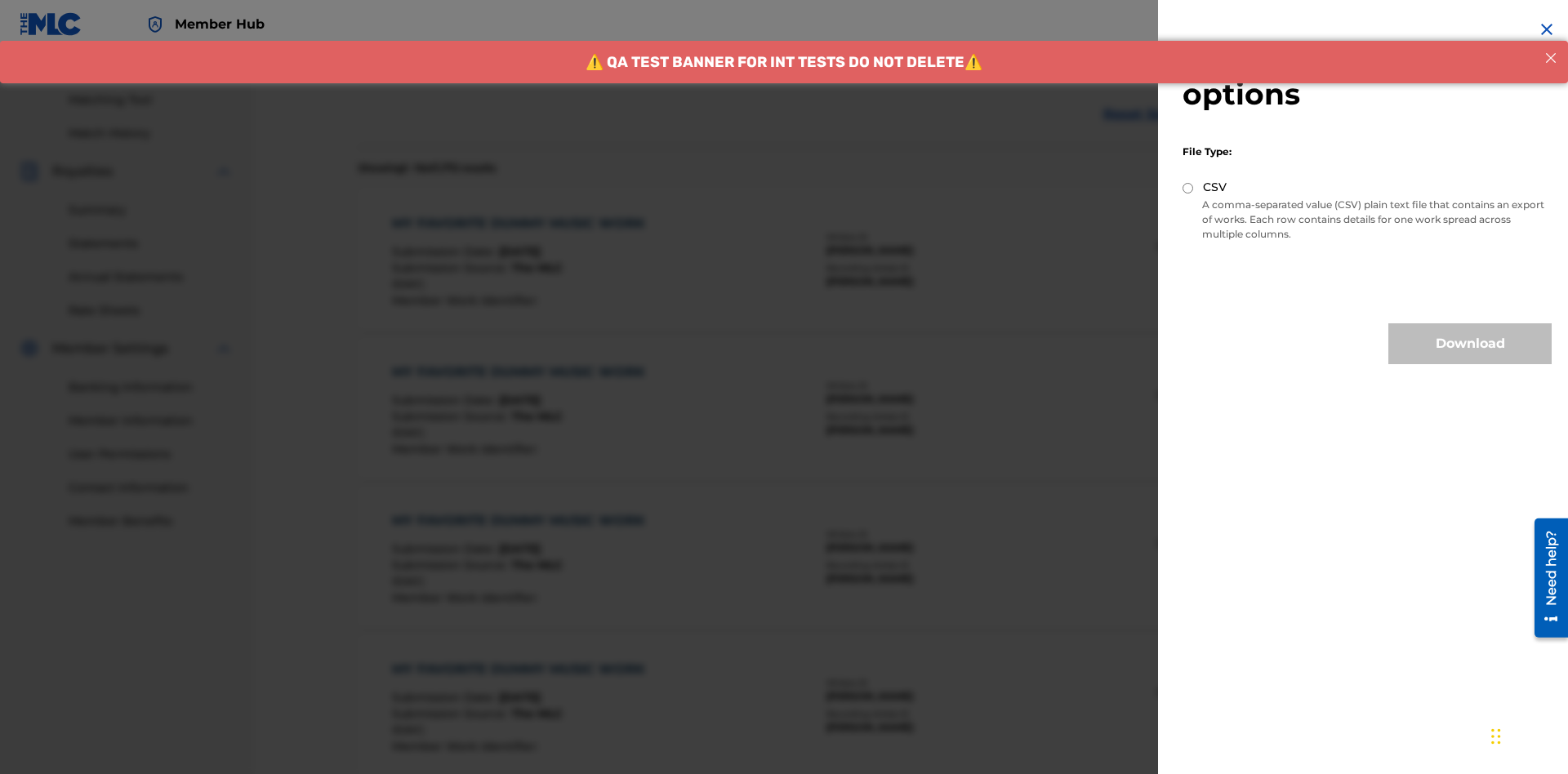
click at [1188, 188] on input "CSV" at bounding box center [1187, 188] width 10 height 10
radio input "true"
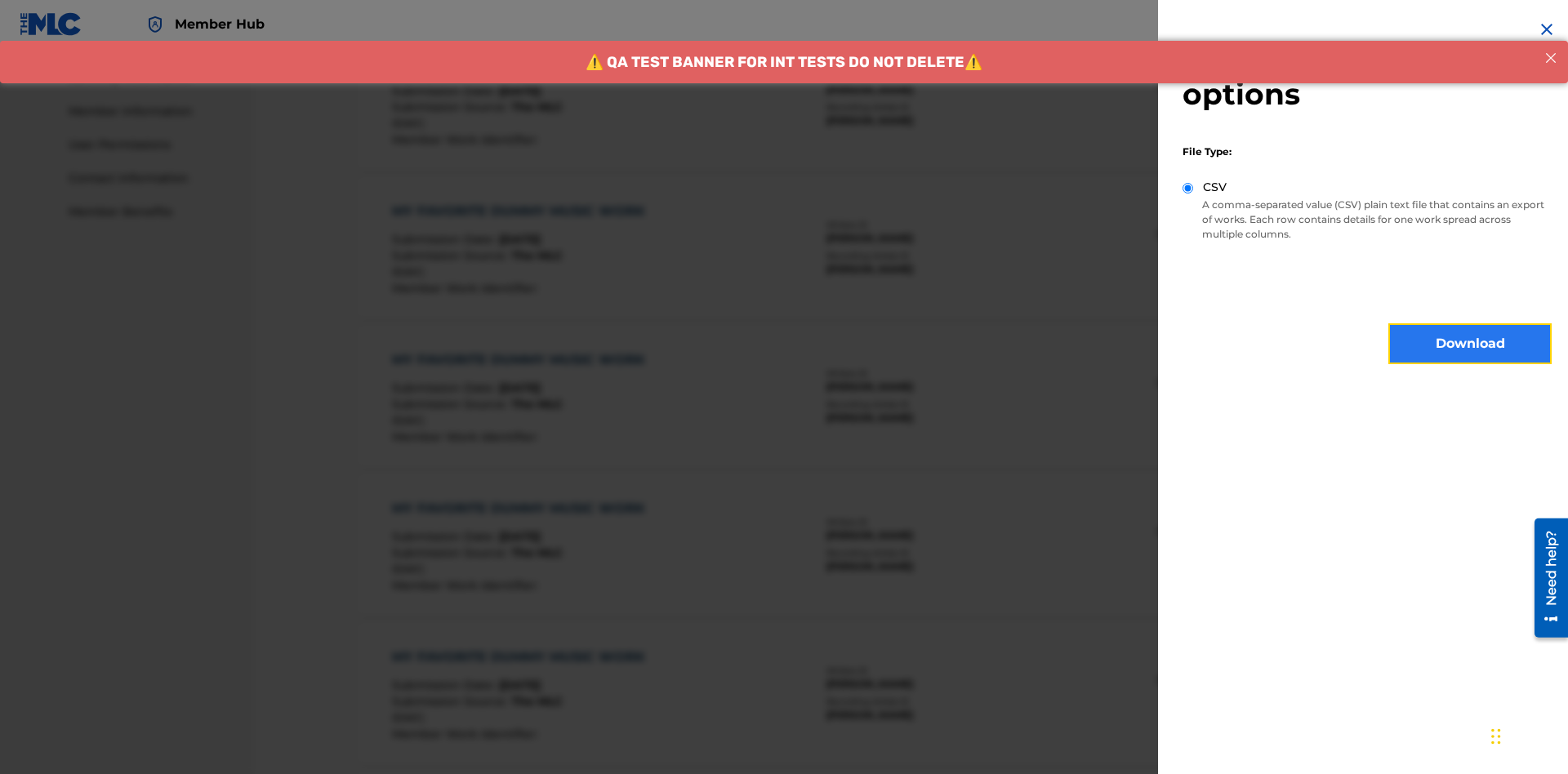
click at [1470, 344] on button "Download" at bounding box center [1470, 344] width 164 height 41
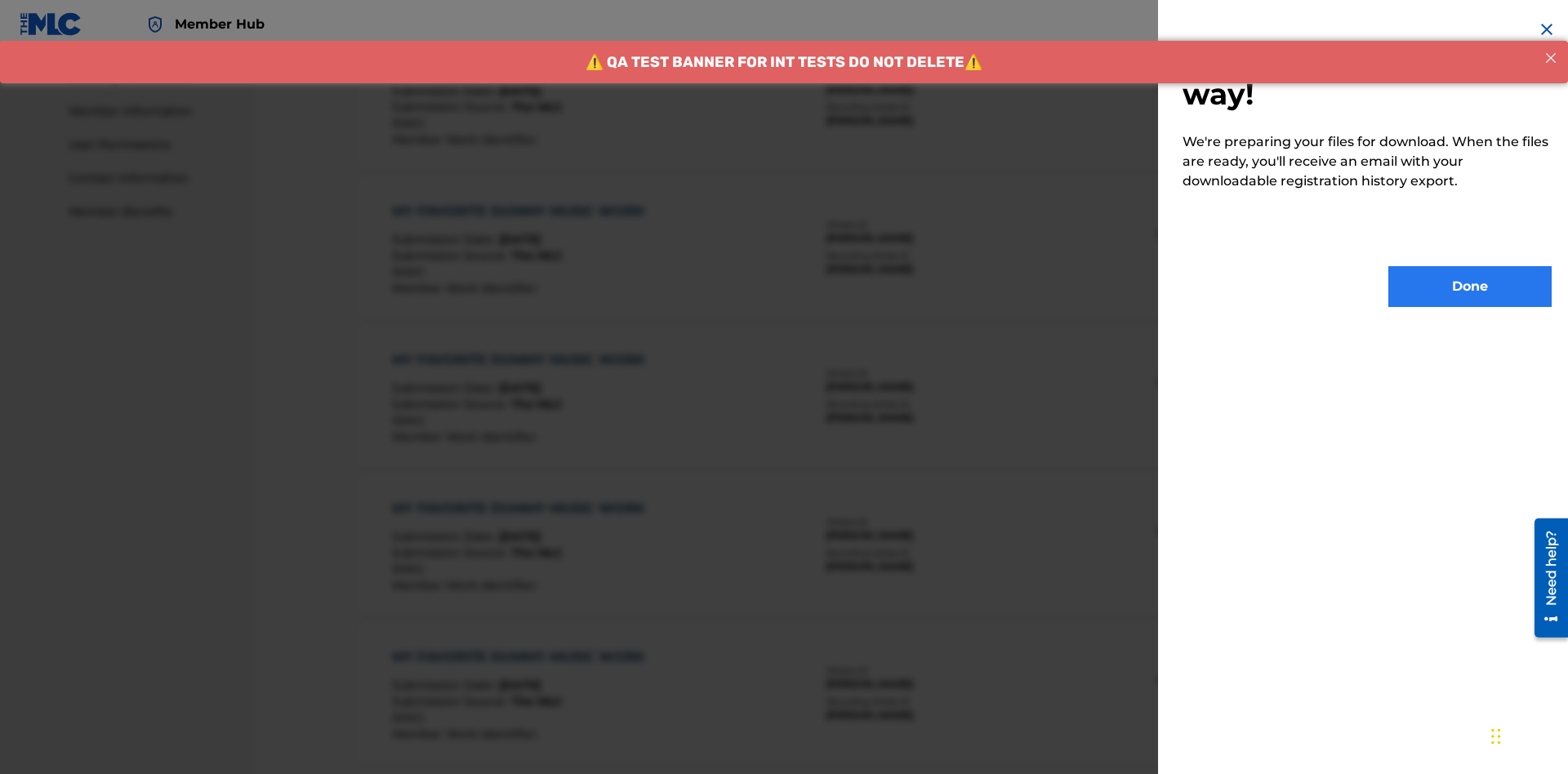
click at [1470, 286] on button "Done" at bounding box center [1470, 287] width 164 height 41
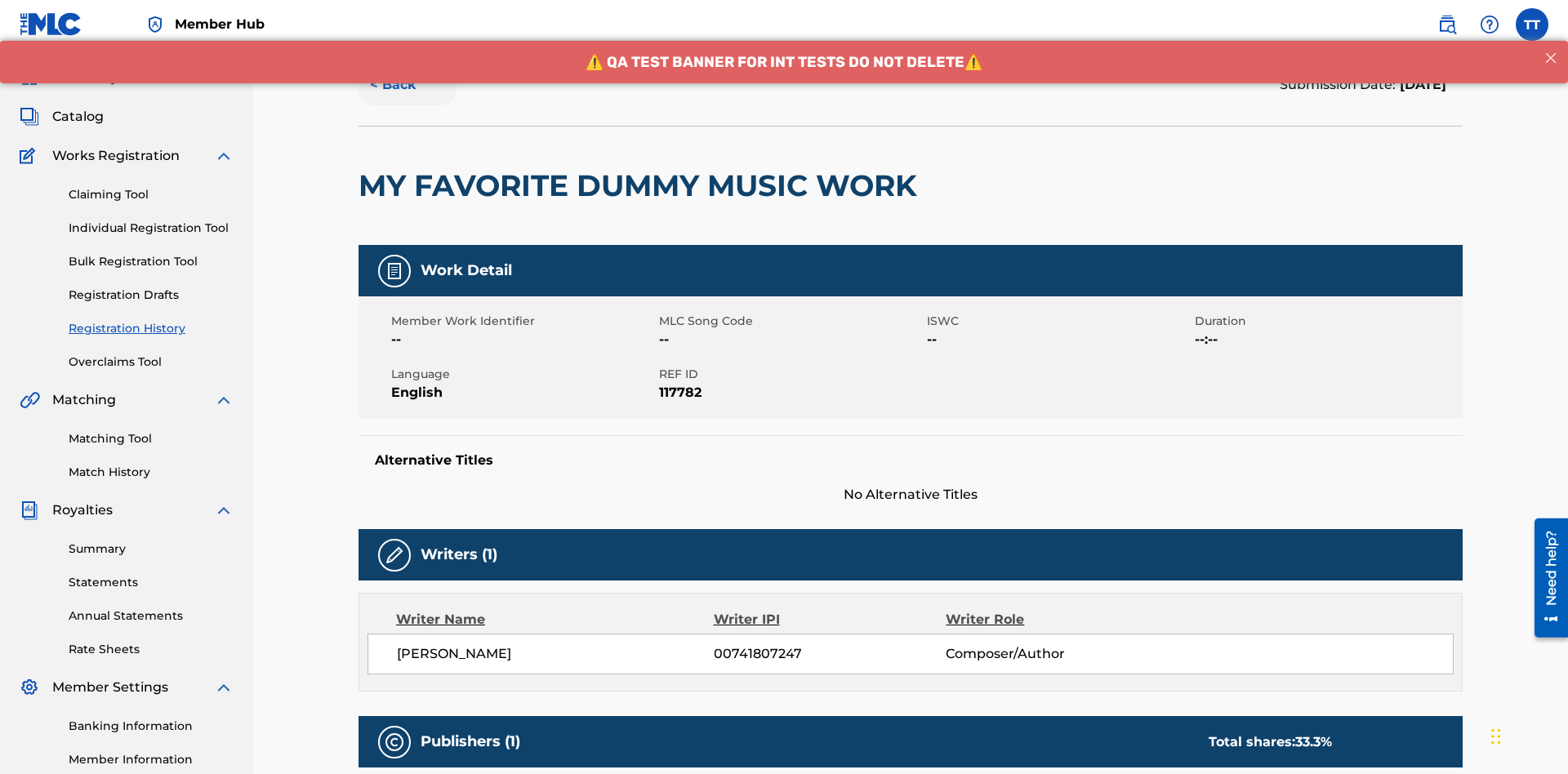
click at [407, 105] on button "< Back" at bounding box center [407, 85] width 98 height 41
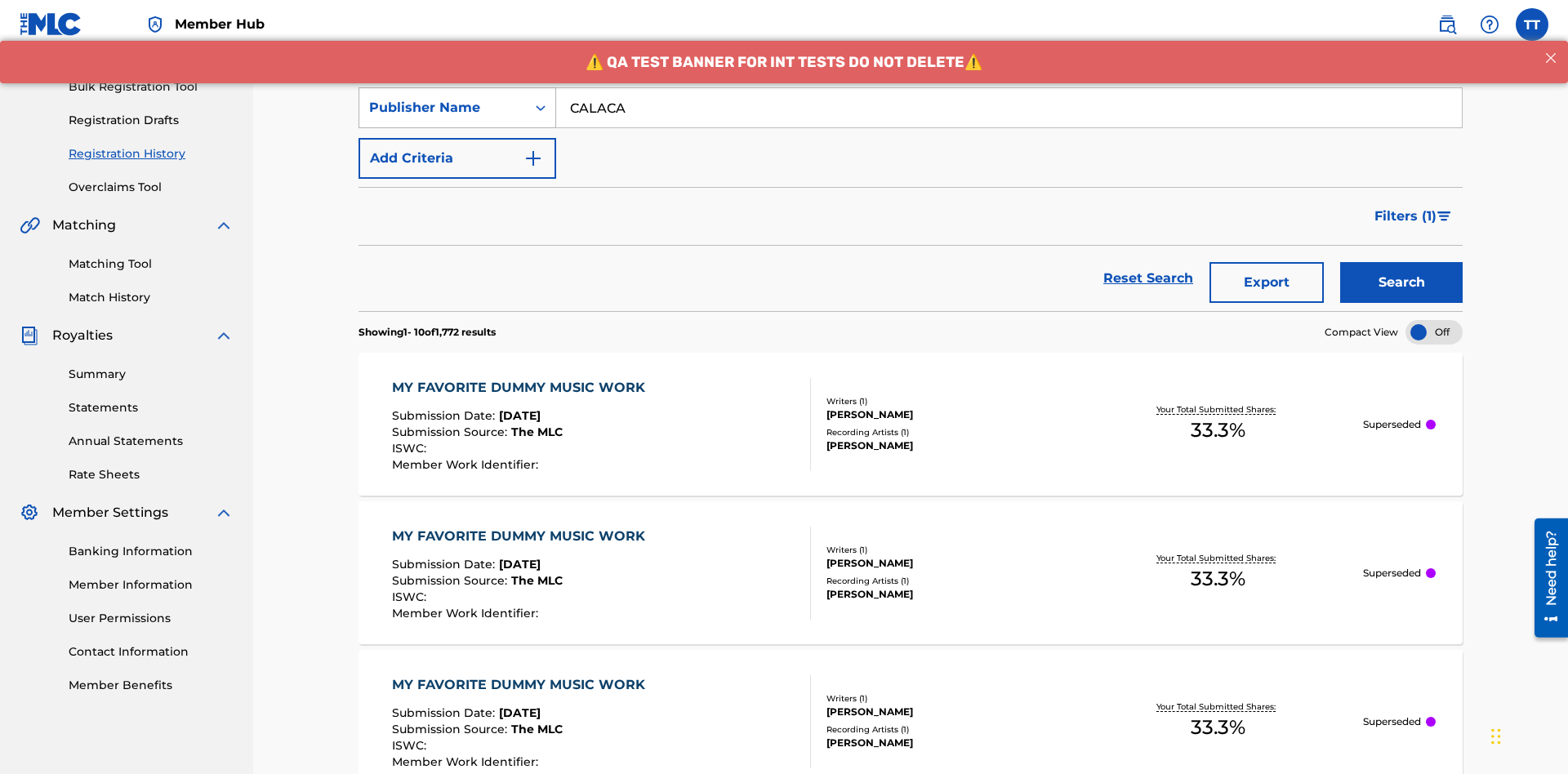
click at [442, 108] on div "Publisher Name" at bounding box center [442, 107] width 147 height 20
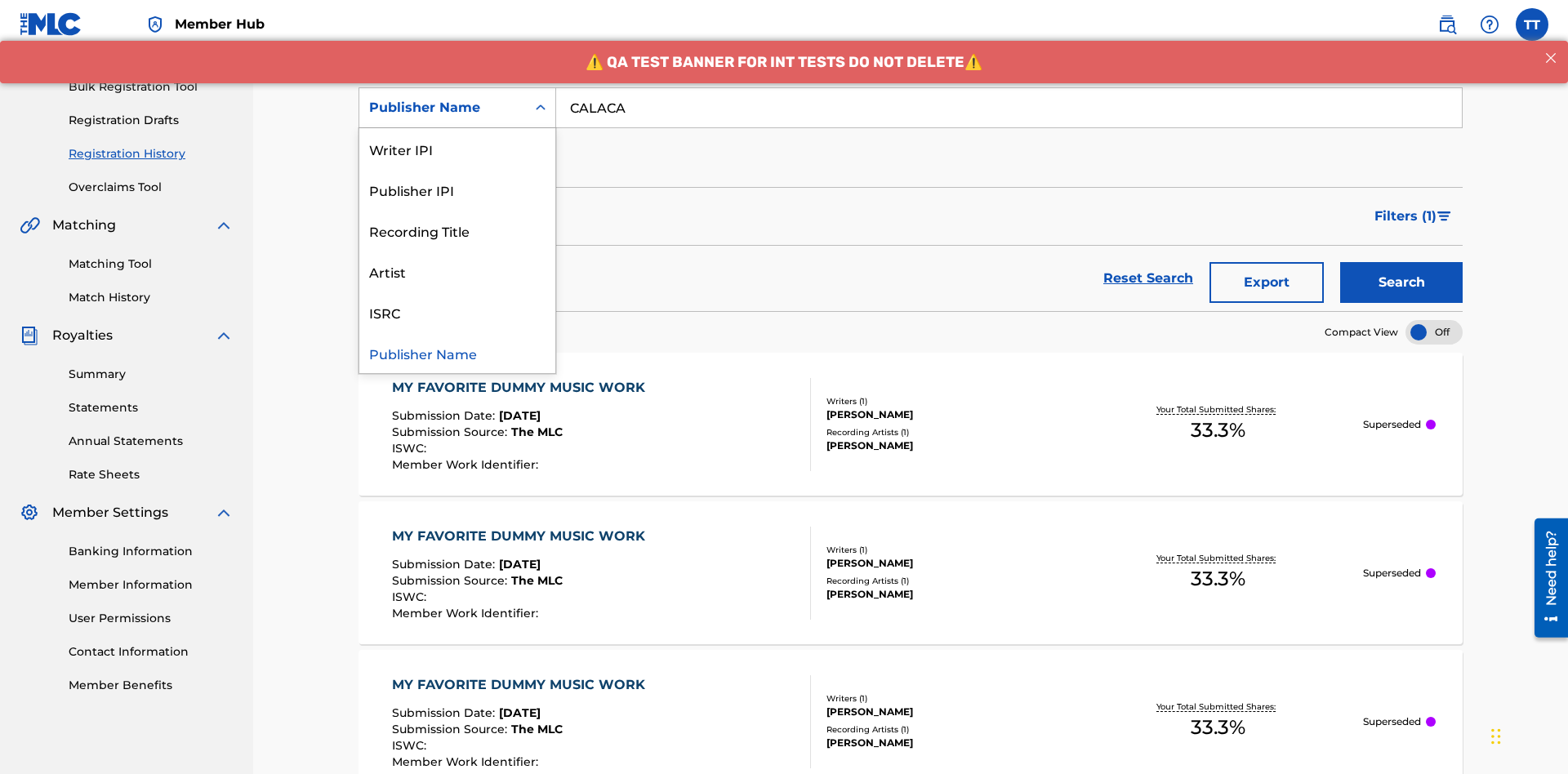
click at [457, 189] on div "Publisher IPI" at bounding box center [457, 189] width 196 height 41
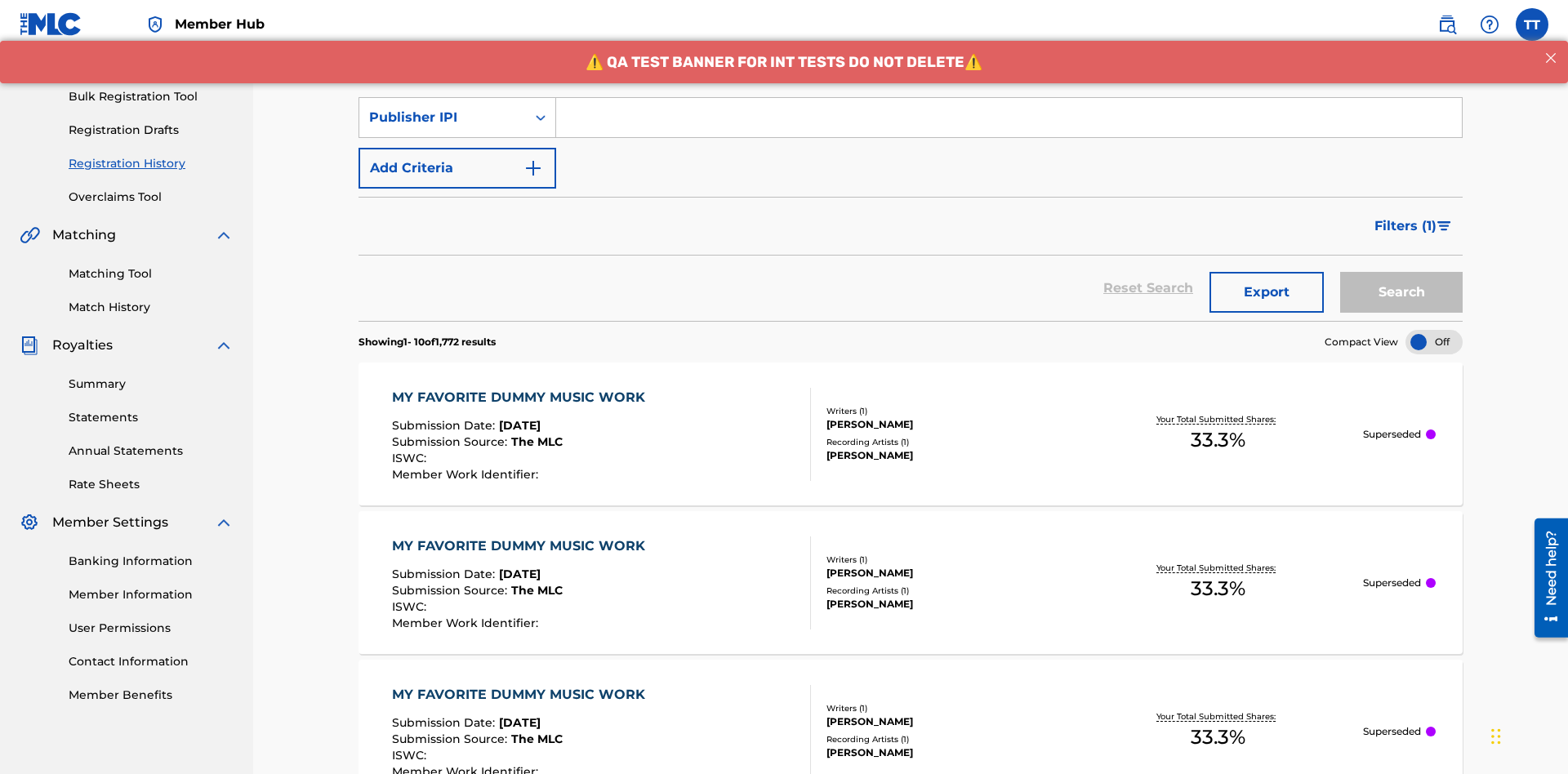
click at [1009, 117] on input "Search Form" at bounding box center [1009, 117] width 906 height 39
type input "00214463592"
click at [1402, 272] on button "Search" at bounding box center [1401, 292] width 123 height 41
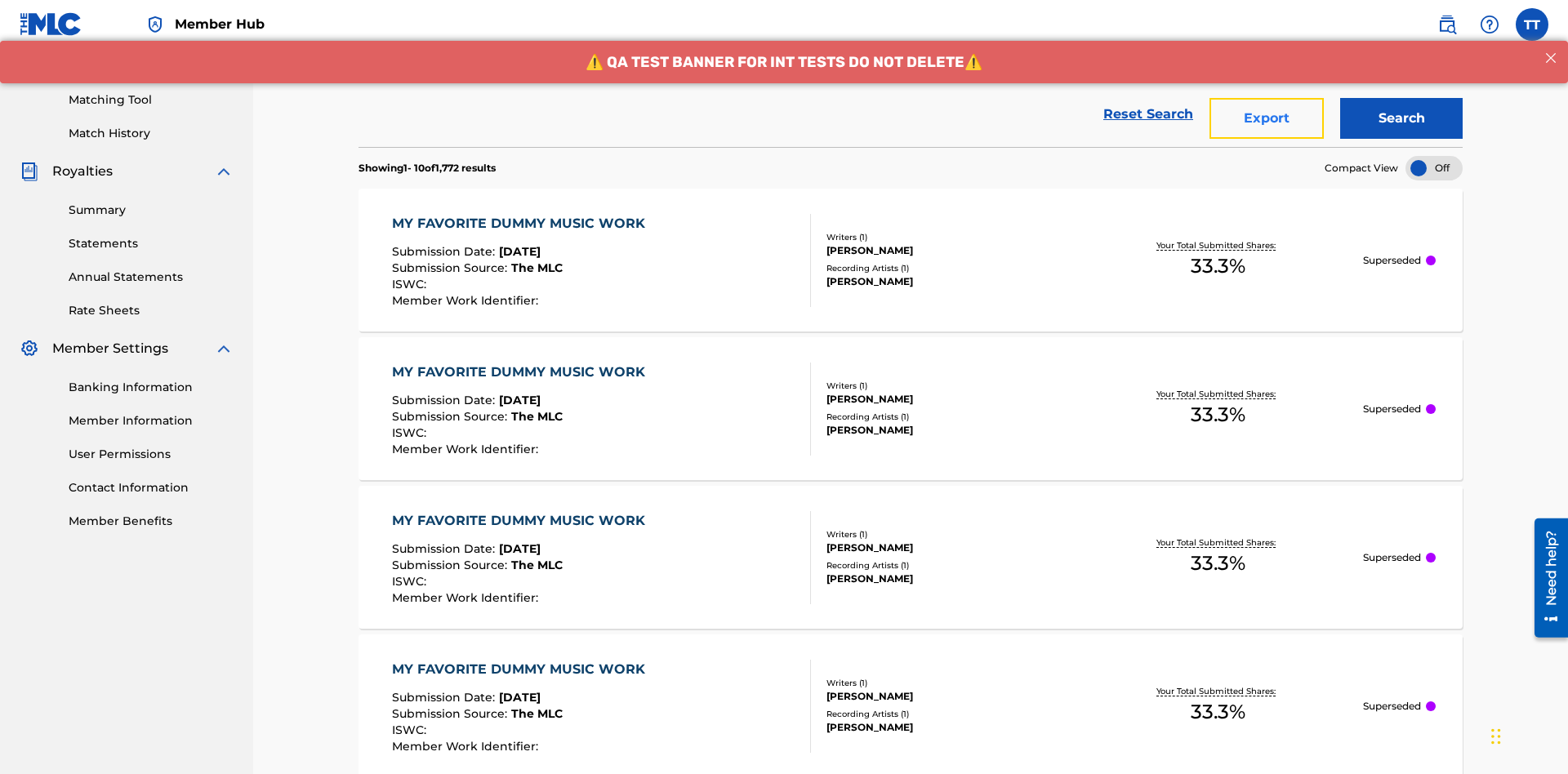
click at [1267, 118] on button "Export" at bounding box center [1266, 118] width 114 height 41
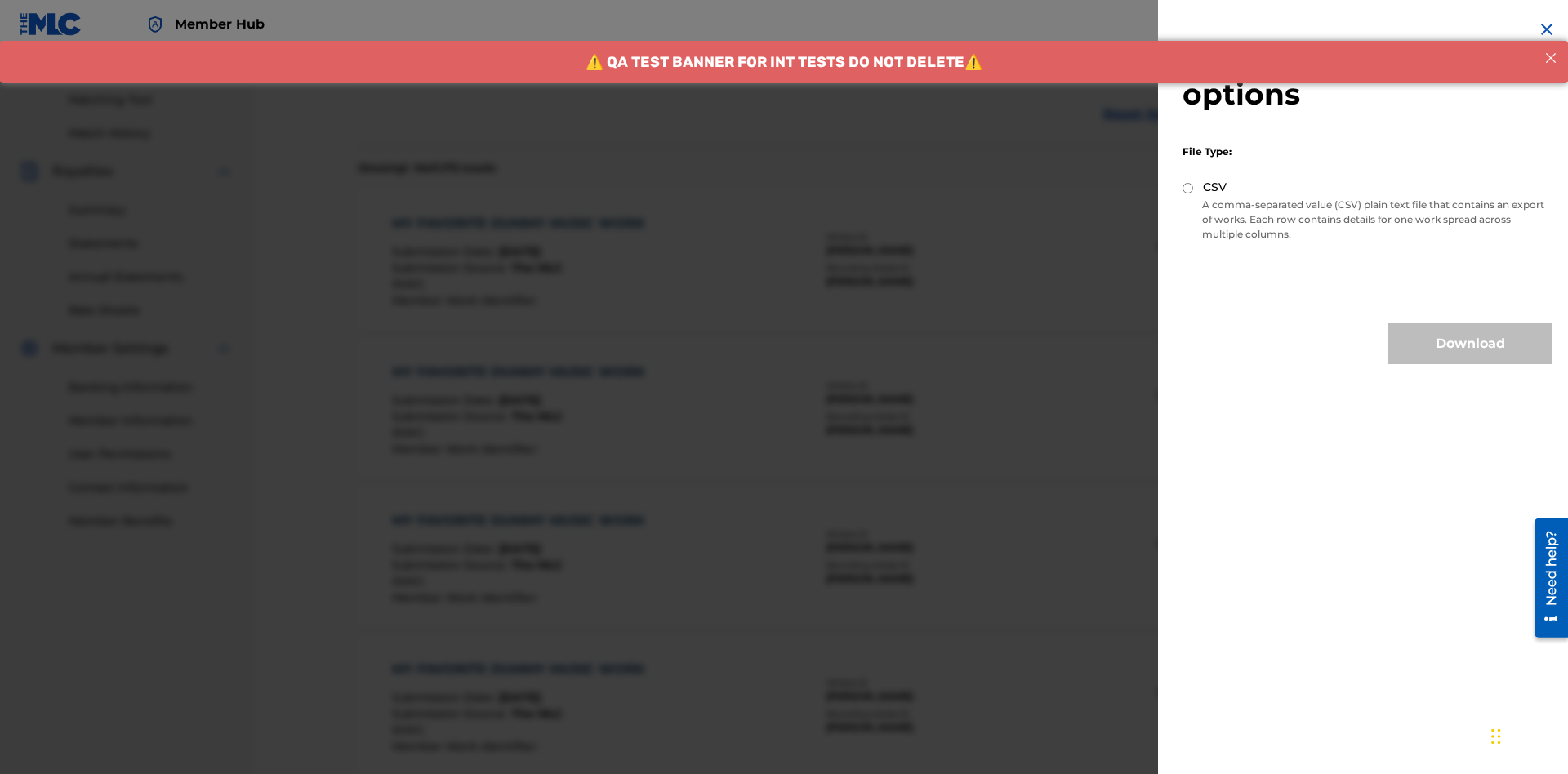
click at [1188, 188] on input "CSV" at bounding box center [1187, 188] width 10 height 10
radio input "true"
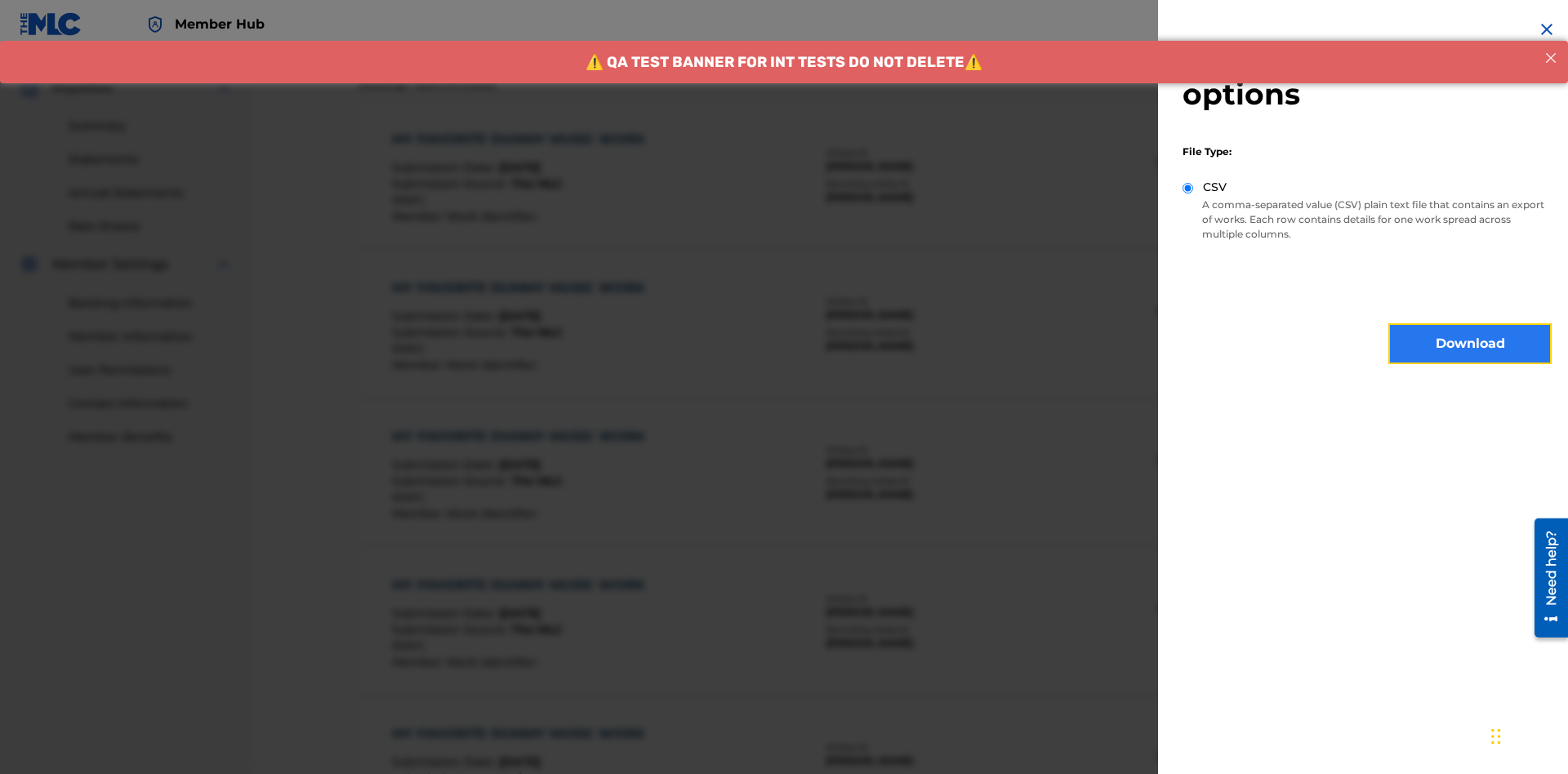
click at [1470, 344] on button "Download" at bounding box center [1470, 344] width 164 height 41
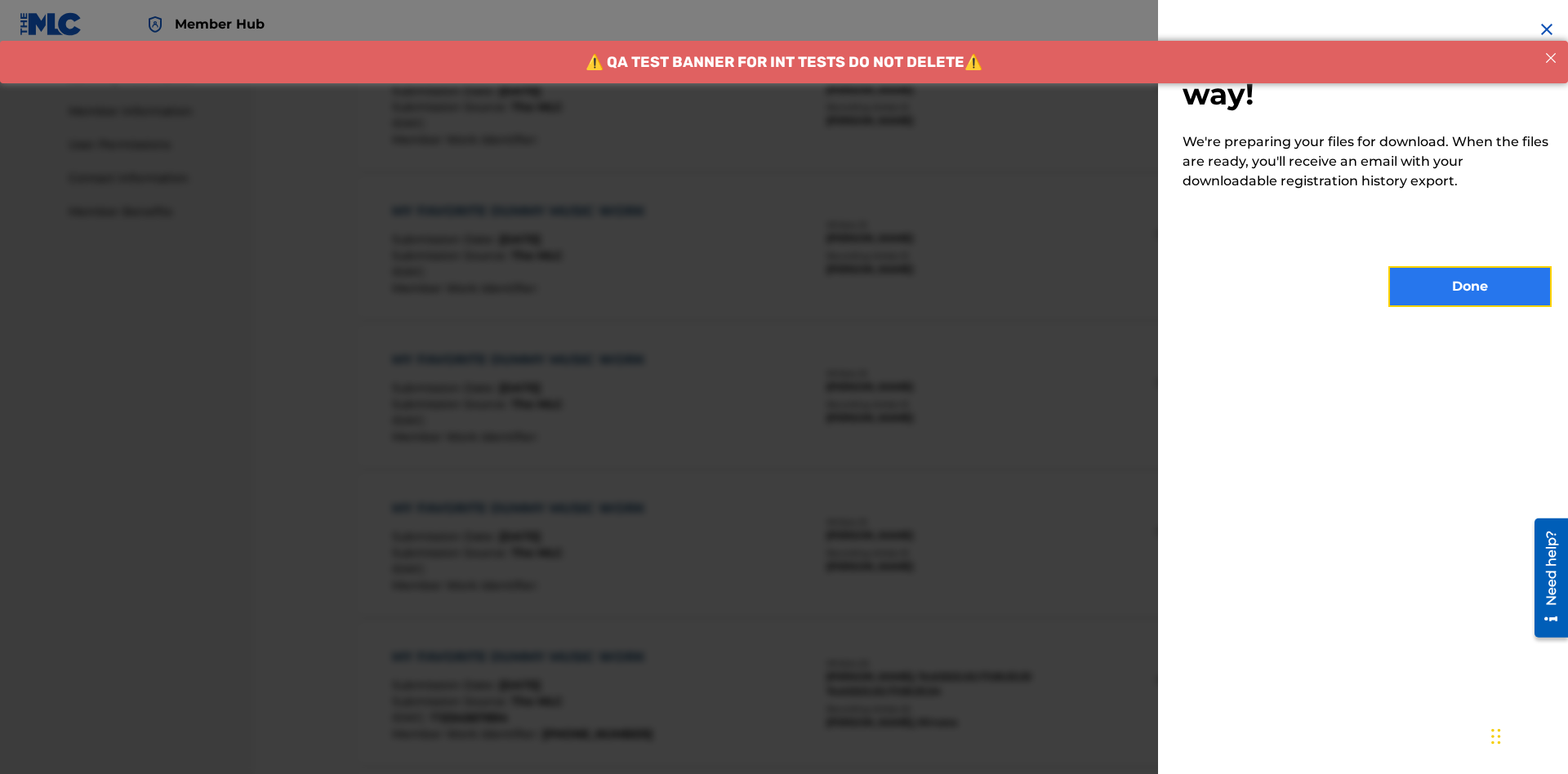
click at [1470, 286] on button "Done" at bounding box center [1470, 287] width 164 height 41
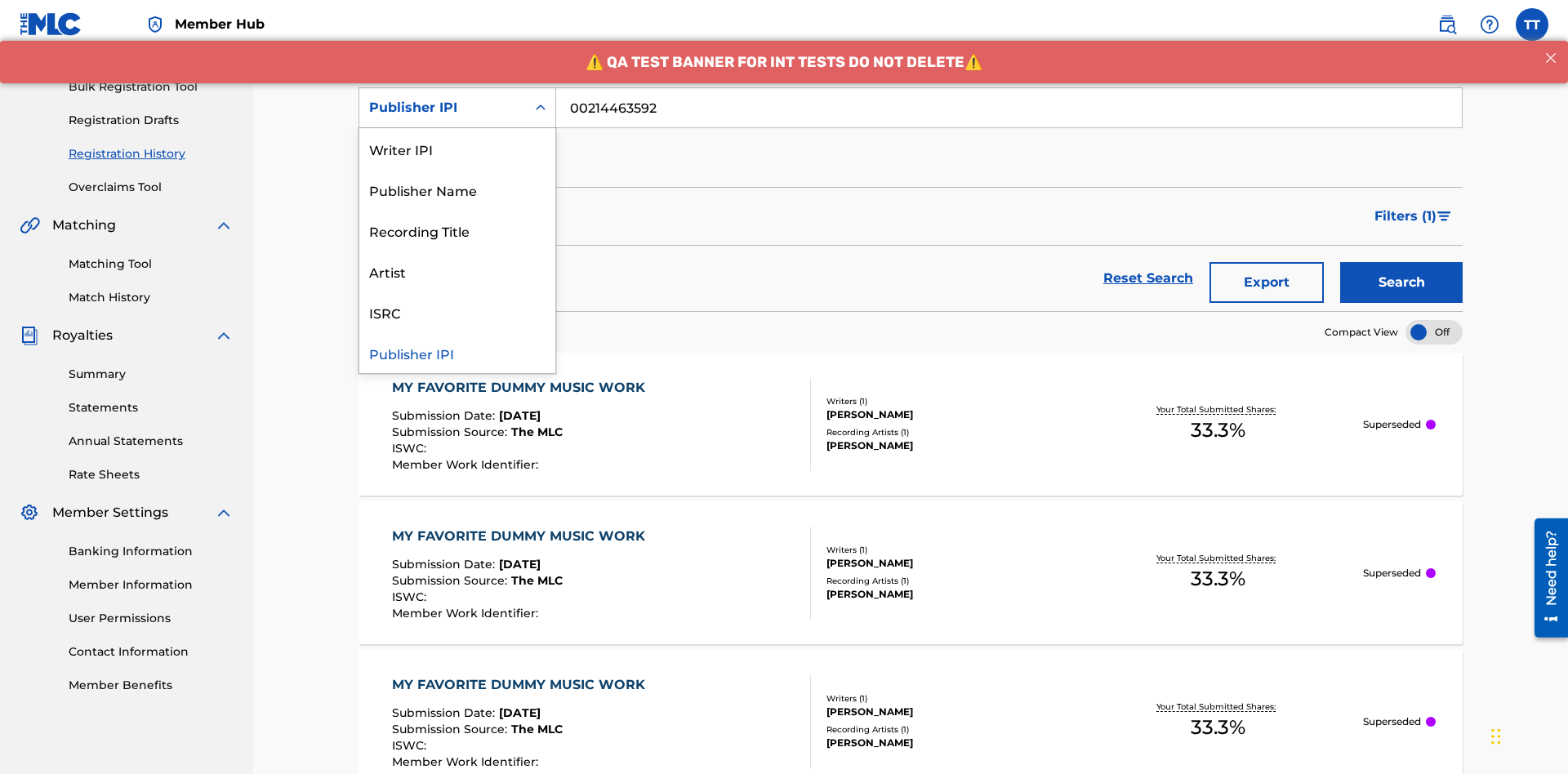
click at [457, 271] on div "Artist" at bounding box center [457, 271] width 196 height 41
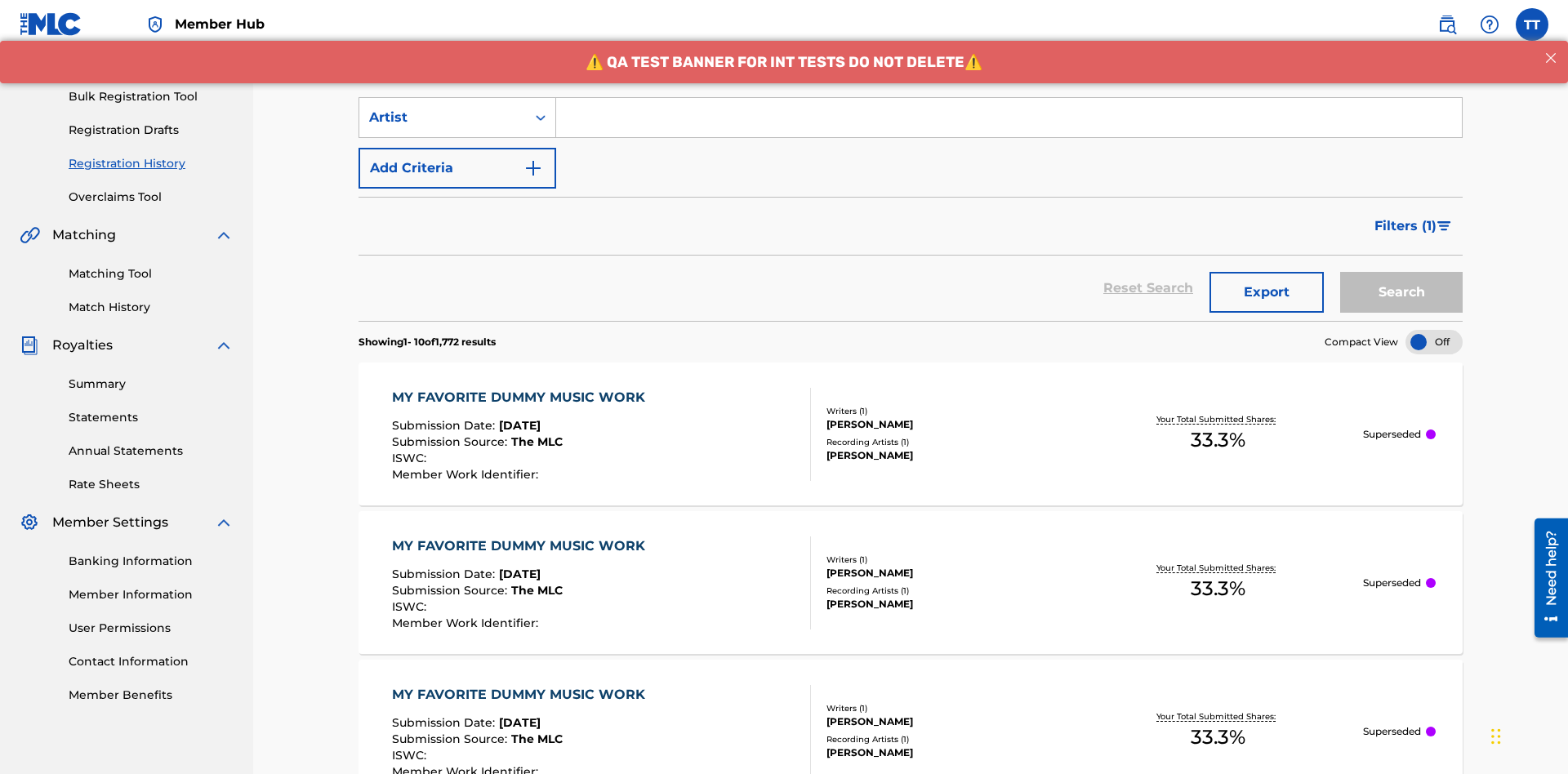
click at [1009, 117] on input "Search Form" at bounding box center [1009, 117] width 906 height 39
type input "[PERSON_NAME]"
click at [1402, 272] on button "Search" at bounding box center [1401, 292] width 123 height 41
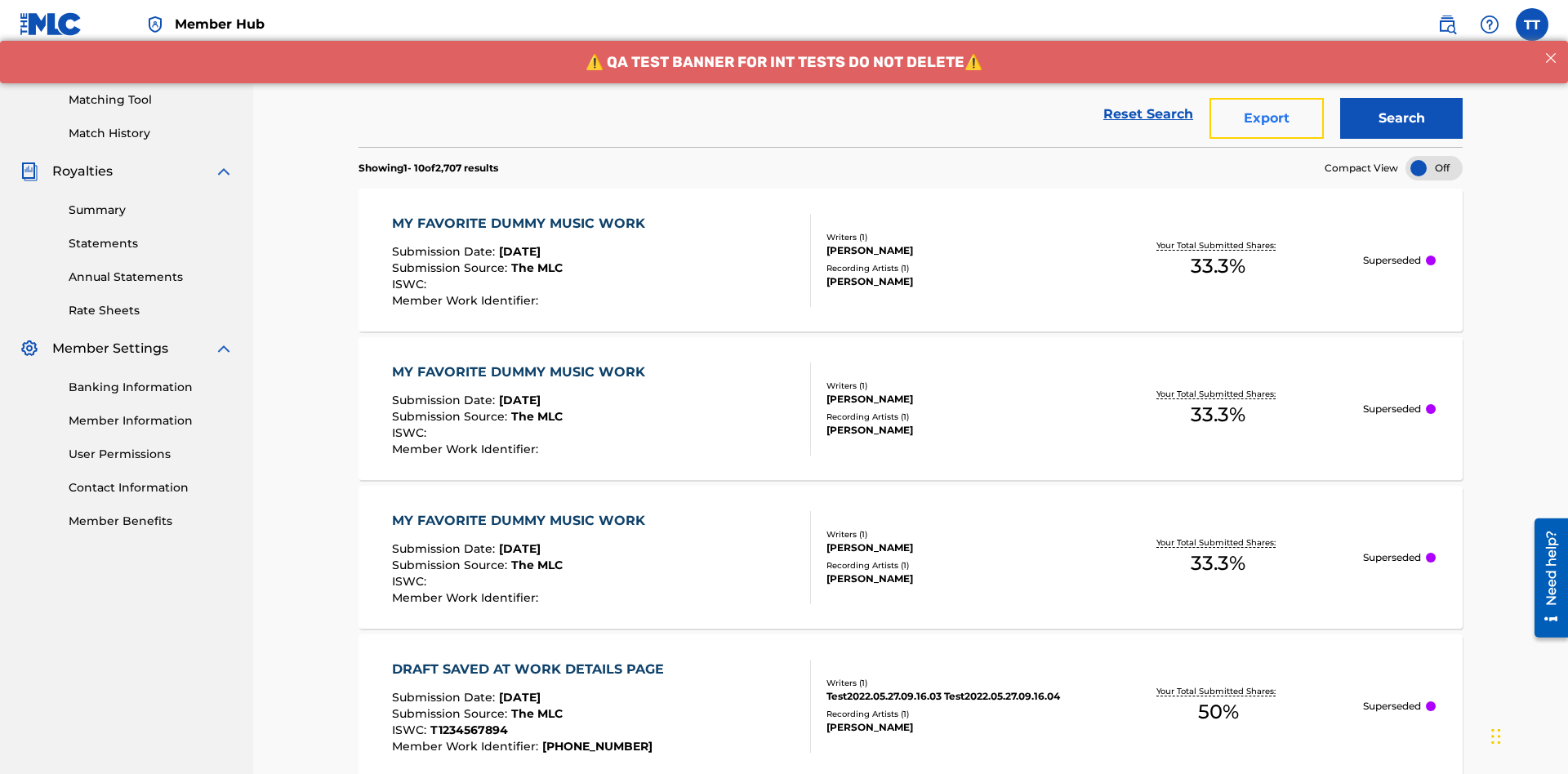
click at [1267, 118] on button "Export" at bounding box center [1266, 118] width 114 height 41
